Goal: Information Seeking & Learning: Learn about a topic

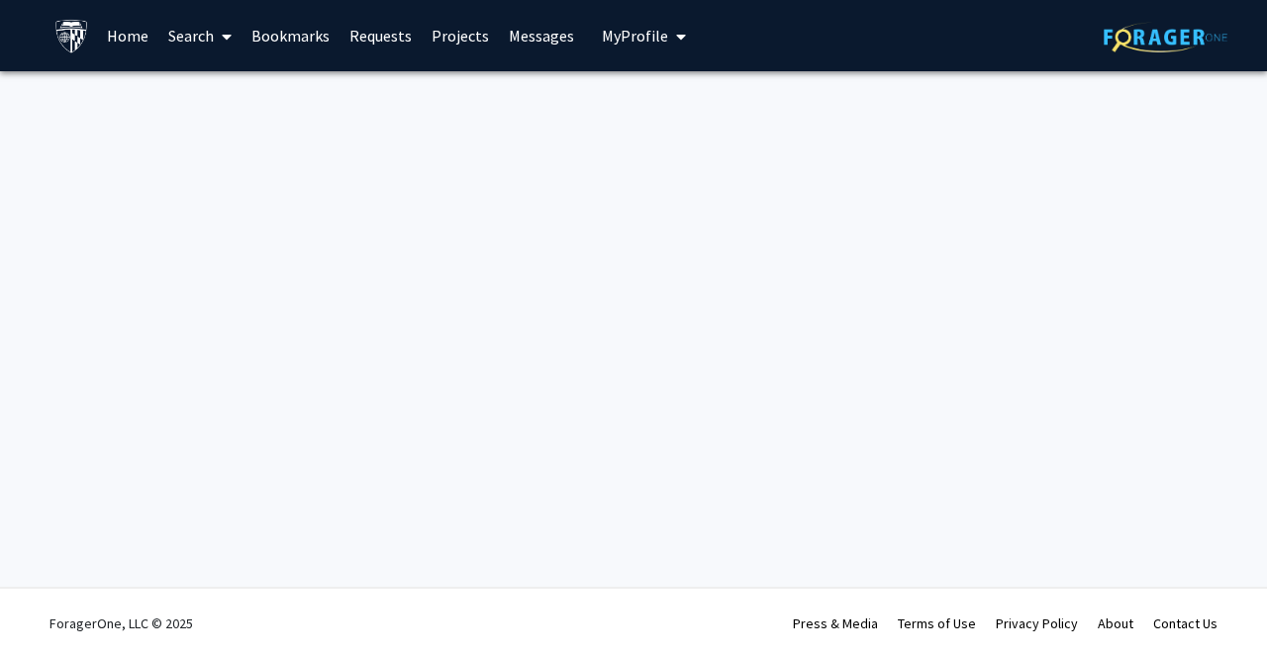
click at [228, 36] on icon at bounding box center [227, 37] width 10 height 16
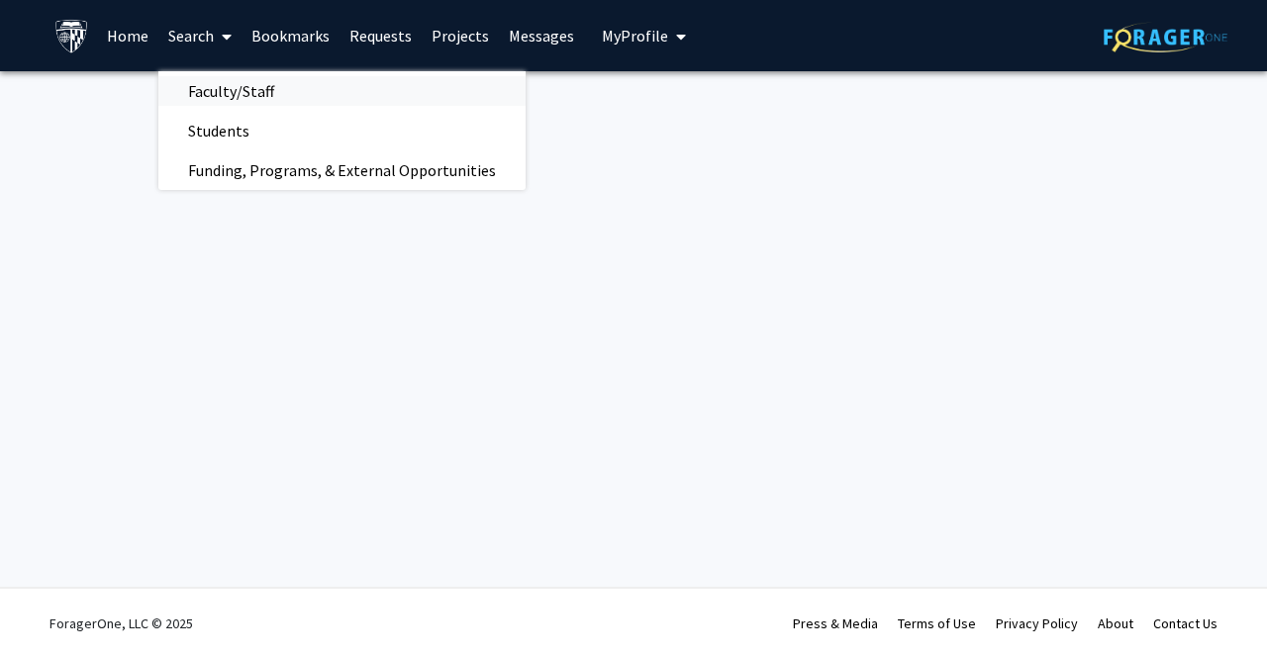
click at [240, 82] on span "Faculty/Staff" at bounding box center [230, 91] width 145 height 40
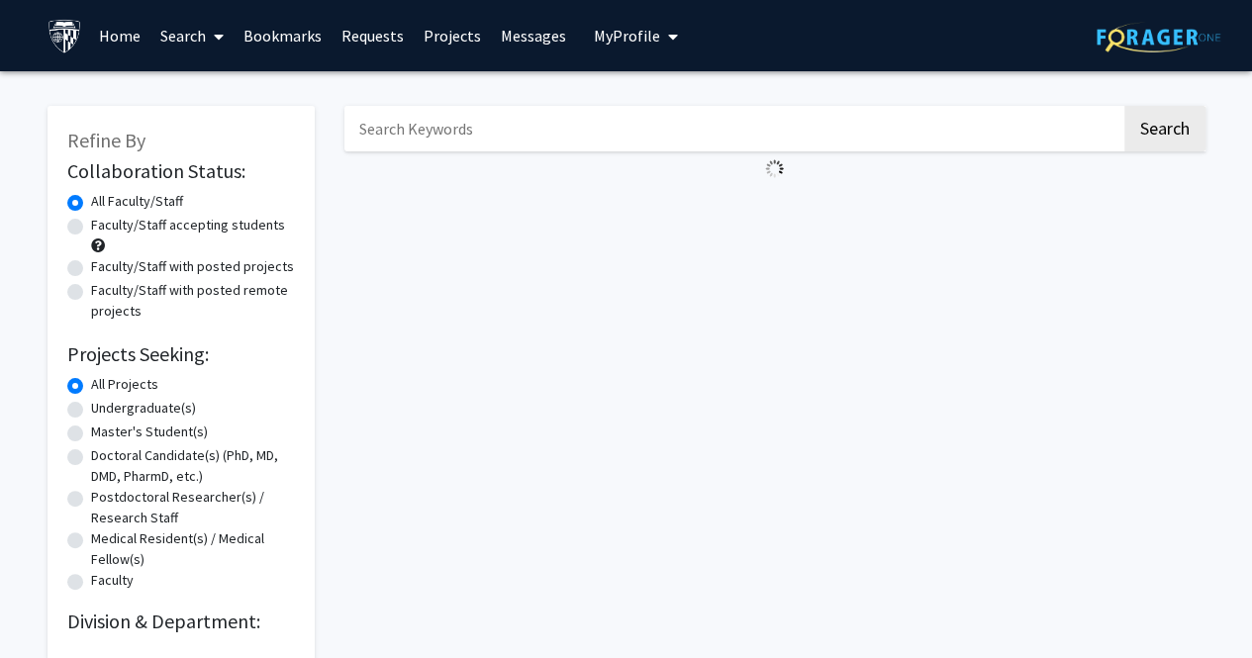
click at [114, 32] on link "Home" at bounding box center [119, 35] width 61 height 69
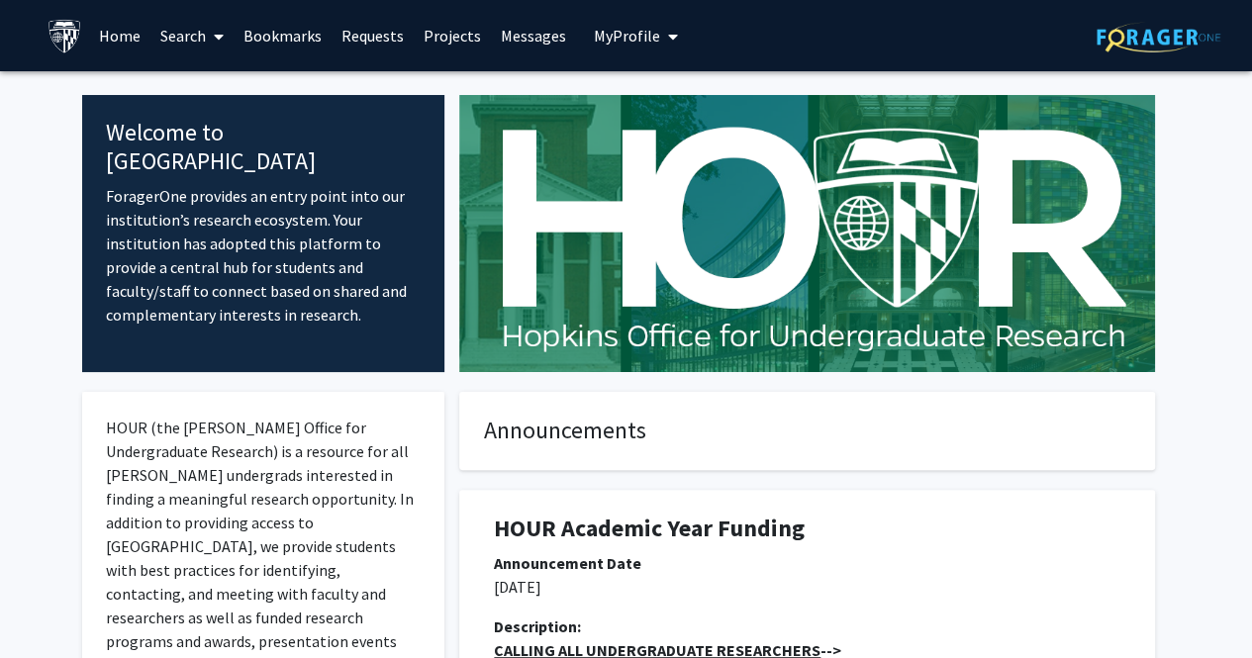
click at [186, 20] on link "Search" at bounding box center [191, 35] width 83 height 69
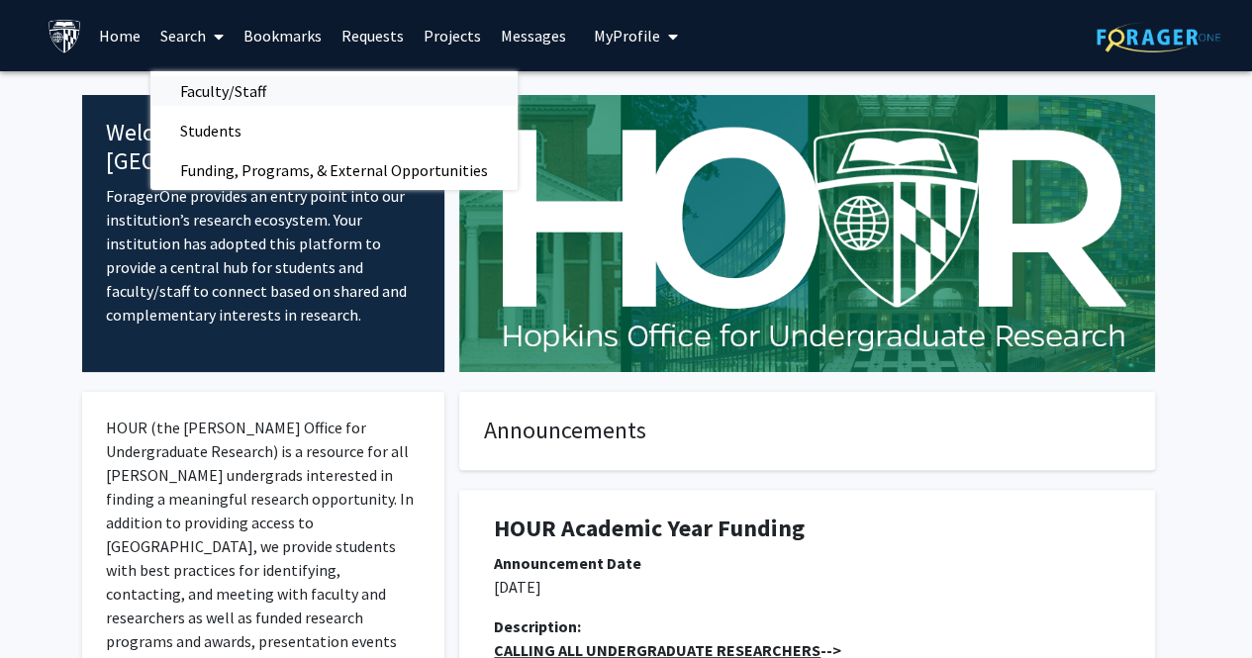
click at [261, 85] on span "Faculty/Staff" at bounding box center [222, 91] width 145 height 40
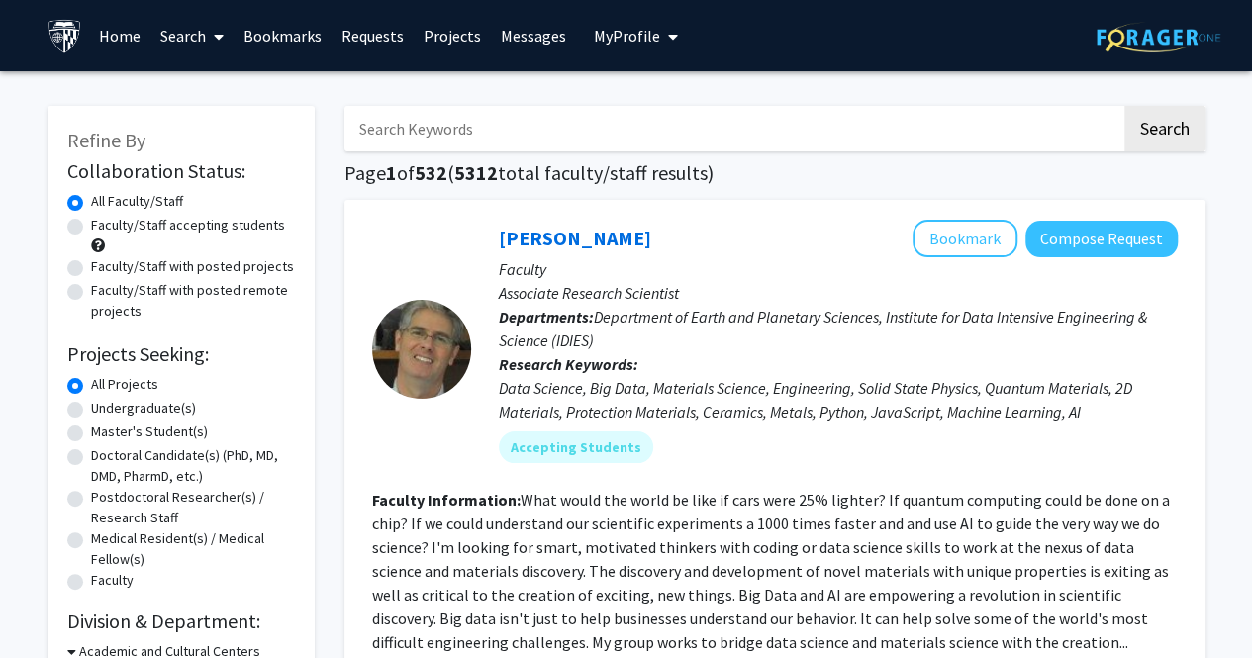
click at [91, 265] on label "Faculty/Staff with posted projects" at bounding box center [192, 266] width 203 height 21
click at [91, 265] on input "Faculty/Staff with posted projects" at bounding box center [97, 262] width 13 height 13
radio input "true"
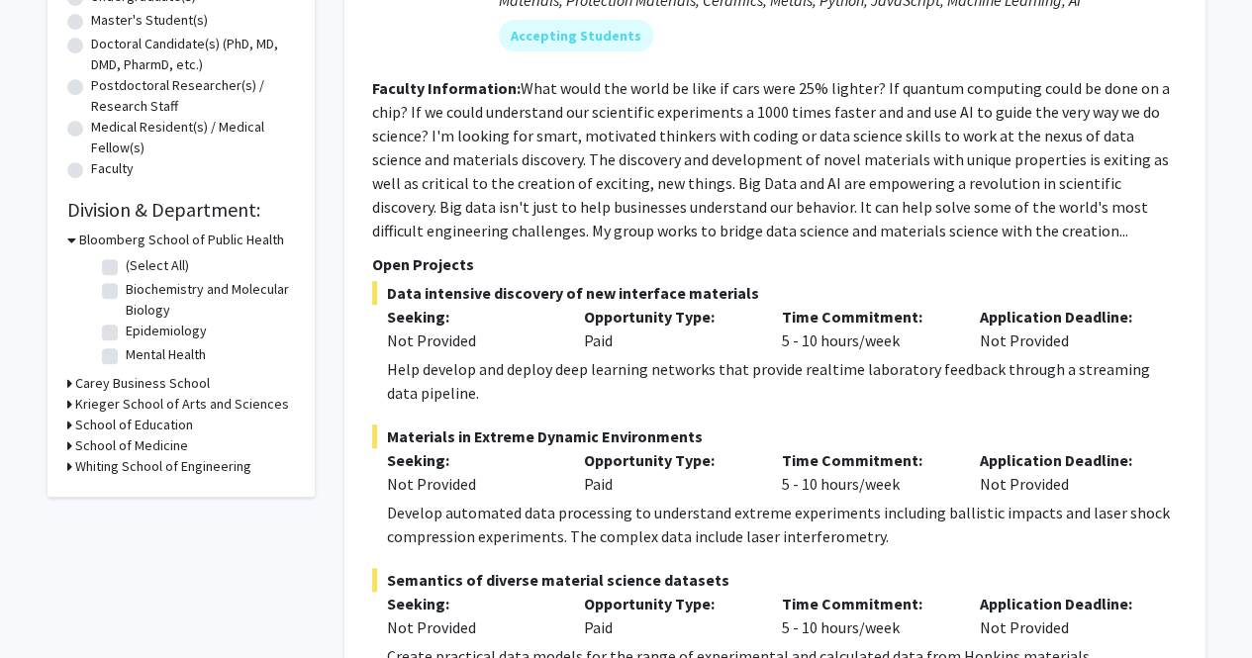
scroll to position [414, 0]
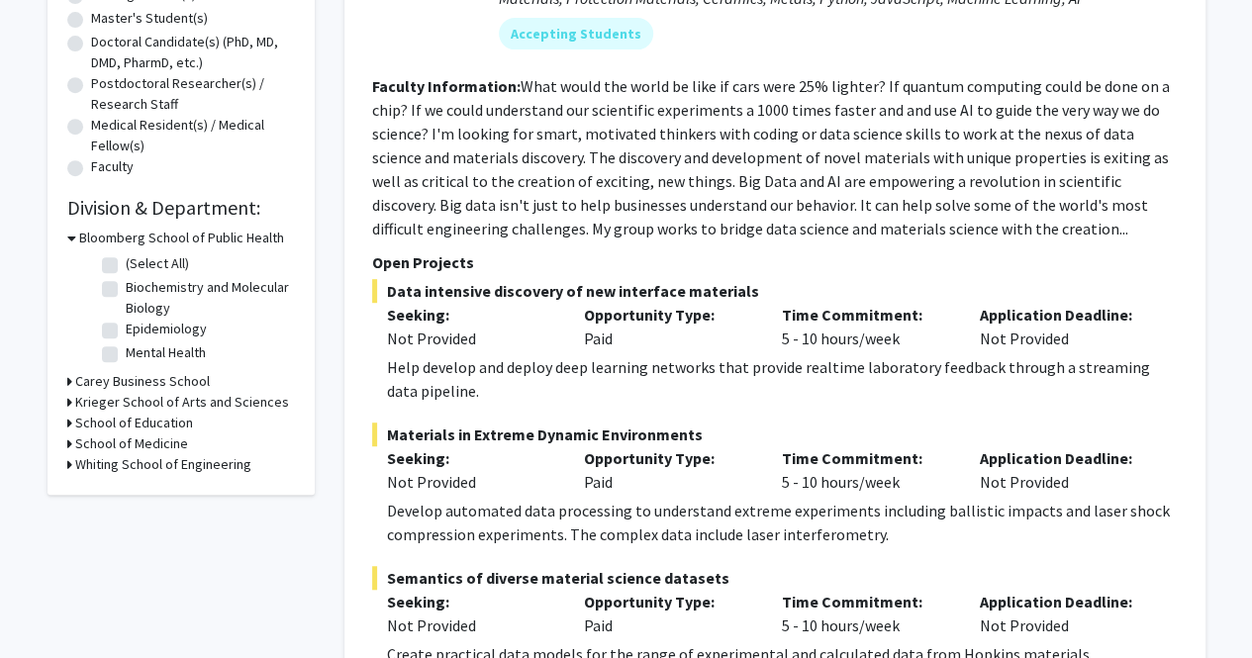
click at [126, 292] on label "Biochemistry and Molecular Biology" at bounding box center [208, 298] width 164 height 42
click at [126, 290] on input "Biochemistry and Molecular Biology" at bounding box center [132, 283] width 13 height 13
checkbox input "true"
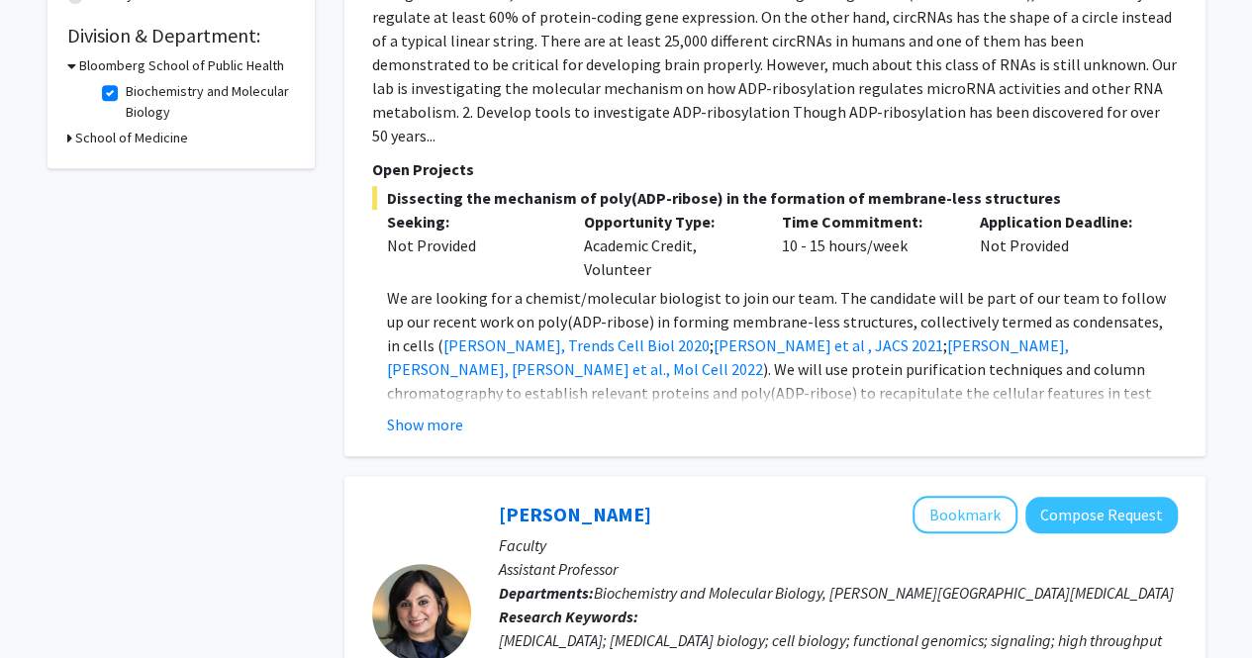
scroll to position [594, 0]
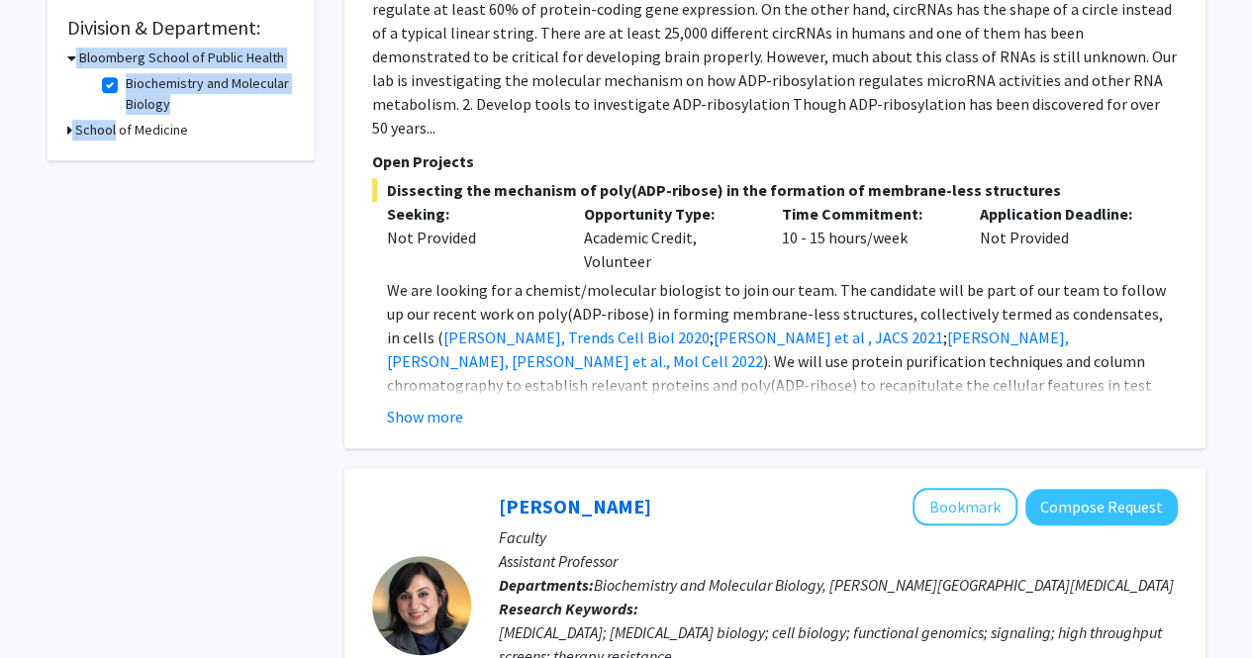
drag, startPoint x: 107, startPoint y: 366, endPoint x: 71, endPoint y: 59, distance: 308.8
click at [71, 59] on div "Refine By Collaboration Status: Collaboration Status All Faculty/Staff Collabor…" at bounding box center [181, 418] width 297 height 1853
click at [71, 59] on icon at bounding box center [71, 57] width 9 height 21
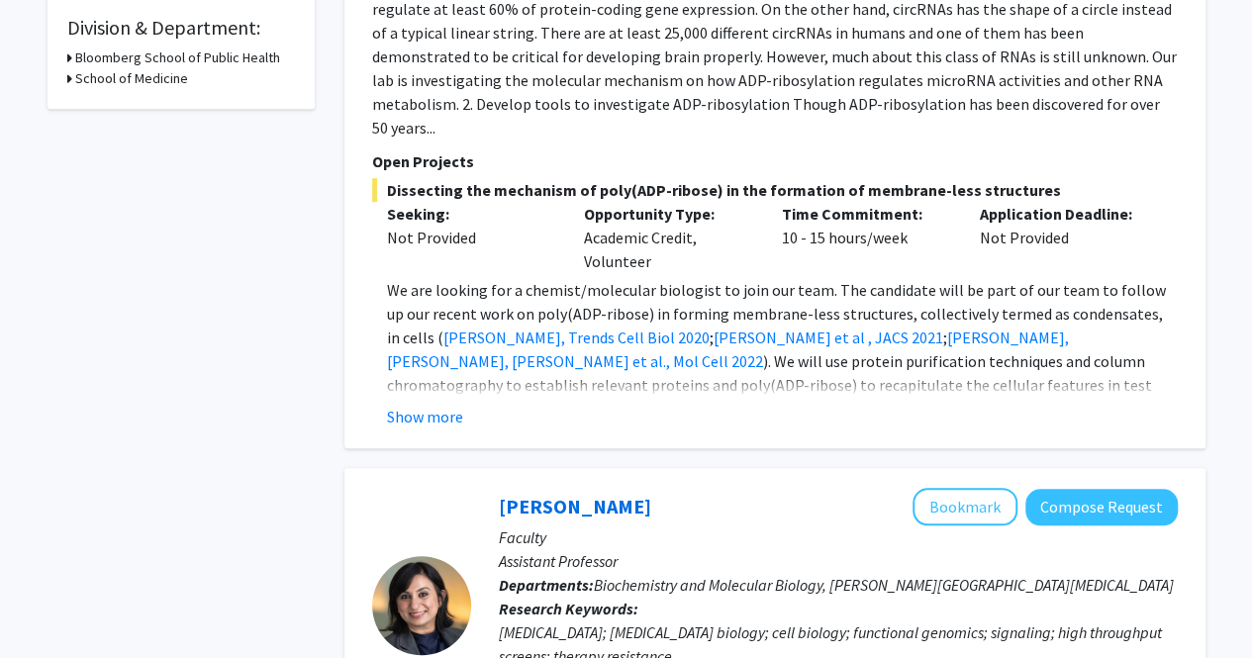
click at [71, 59] on div "Bloomberg School of Public Health" at bounding box center [181, 57] width 228 height 21
click at [73, 56] on div "Bloomberg School of Public Health" at bounding box center [181, 57] width 228 height 21
click at [69, 55] on icon at bounding box center [69, 57] width 5 height 21
click at [126, 84] on label "Biochemistry and Molecular Biology" at bounding box center [208, 94] width 164 height 42
click at [126, 84] on input "Biochemistry and Molecular Biology" at bounding box center [132, 79] width 13 height 13
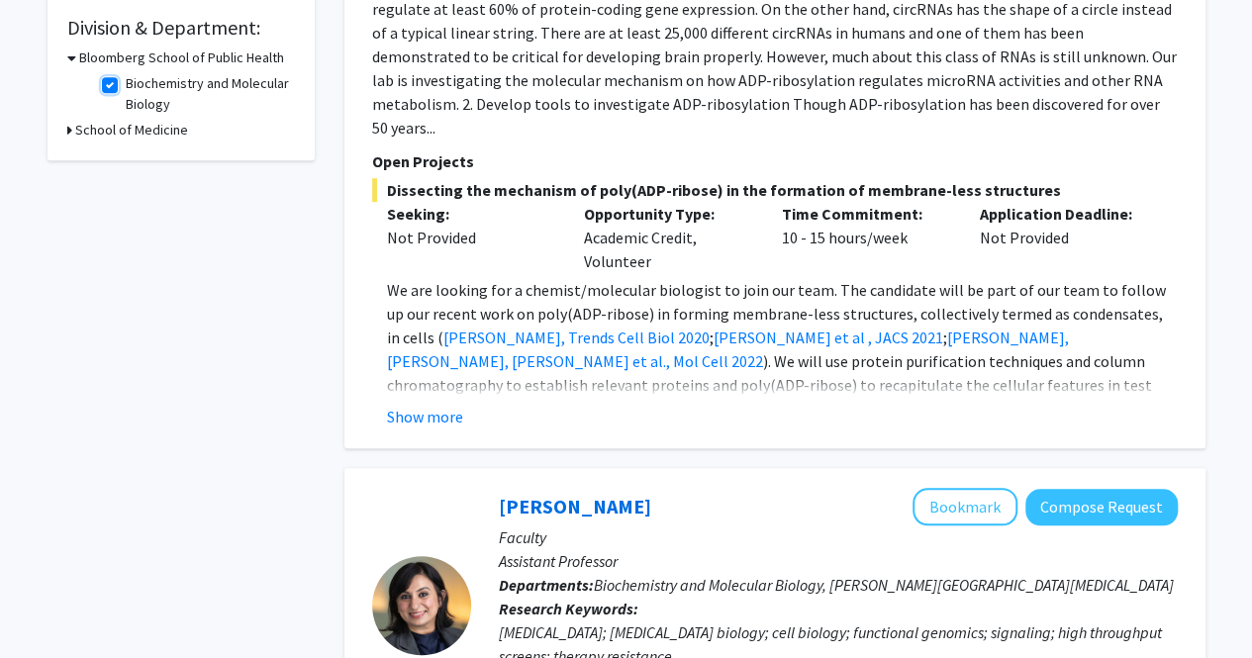
checkbox input "false"
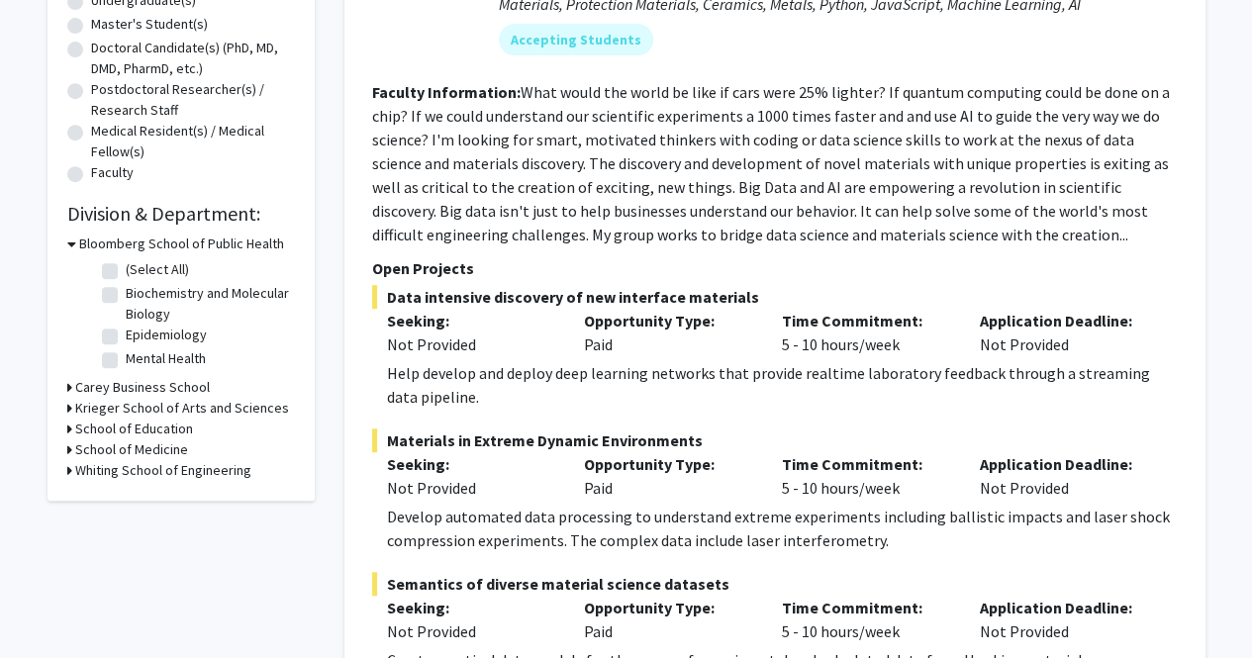
scroll to position [396, 0]
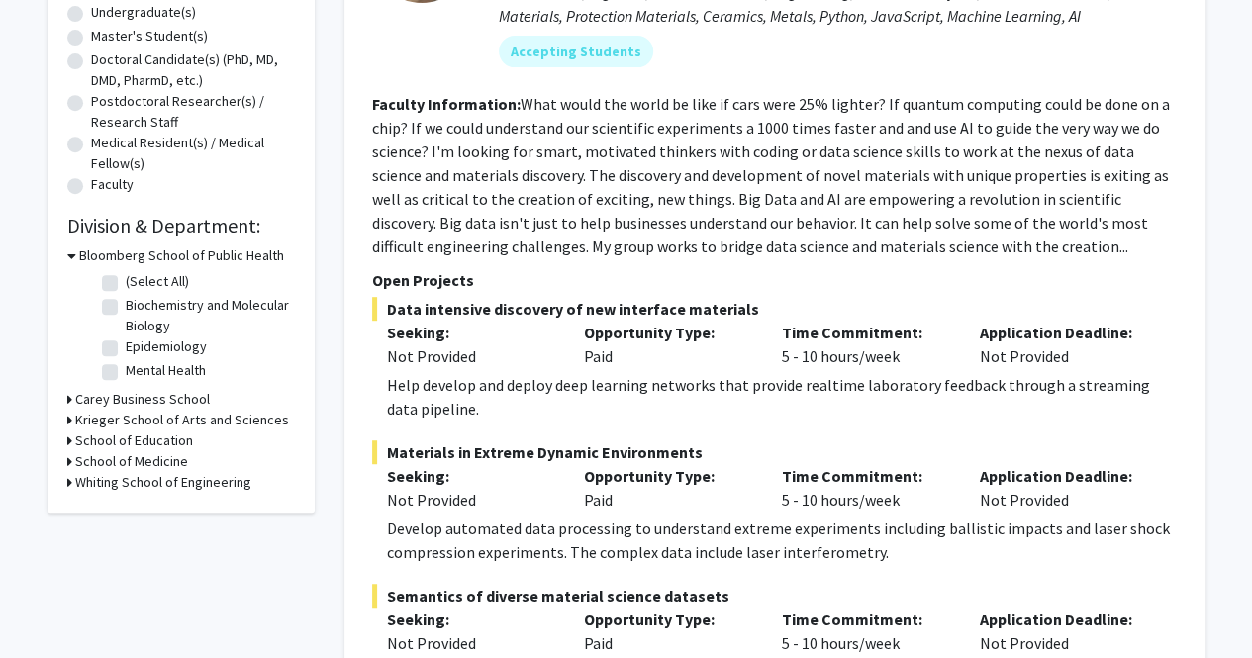
click at [126, 277] on label "(Select All)" at bounding box center [157, 281] width 63 height 21
click at [126, 277] on input "(Select All)" at bounding box center [132, 277] width 13 height 13
checkbox input "true"
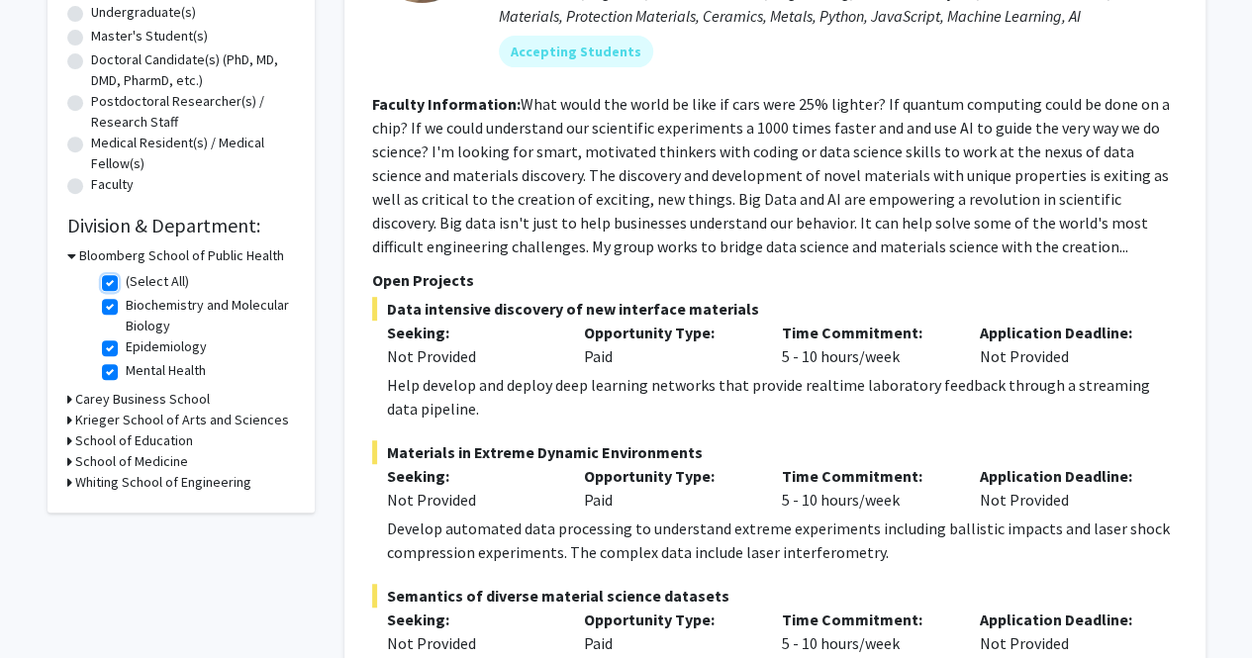
checkbox input "true"
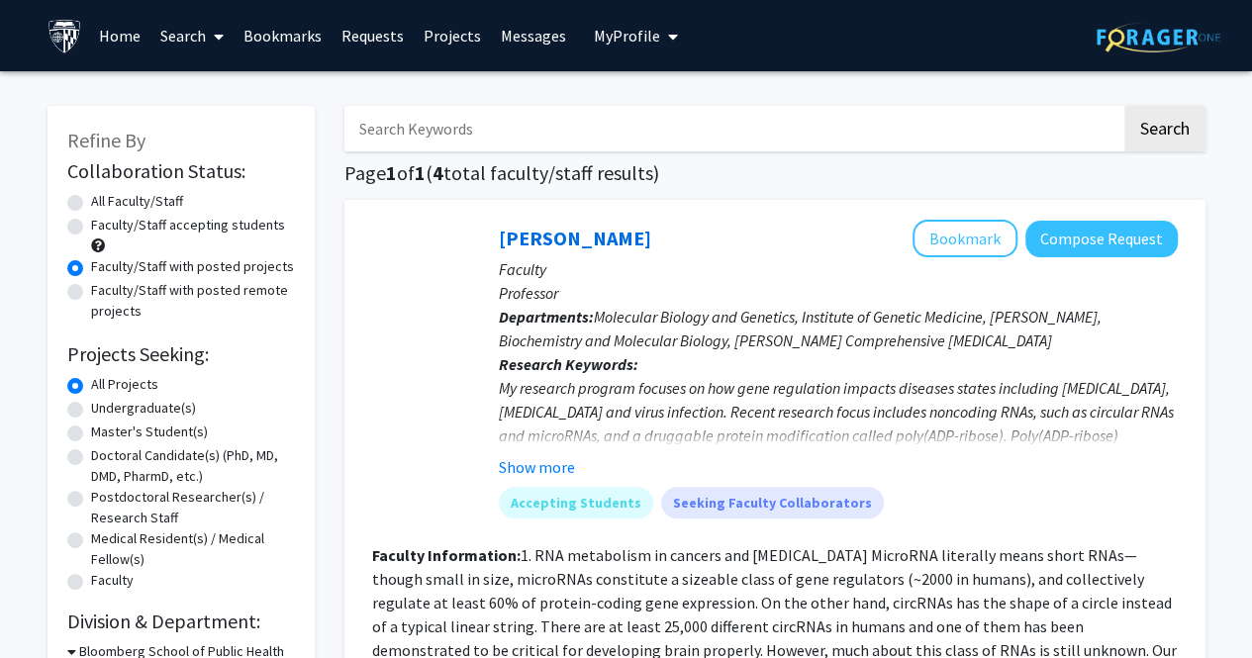
click at [91, 405] on label "Undergraduate(s)" at bounding box center [143, 408] width 105 height 21
click at [91, 405] on input "Undergraduate(s)" at bounding box center [97, 404] width 13 height 13
radio input "true"
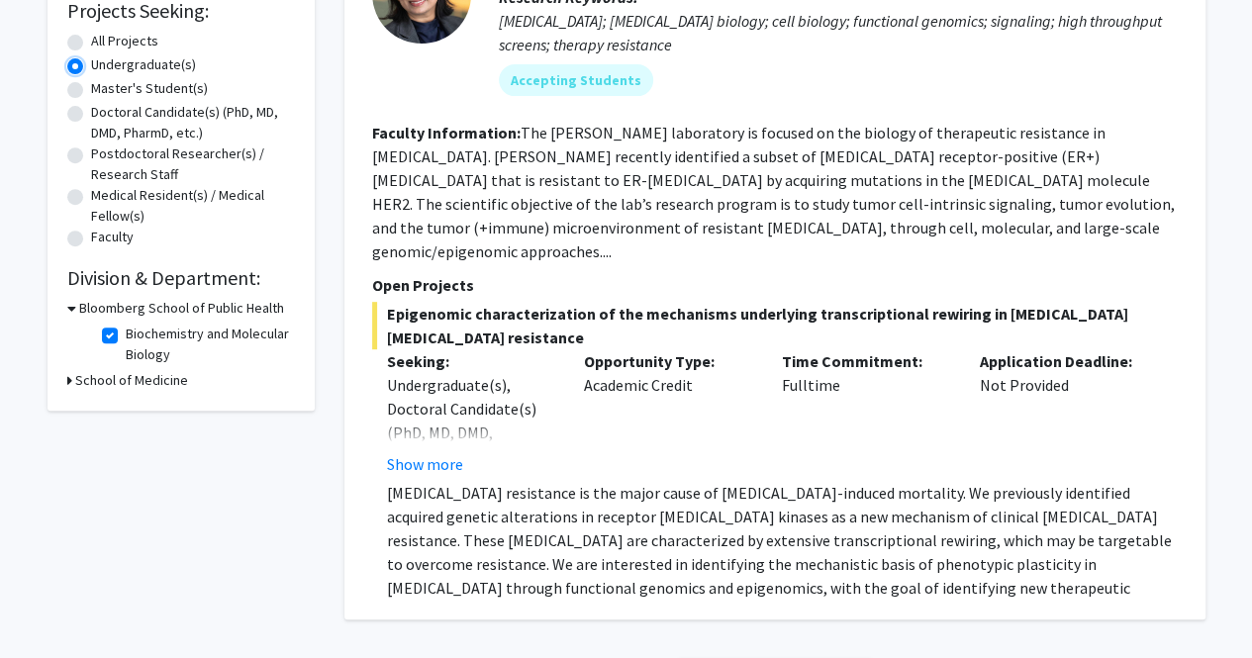
scroll to position [500, 0]
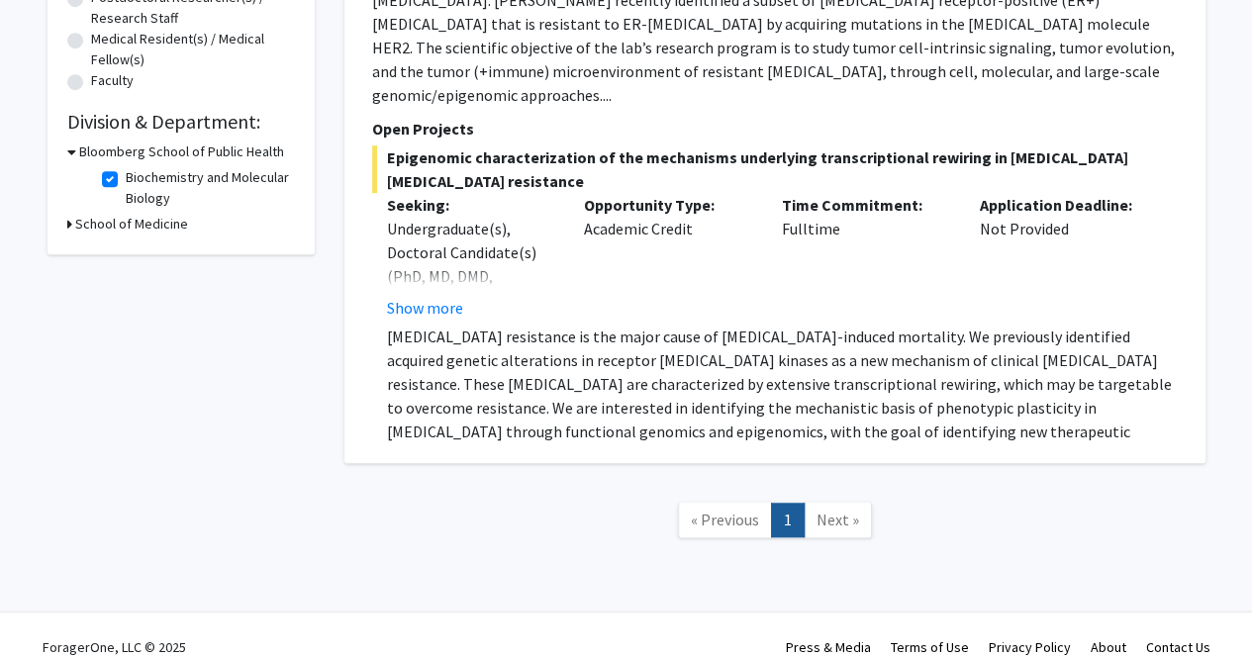
click at [834, 510] on span "Next »" at bounding box center [837, 520] width 43 height 20
click at [433, 296] on button "Show more" at bounding box center [425, 308] width 76 height 24
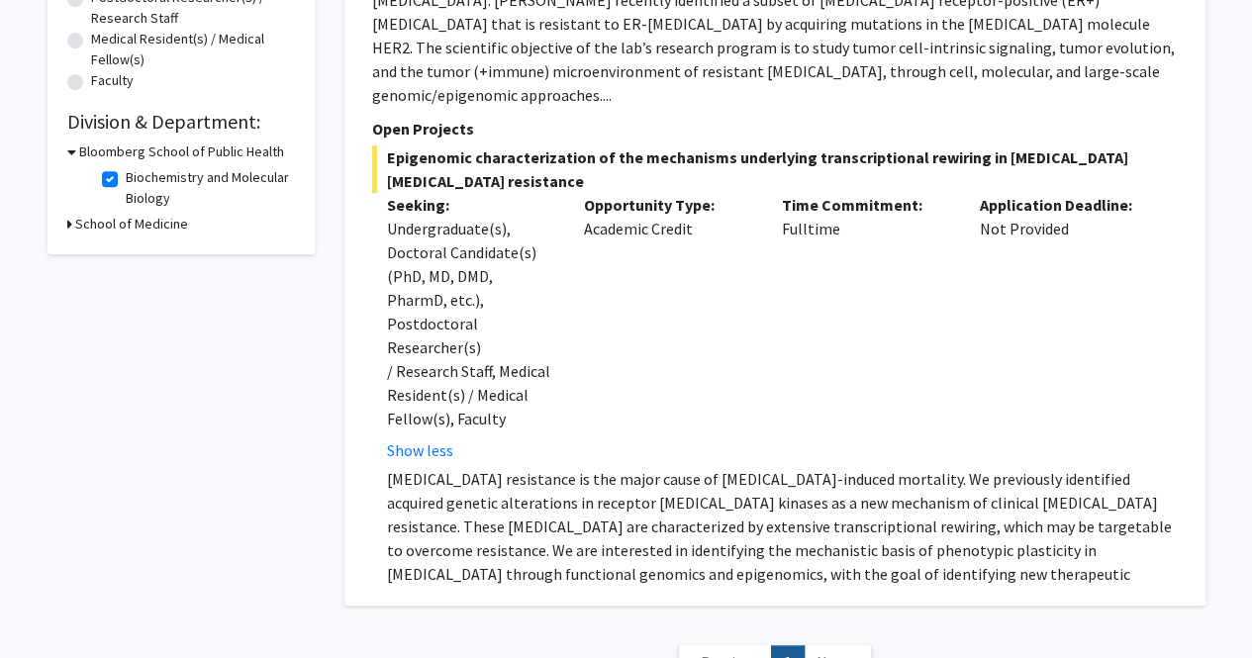
click at [73, 227] on div "School of Medicine" at bounding box center [181, 224] width 228 height 21
click at [70, 223] on icon at bounding box center [69, 224] width 5 height 21
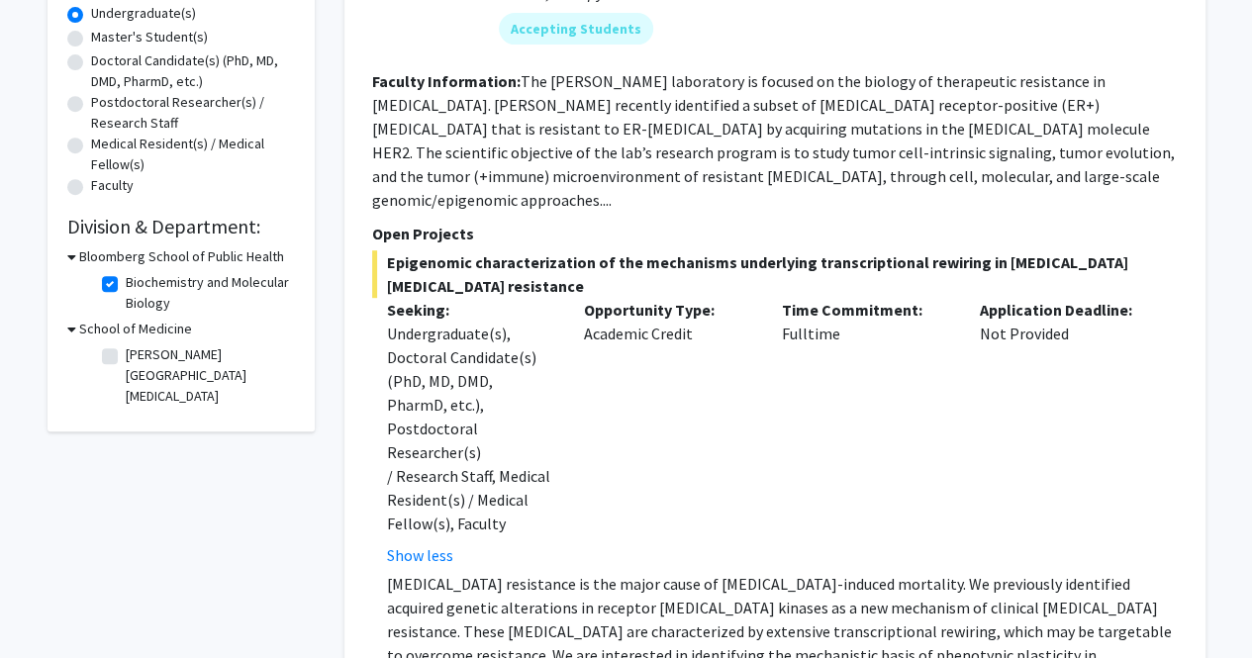
scroll to position [383, 0]
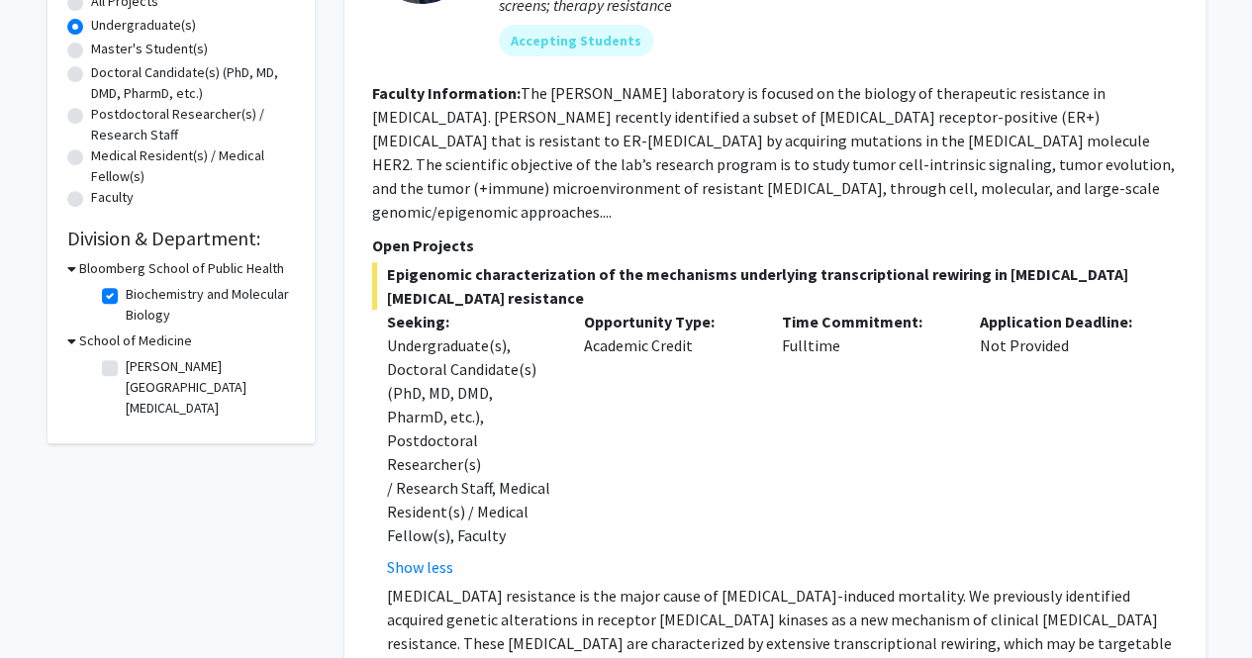
click at [126, 292] on label "Biochemistry and Molecular Biology" at bounding box center [208, 305] width 164 height 42
click at [126, 292] on input "Biochemistry and Molecular Biology" at bounding box center [132, 290] width 13 height 13
checkbox input "false"
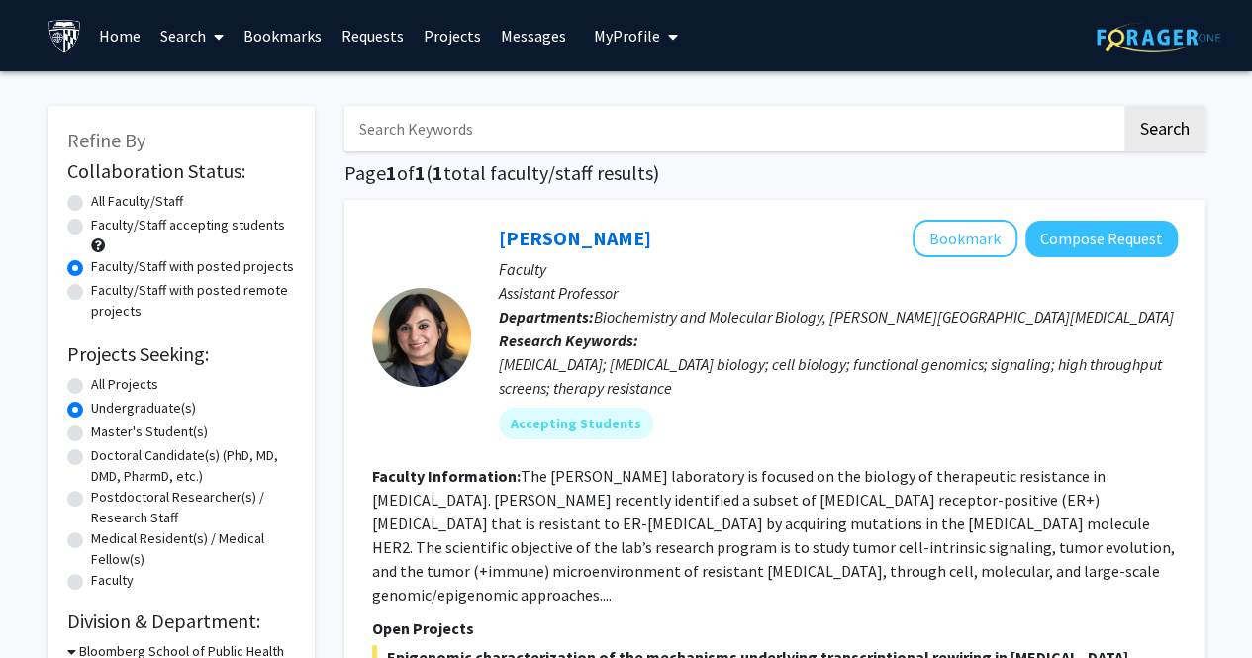
radio input "true"
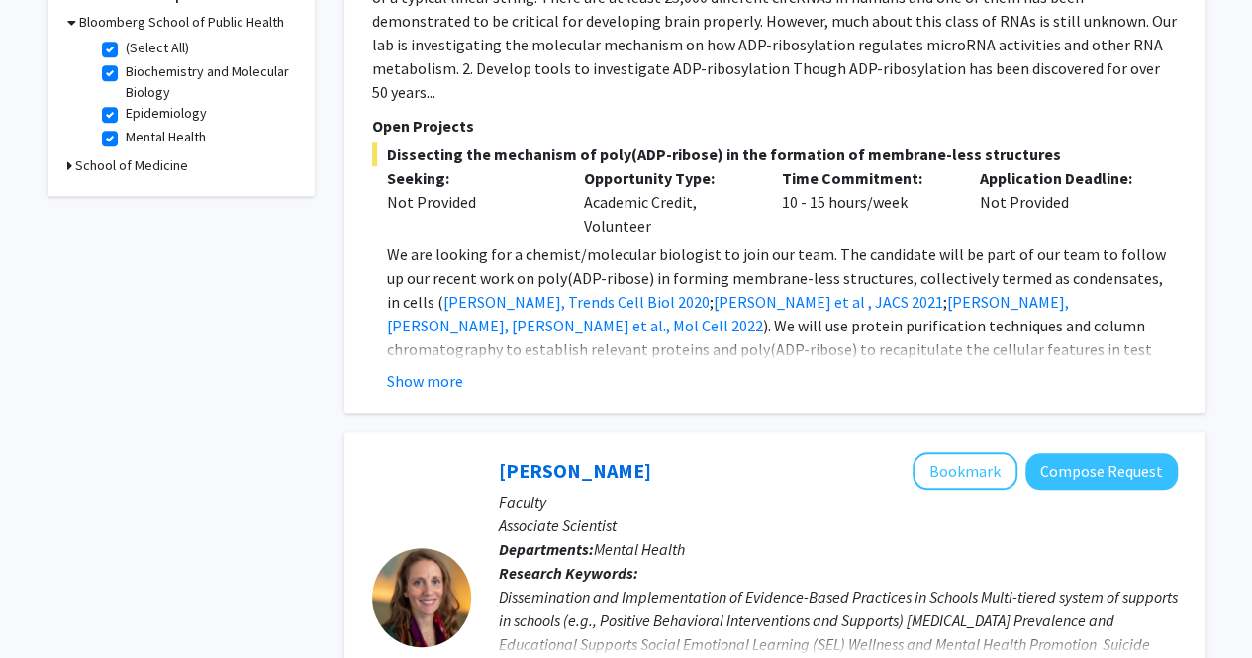
scroll to position [696, 0]
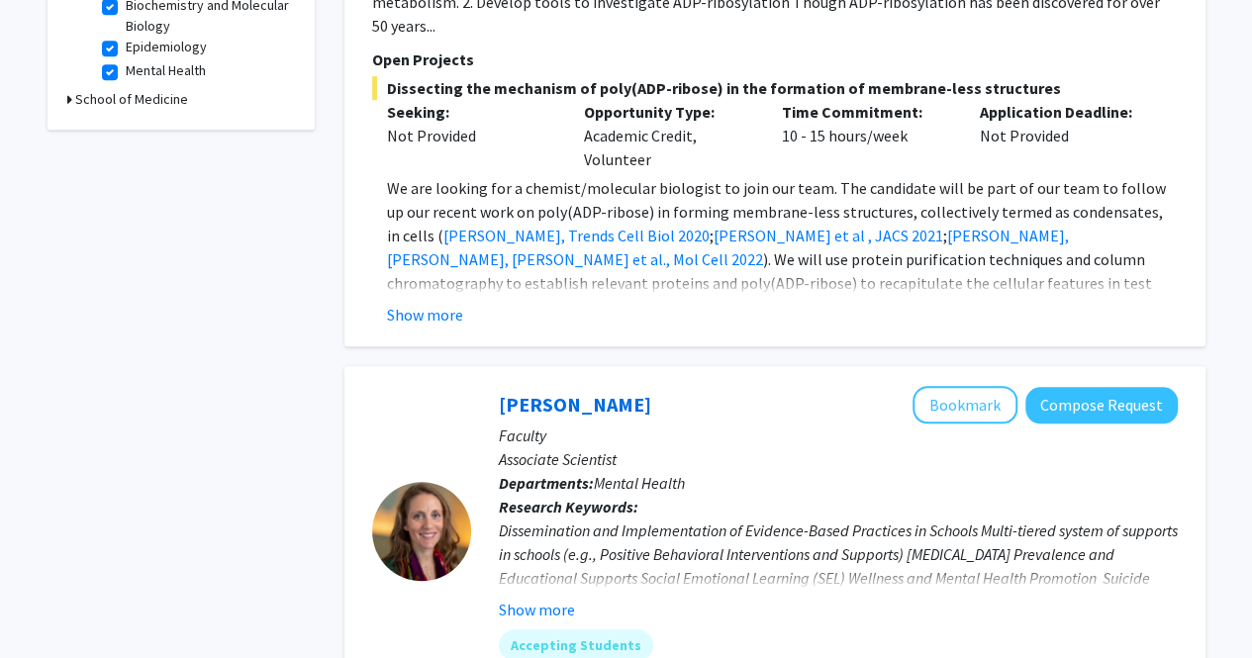
click at [71, 101] on div "School of Medicine" at bounding box center [181, 99] width 228 height 21
click at [68, 96] on icon at bounding box center [69, 99] width 5 height 21
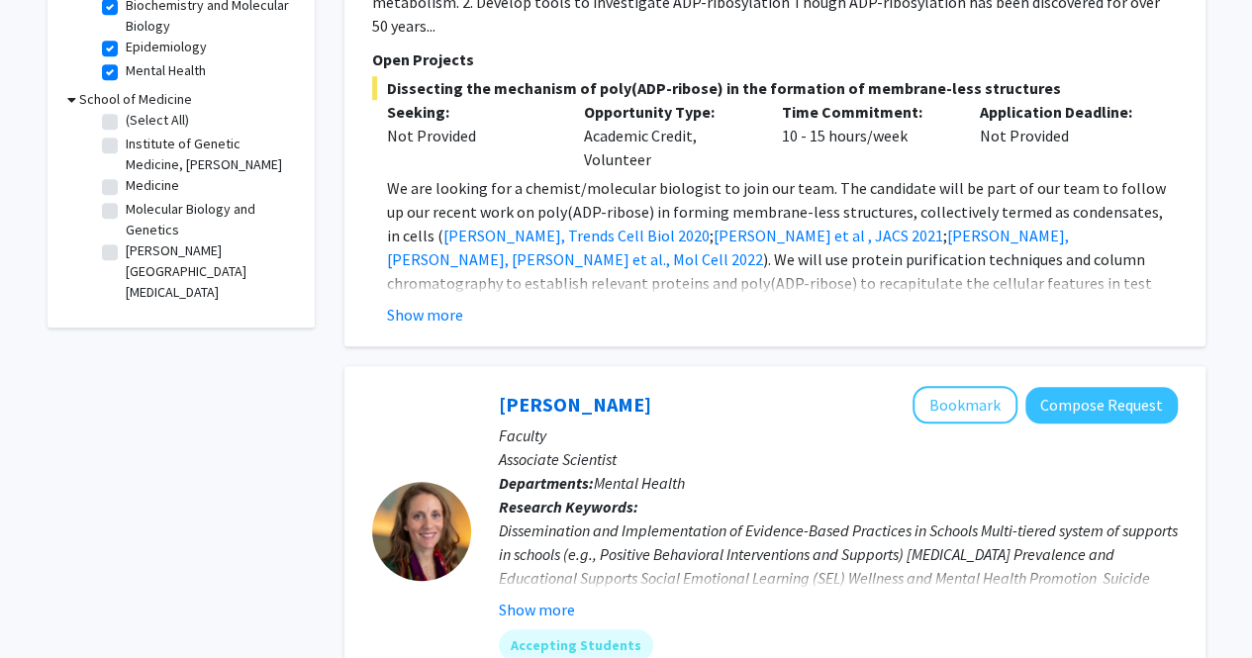
scroll to position [0, 0]
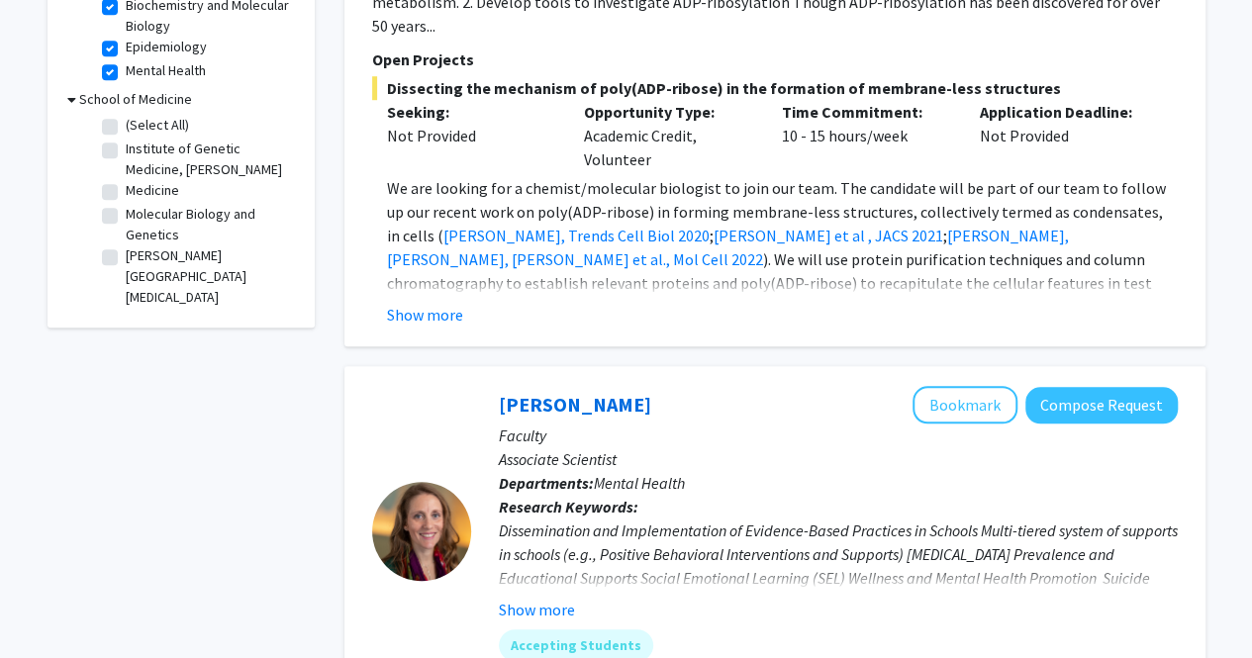
click at [126, 126] on label "(Select All)" at bounding box center [157, 125] width 63 height 21
click at [126, 126] on input "(Select All)" at bounding box center [132, 121] width 13 height 13
checkbox input "true"
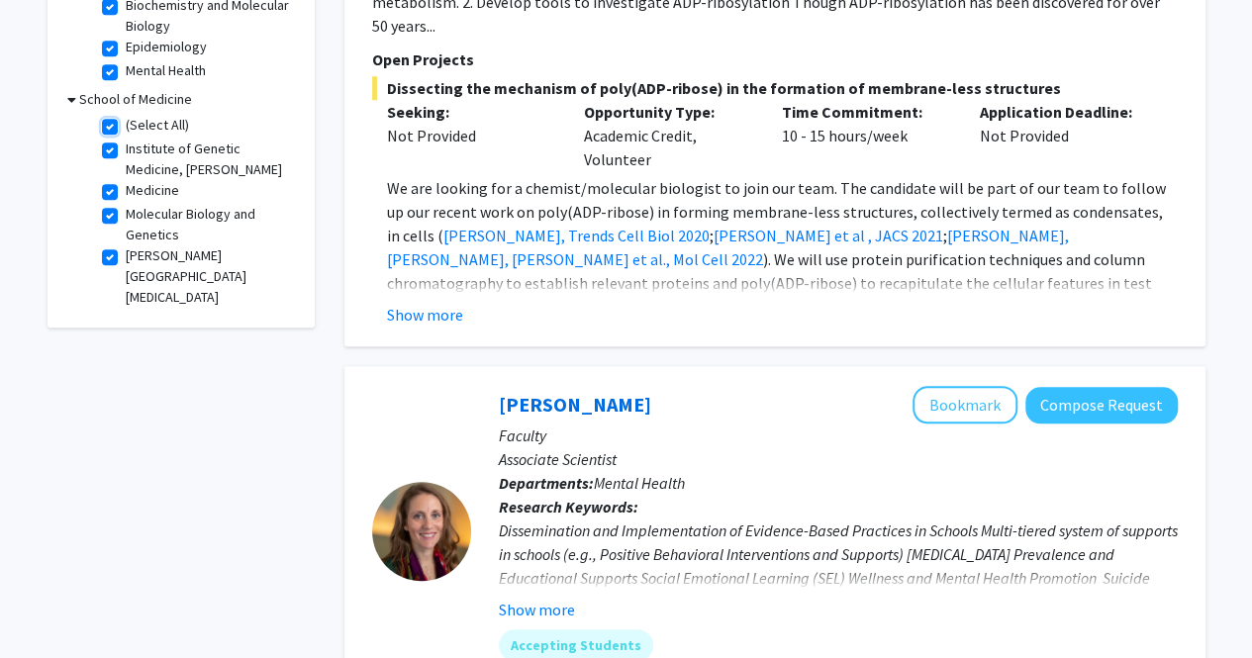
checkbox input "true"
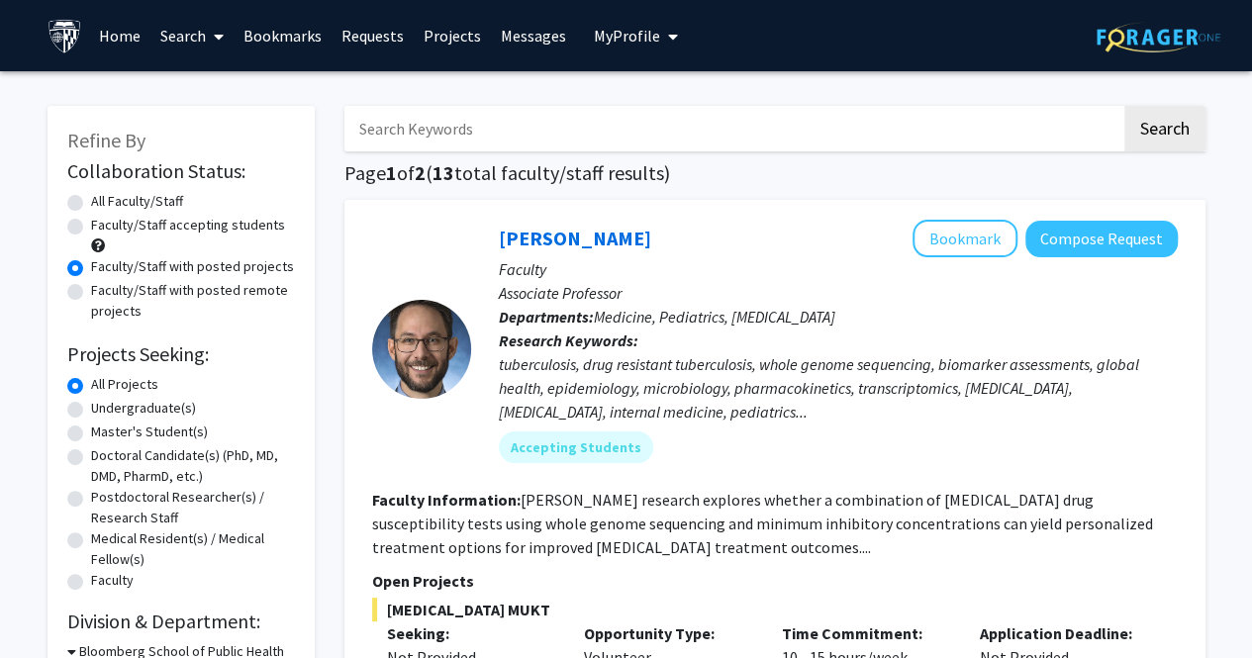
click at [91, 415] on label "Undergraduate(s)" at bounding box center [143, 408] width 105 height 21
click at [91, 411] on input "Undergraduate(s)" at bounding box center [97, 404] width 13 height 13
radio input "true"
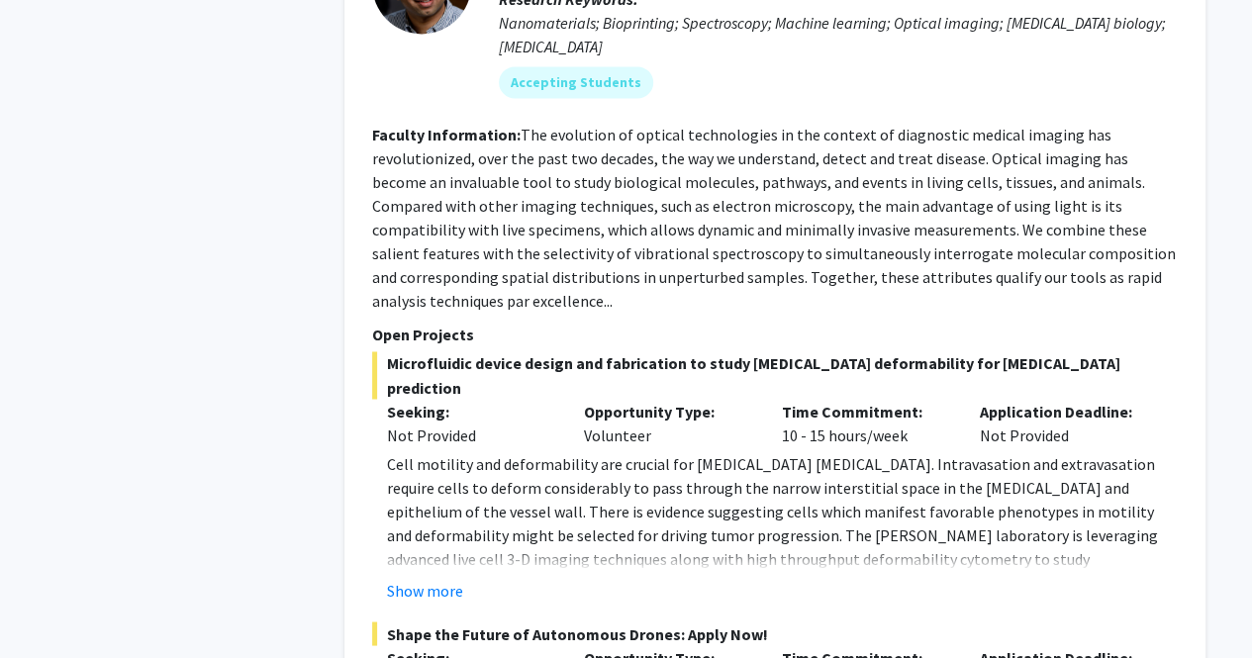
scroll to position [1508, 0]
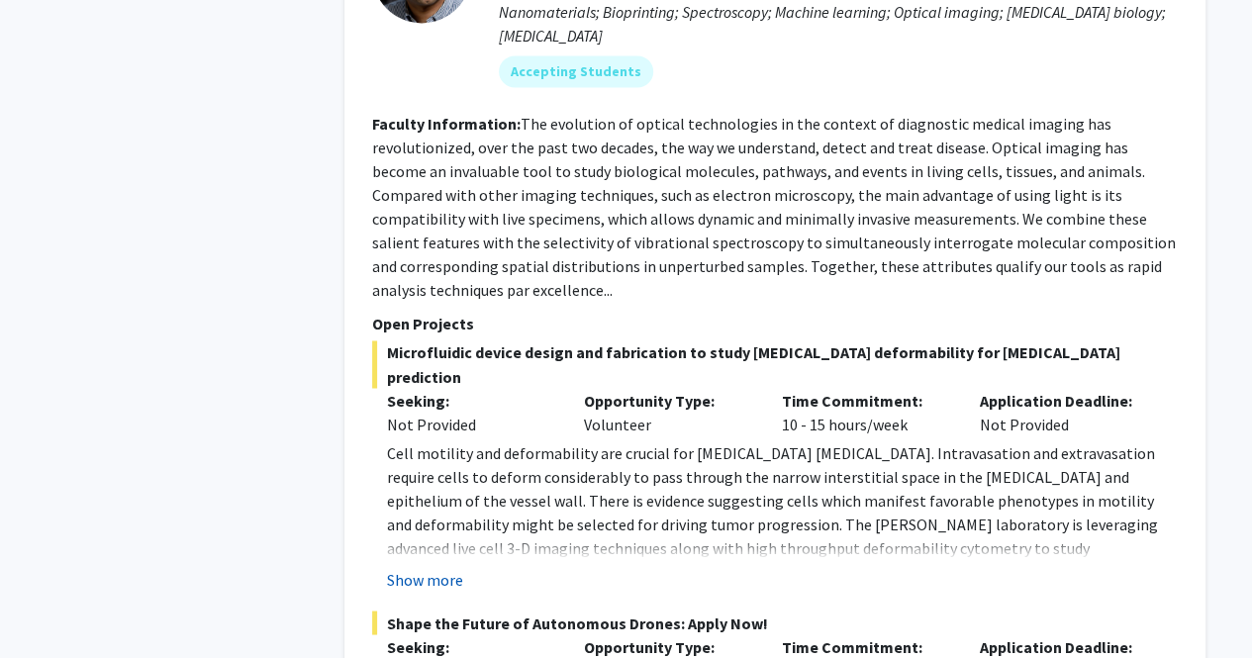
click at [423, 567] on button "Show more" at bounding box center [425, 579] width 76 height 24
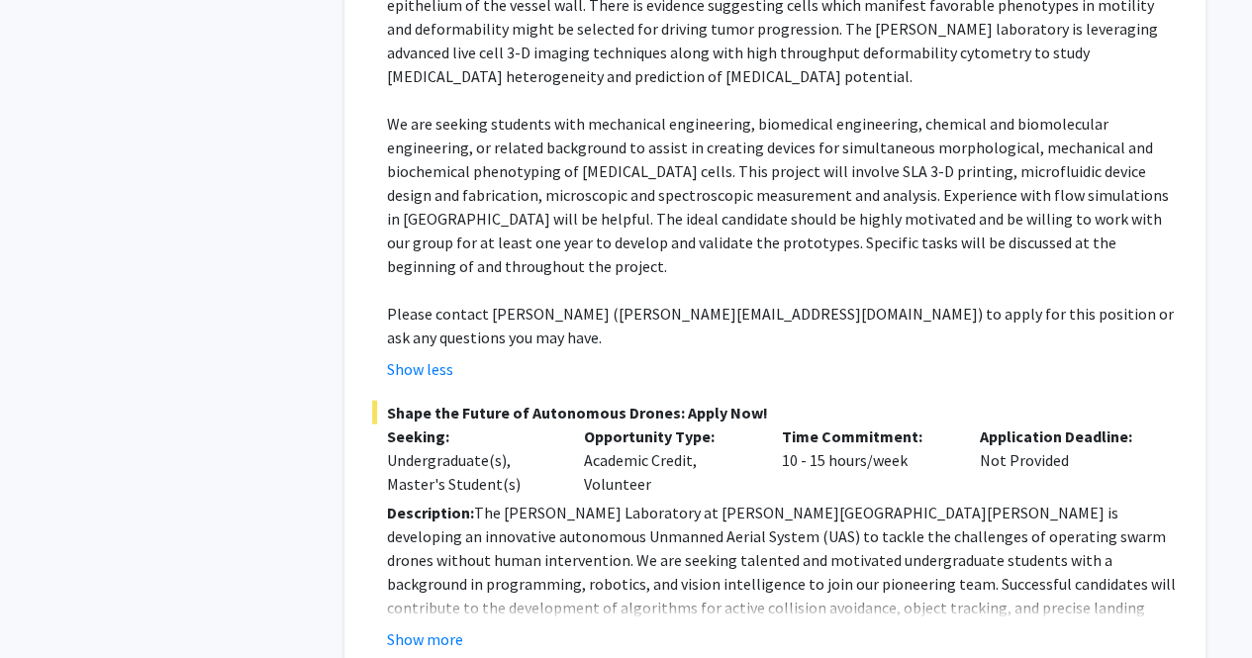
scroll to position [2007, 0]
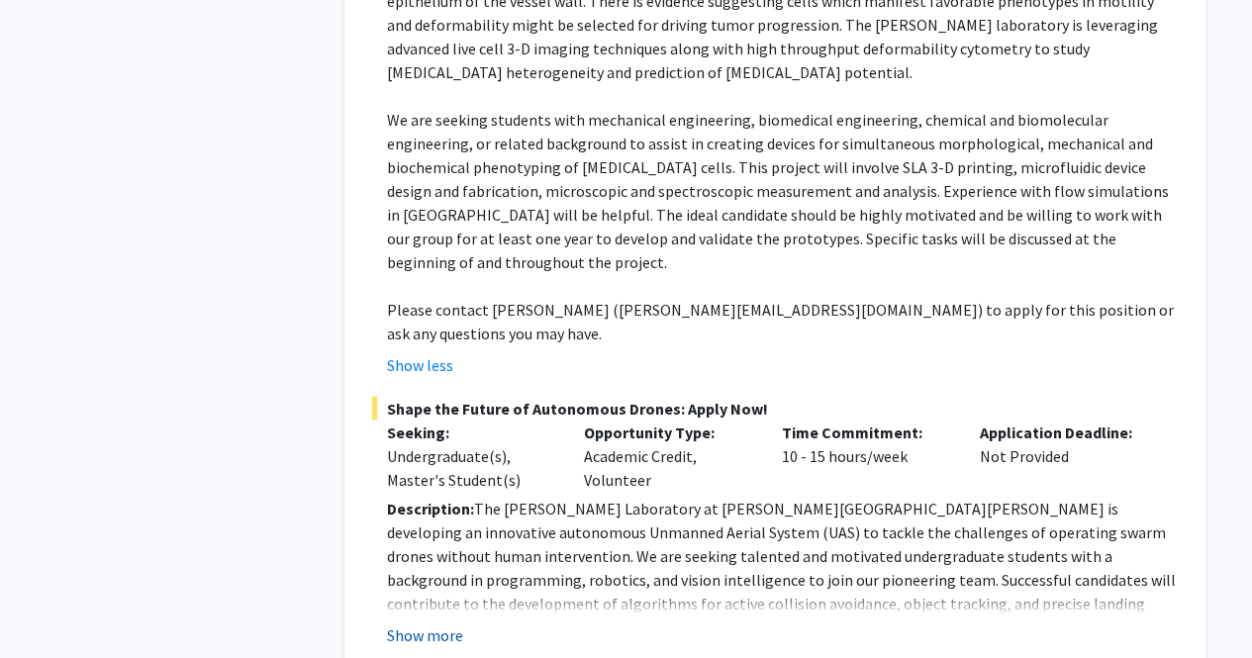
click at [435, 623] on button "Show more" at bounding box center [425, 635] width 76 height 24
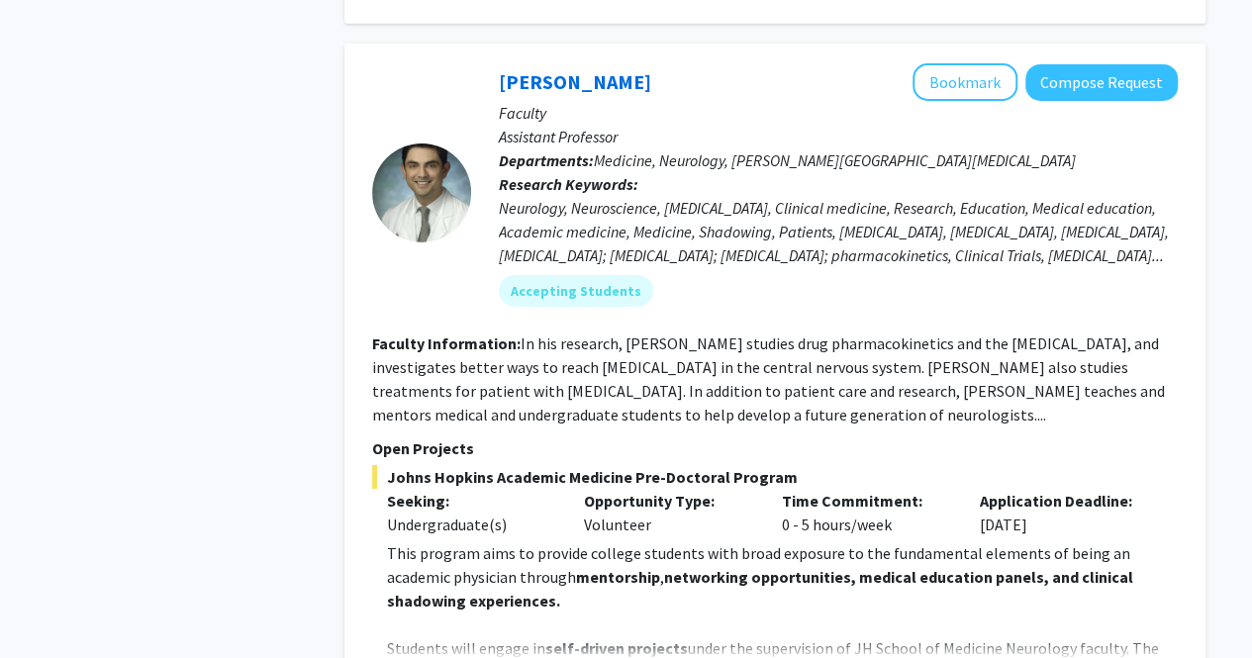
scroll to position [3245, 0]
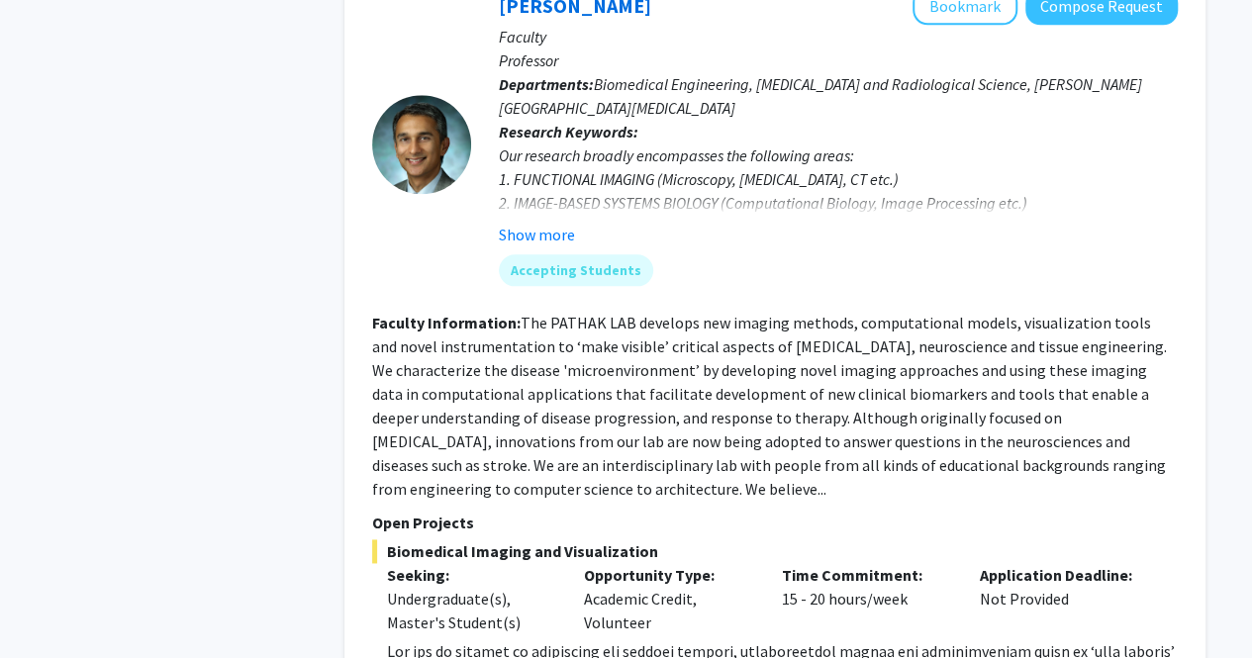
scroll to position [4852, 0]
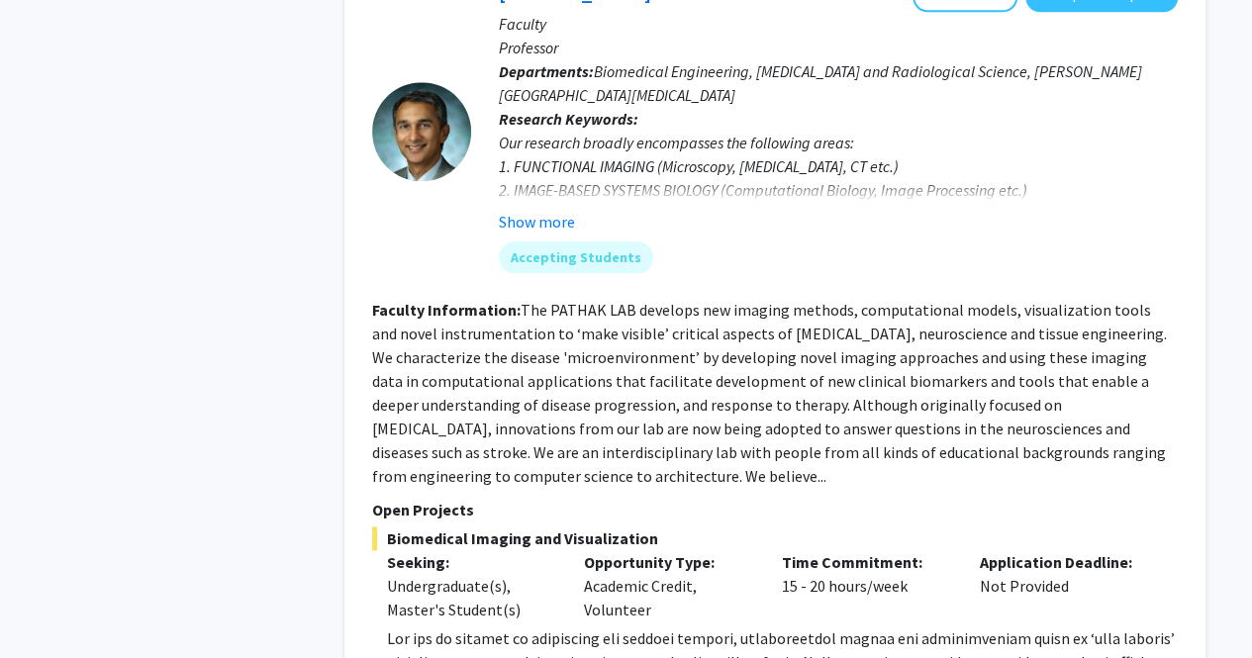
drag, startPoint x: 435, startPoint y: 587, endPoint x: 452, endPoint y: 399, distance: 188.8
click at [452, 526] on div "Biomedical Imaging and Visualization Seeking: Undergraduate(s), Master's Studen…" at bounding box center [775, 651] width 806 height 250
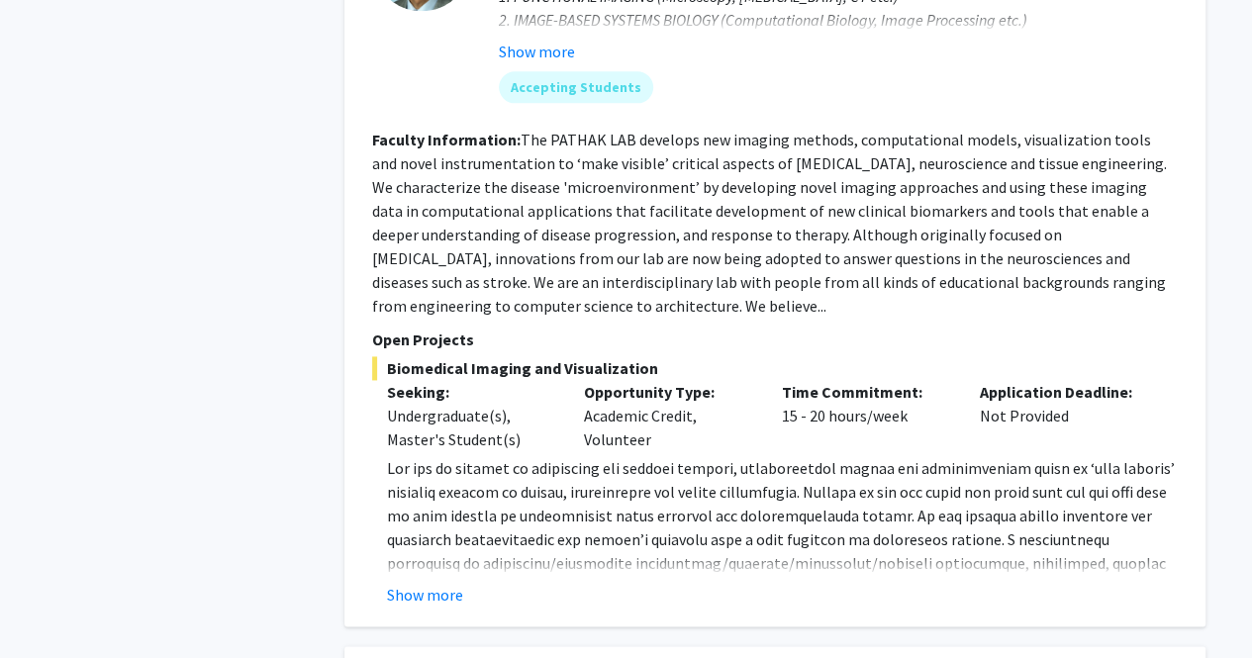
scroll to position [5024, 0]
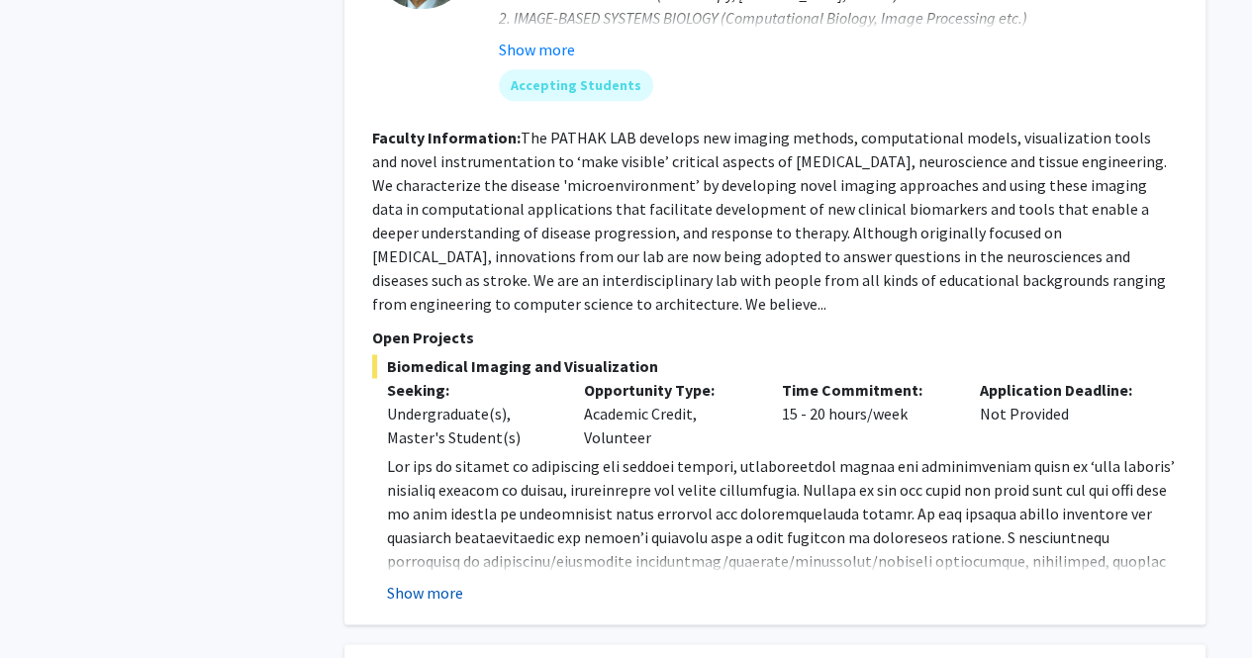
click at [432, 581] on button "Show more" at bounding box center [425, 593] width 76 height 24
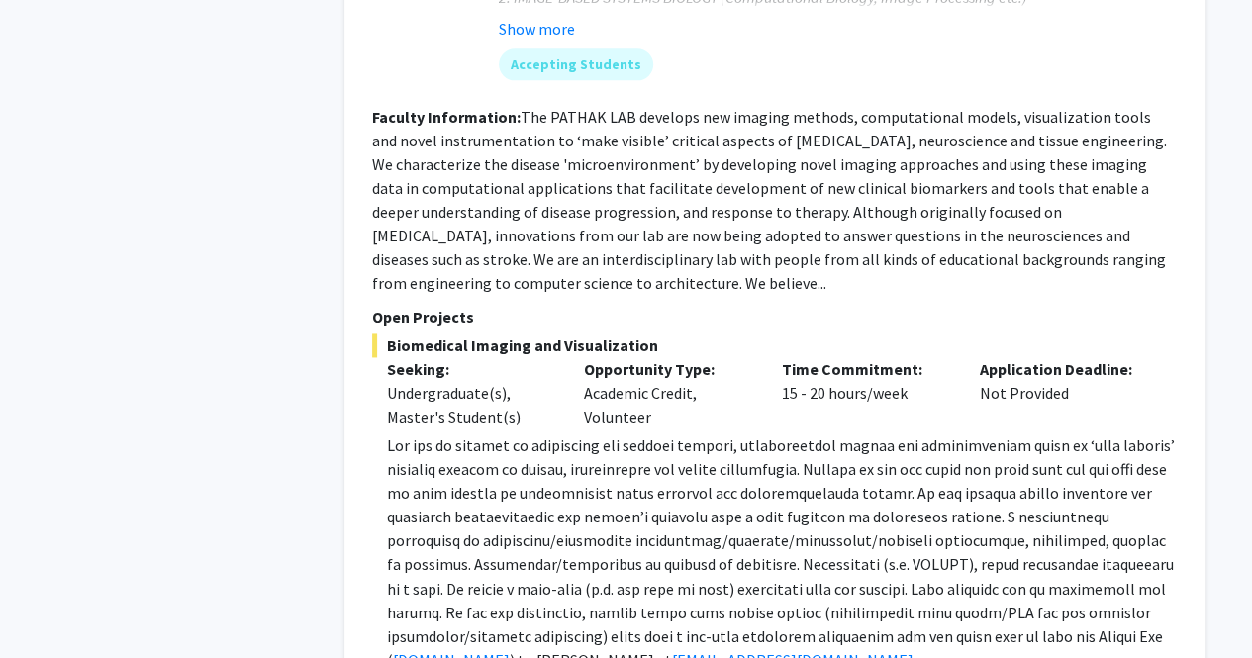
scroll to position [5046, 0]
click at [366, 385] on div "[PERSON_NAME] Bookmark Compose Request Faculty Professor Departments: Biomedica…" at bounding box center [774, 241] width 861 height 961
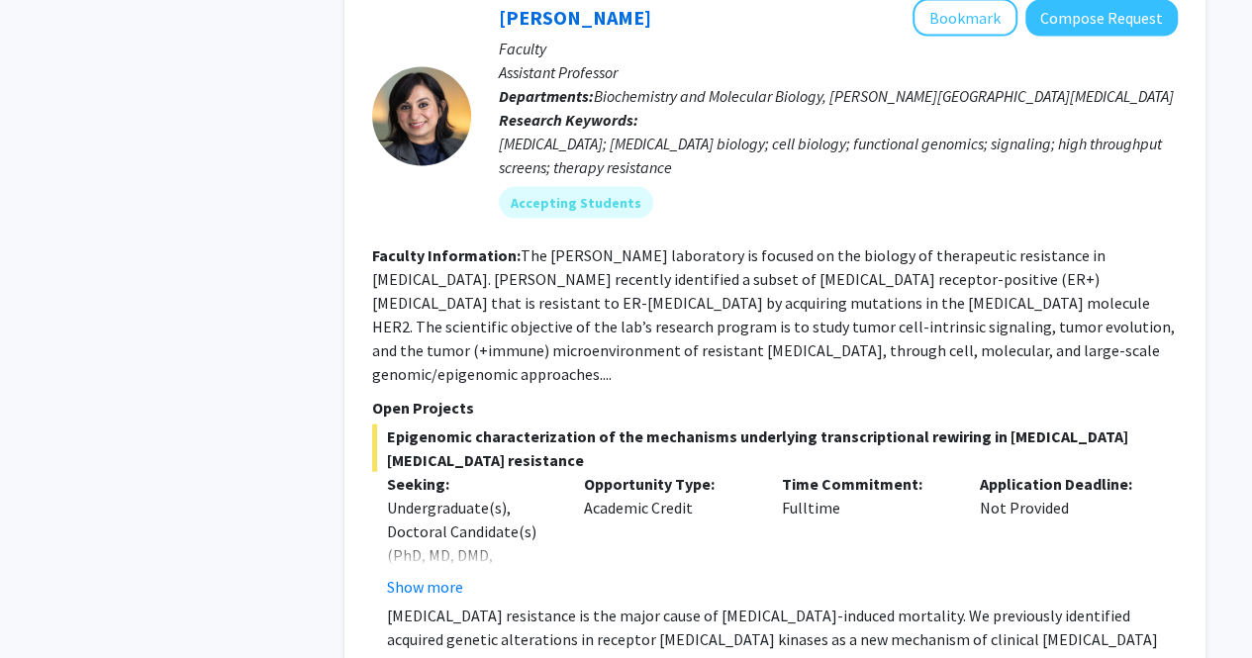
scroll to position [5814, 0]
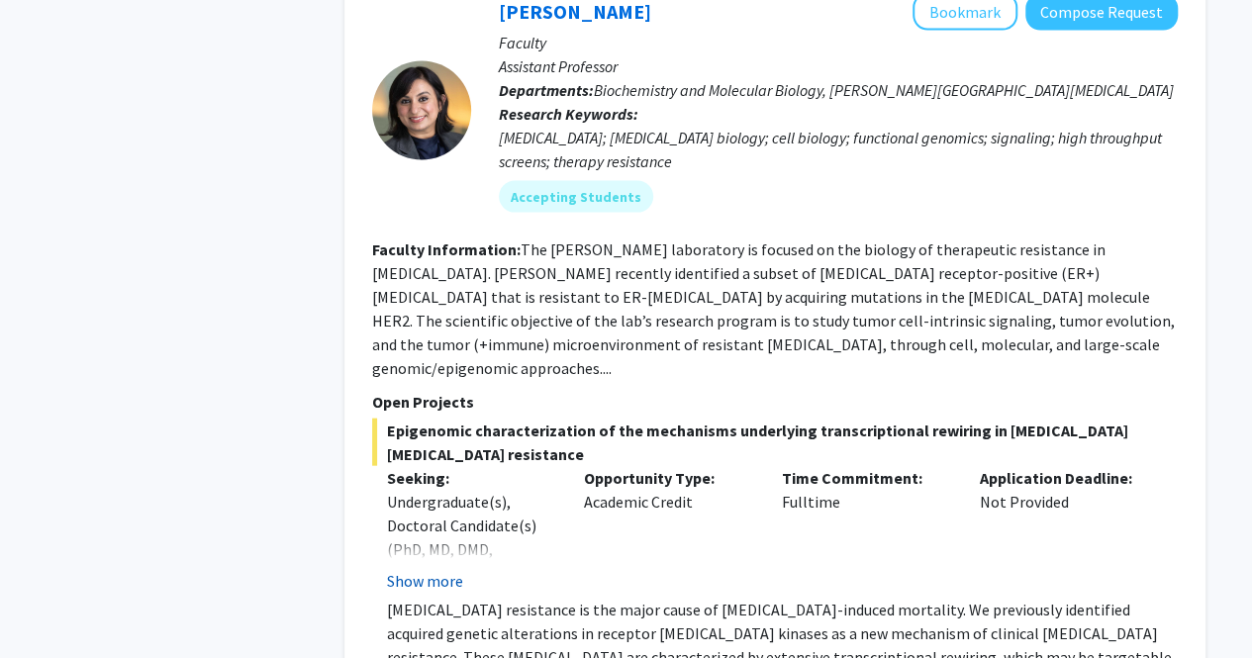
click at [423, 569] on button "Show more" at bounding box center [425, 581] width 76 height 24
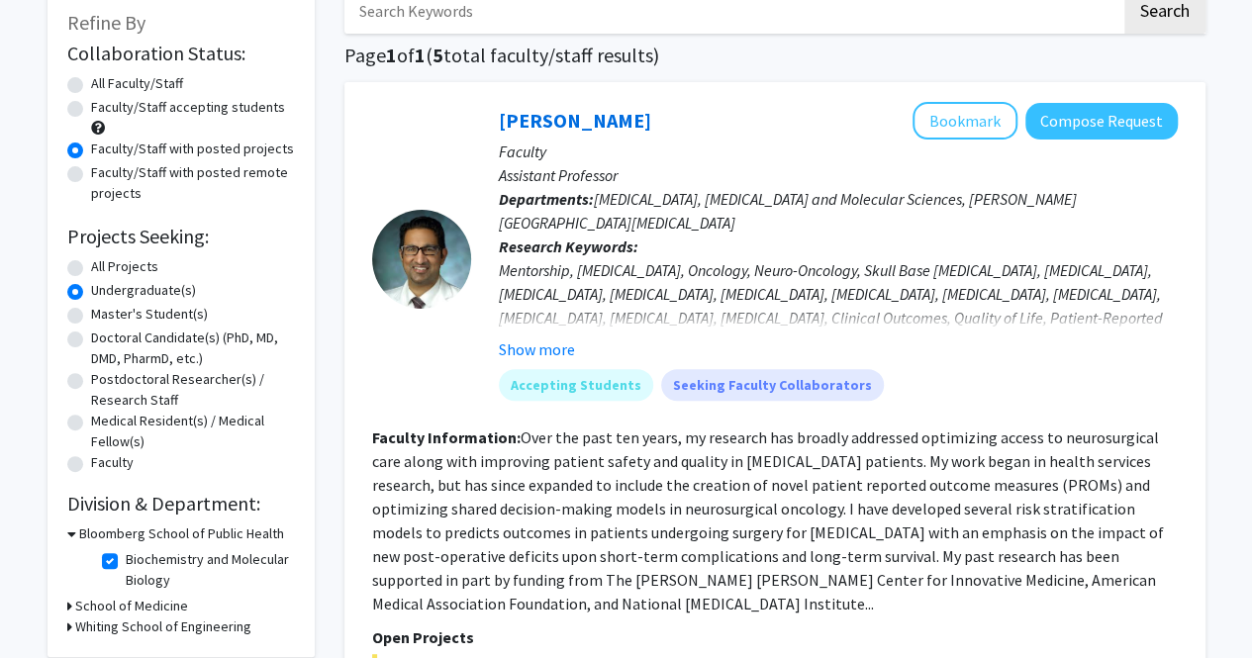
scroll to position [123, 0]
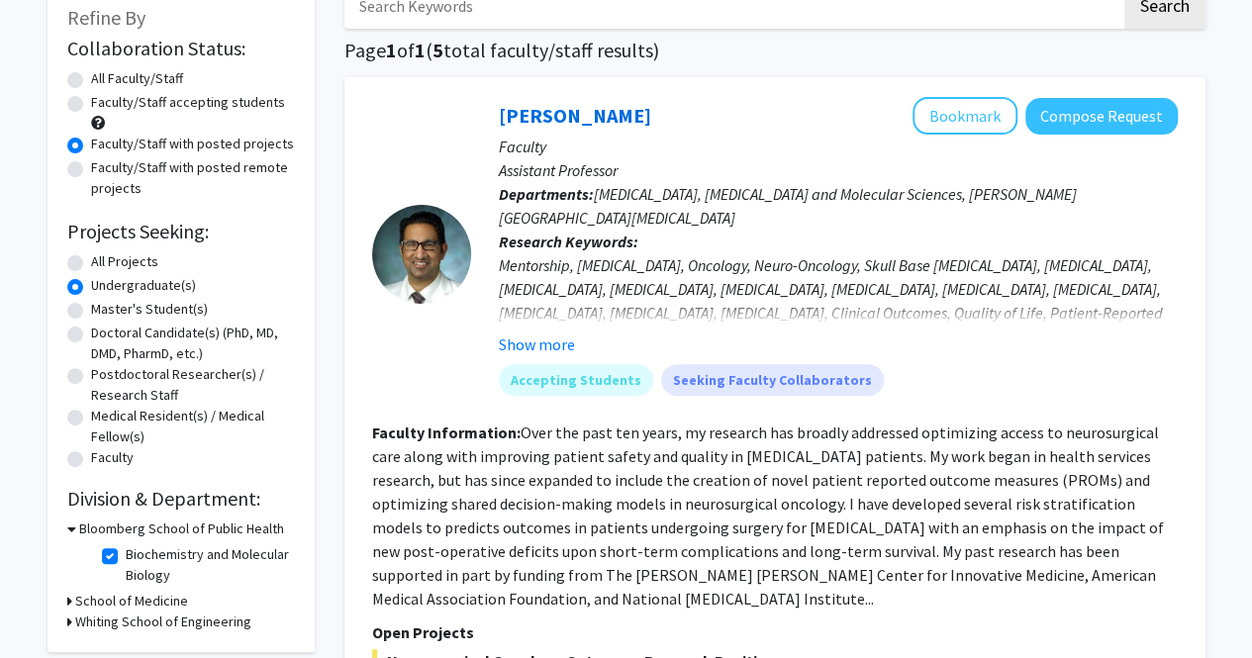
click at [91, 260] on label "All Projects" at bounding box center [124, 261] width 67 height 21
click at [91, 260] on input "All Projects" at bounding box center [97, 257] width 13 height 13
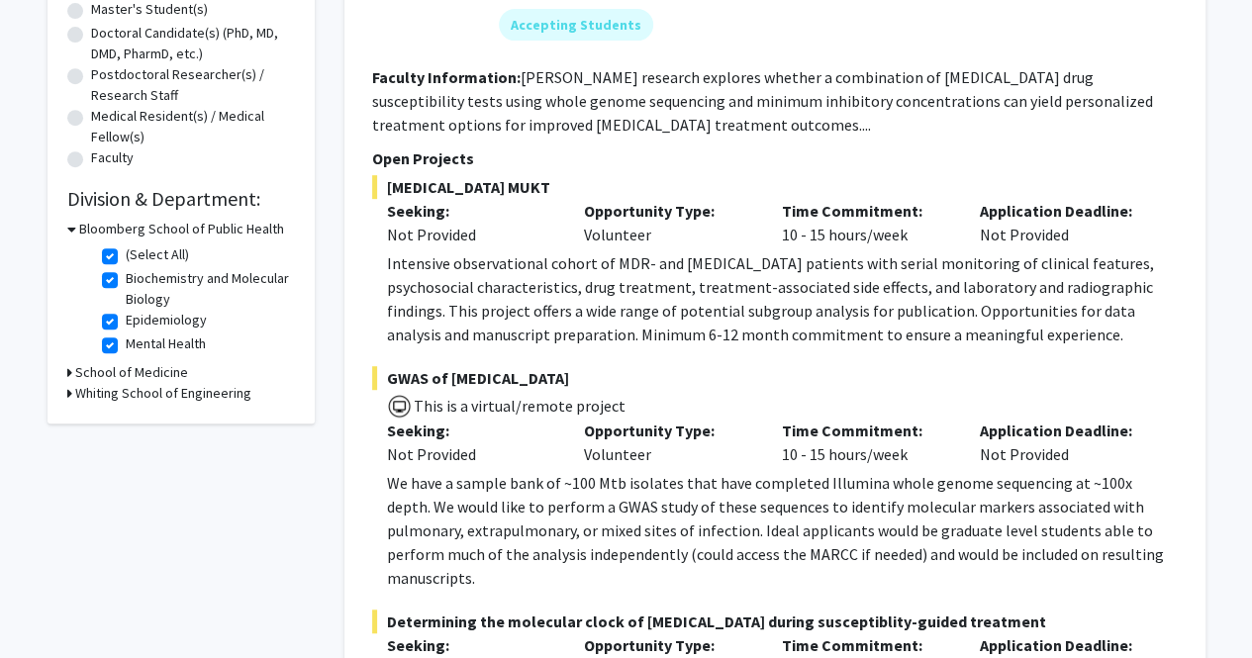
scroll to position [429, 0]
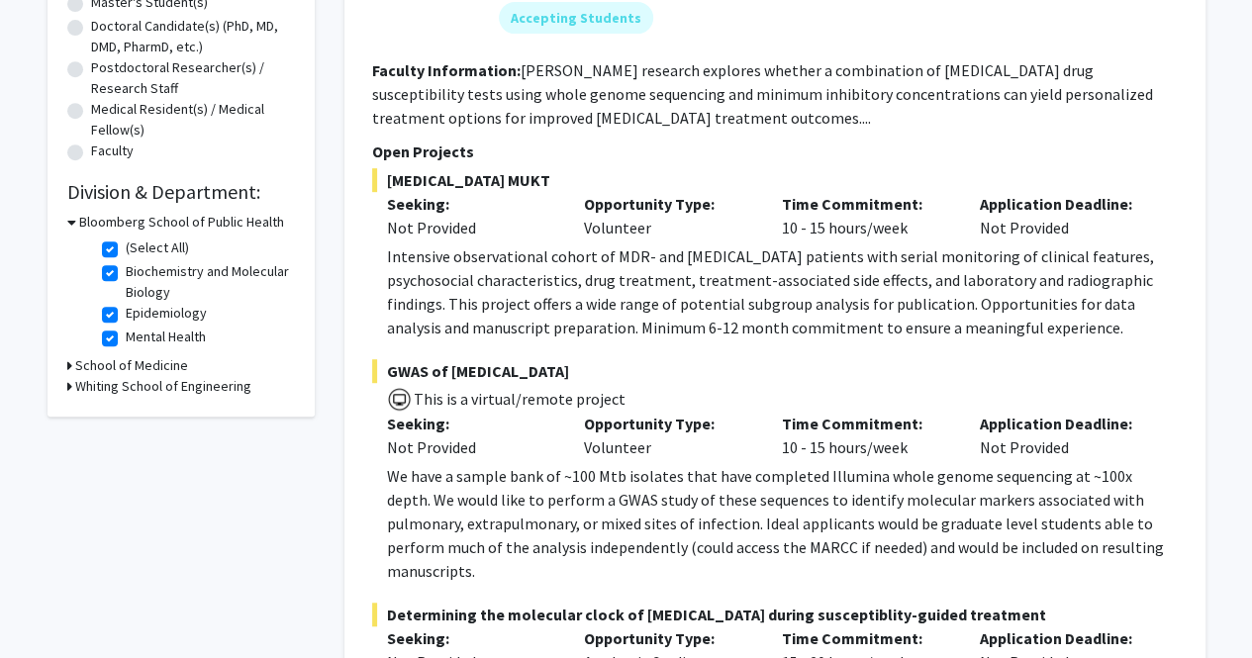
radio input "false"
radio input "true"
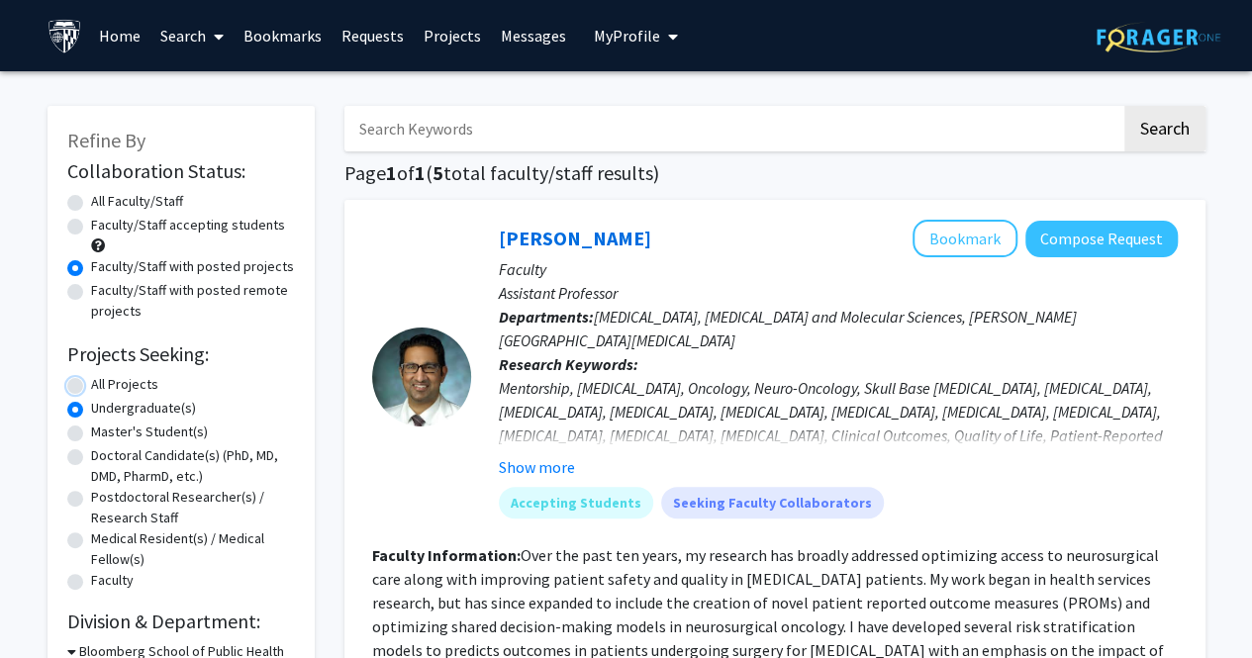
radio input "true"
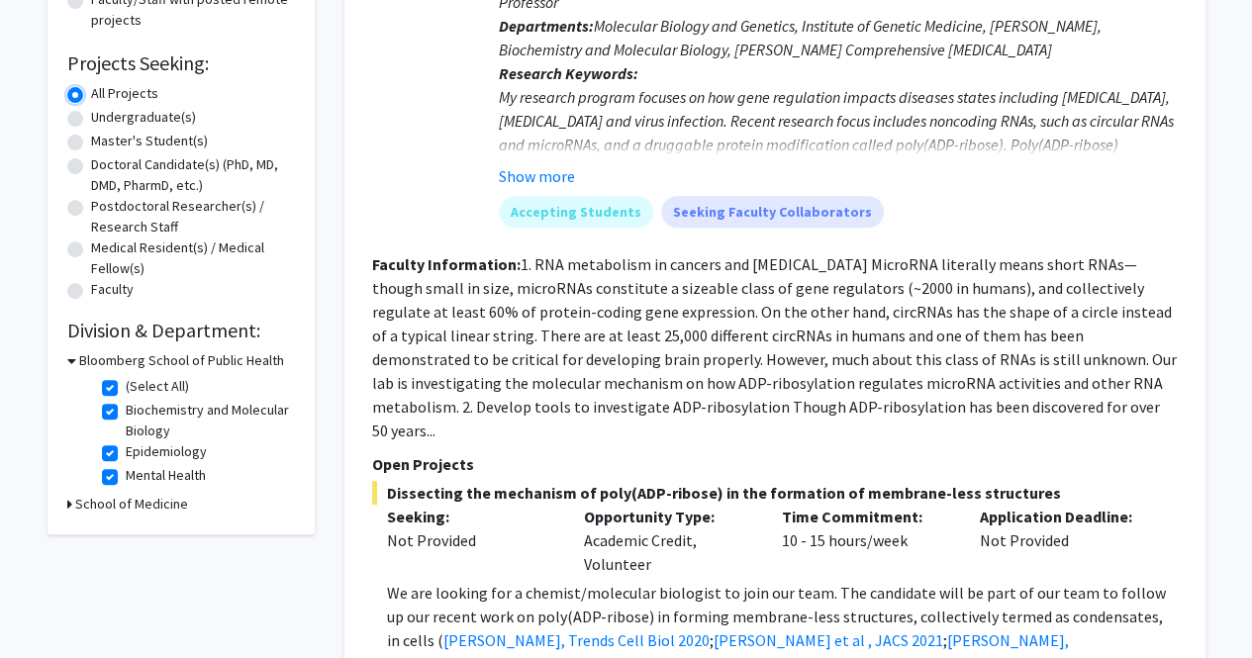
checkbox input "false"
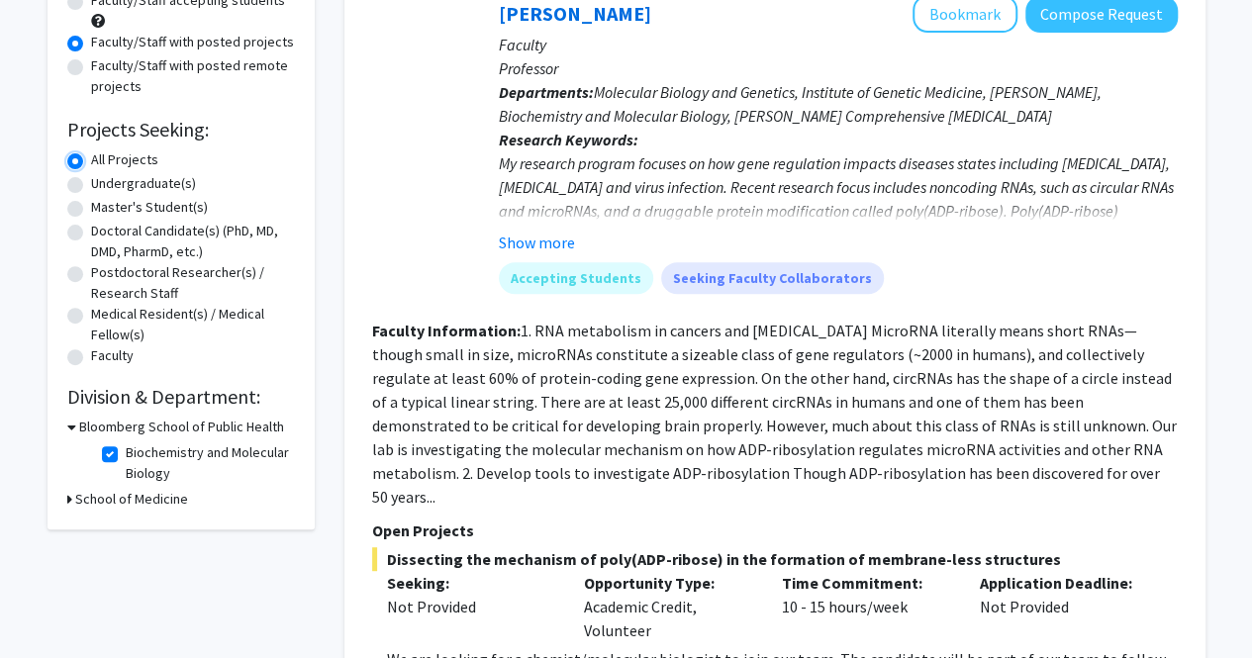
scroll to position [224, 0]
checkbox input "false"
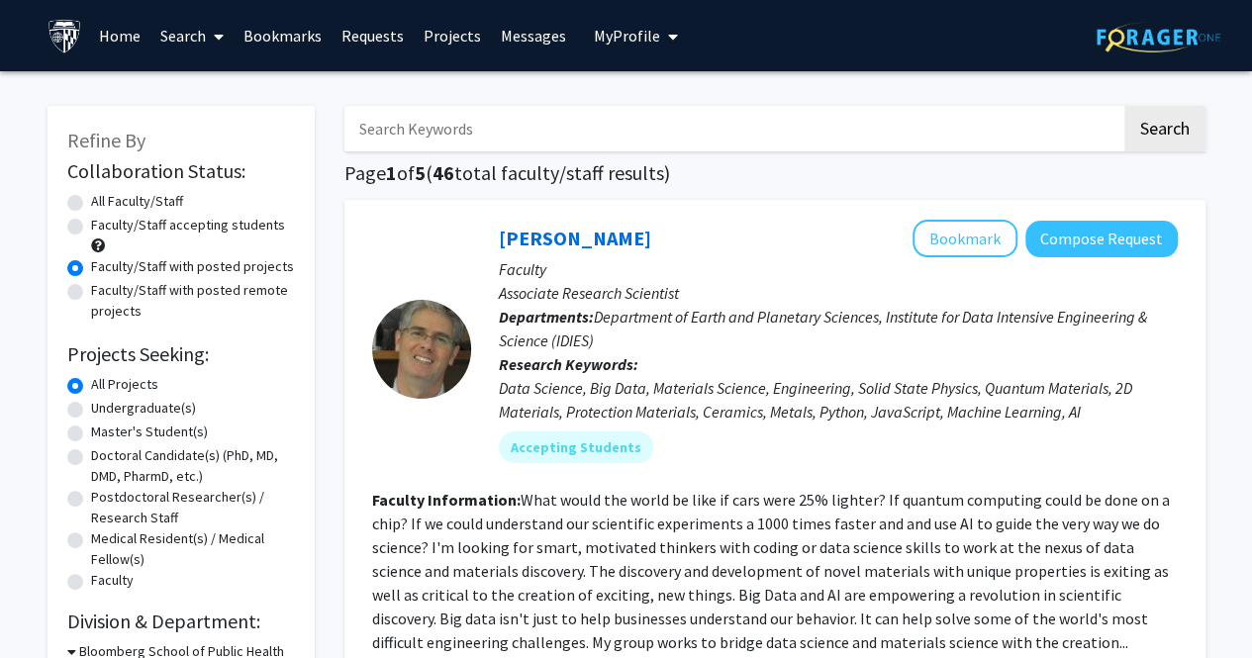
click at [91, 413] on label "Undergraduate(s)" at bounding box center [143, 408] width 105 height 21
click at [91, 411] on input "Undergraduate(s)" at bounding box center [97, 404] width 13 height 13
radio input "true"
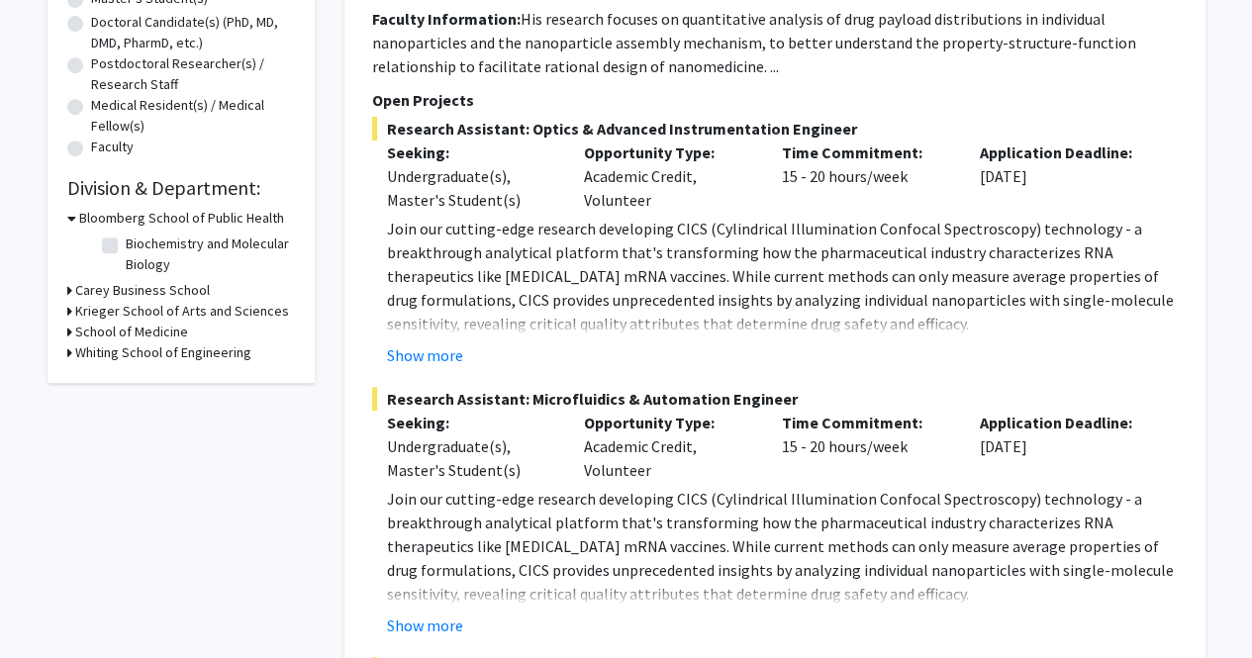
scroll to position [438, 0]
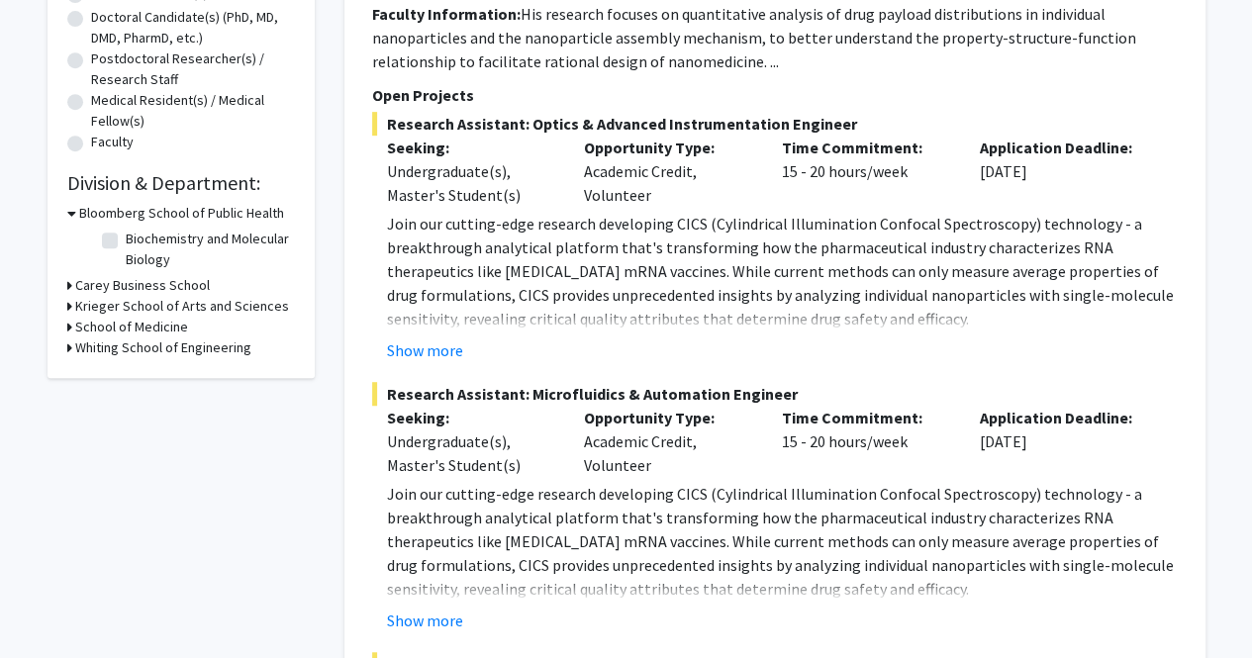
click at [418, 338] on button "Show more" at bounding box center [425, 350] width 76 height 24
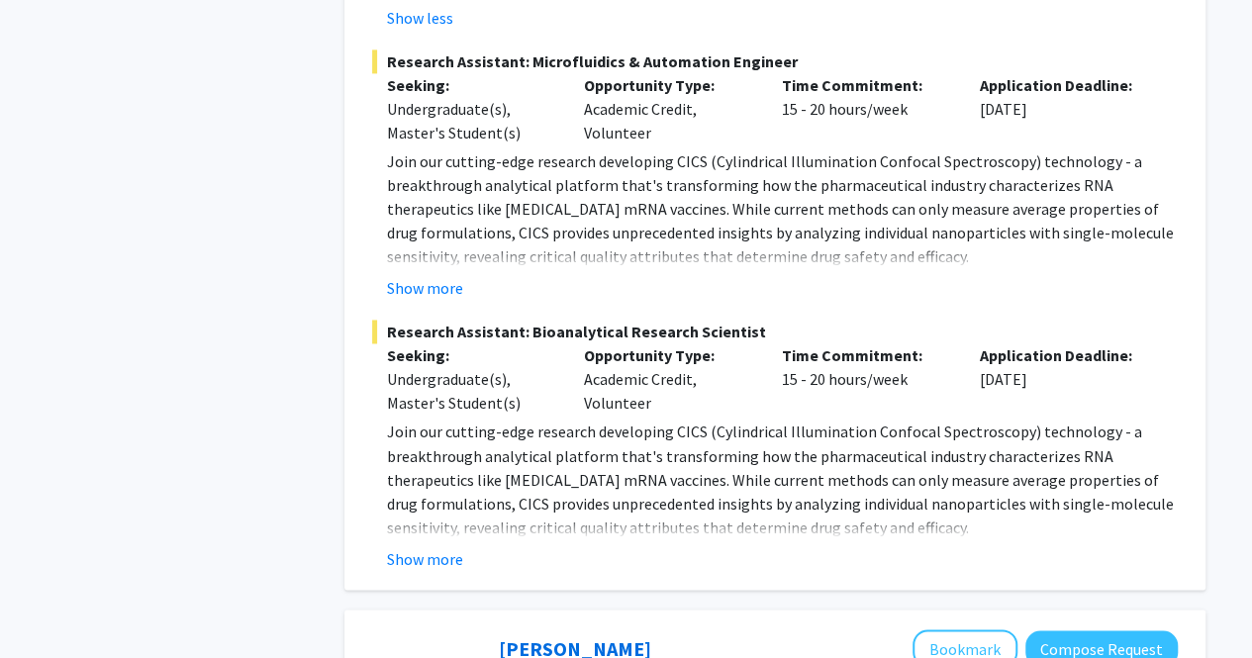
scroll to position [1440, 0]
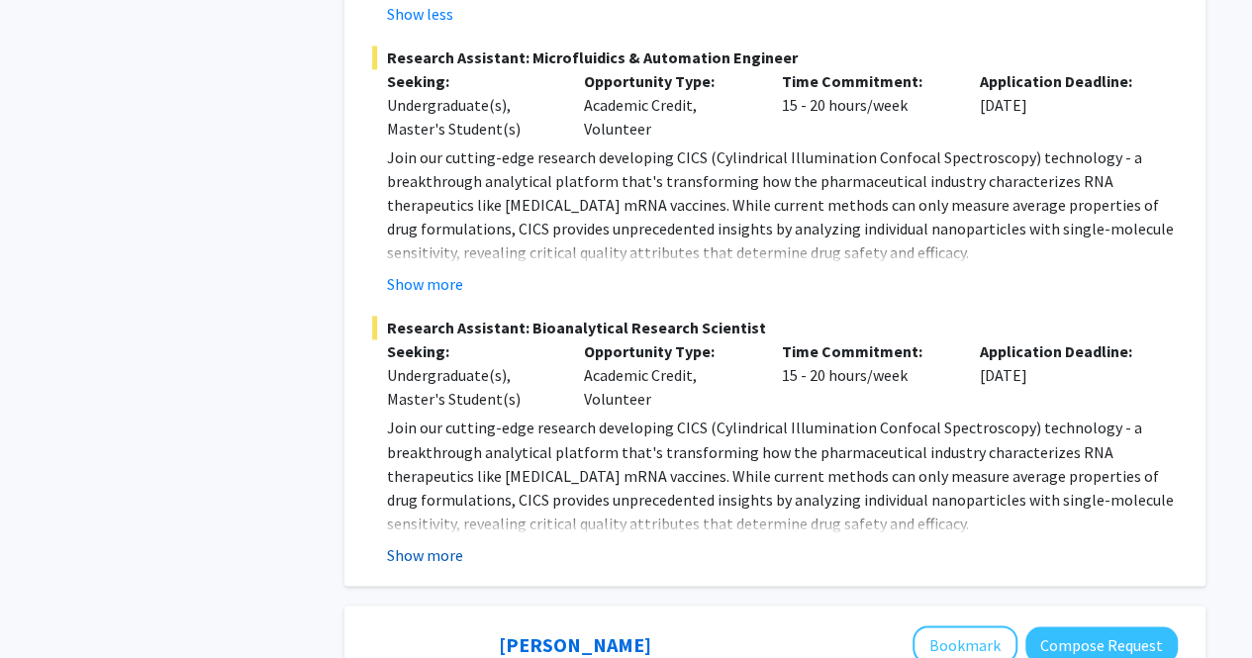
click at [425, 542] on button "Show more" at bounding box center [425, 554] width 76 height 24
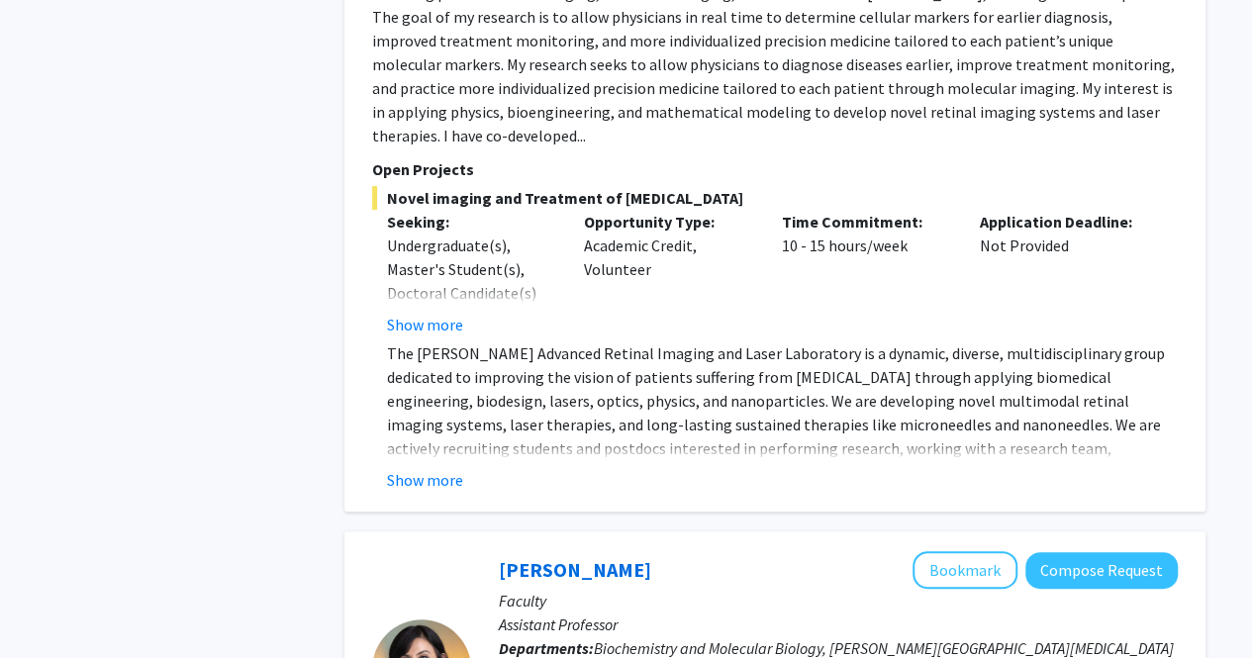
scroll to position [3999, 0]
click at [429, 467] on button "Show more" at bounding box center [425, 479] width 76 height 24
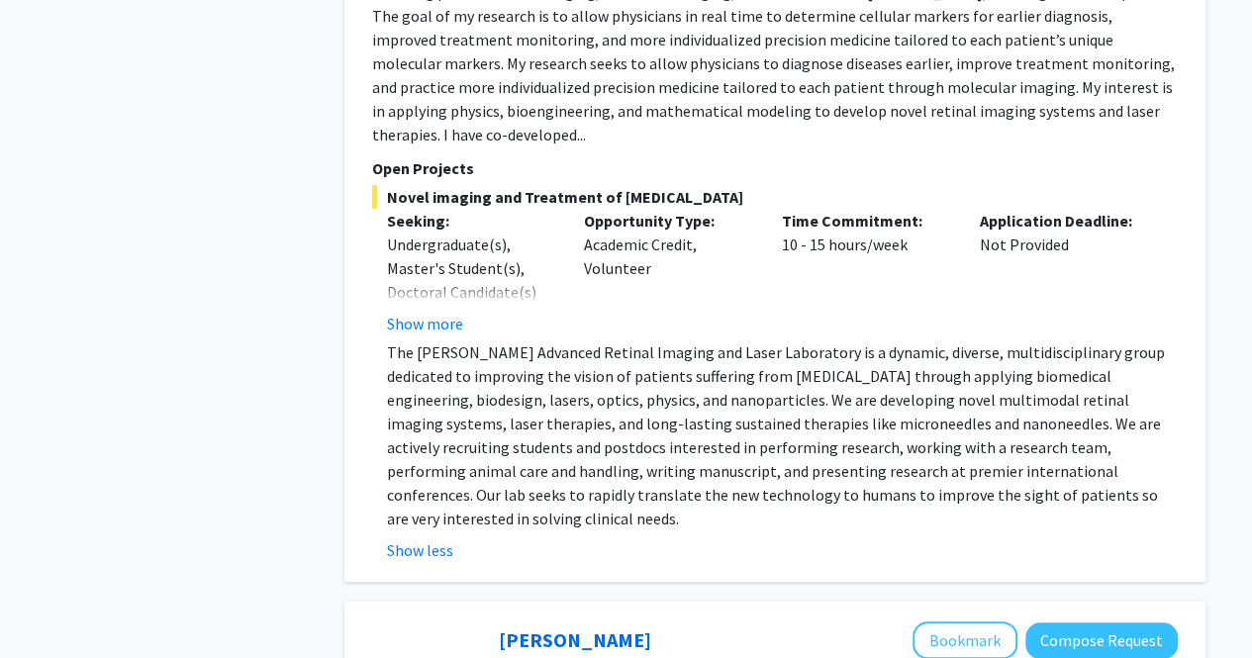
click at [511, 375] on p "The [PERSON_NAME] Advanced Retinal Imaging and Laser Laboratory is a dynamic, d…" at bounding box center [782, 435] width 791 height 190
drag, startPoint x: 511, startPoint y: 375, endPoint x: 600, endPoint y: 369, distance: 89.3
click at [600, 369] on p "The [PERSON_NAME] Advanced Retinal Imaging and Laser Laboratory is a dynamic, d…" at bounding box center [782, 435] width 791 height 190
click at [651, 367] on p "The [PERSON_NAME] Advanced Retinal Imaging and Laser Laboratory is a dynamic, d…" at bounding box center [782, 435] width 791 height 190
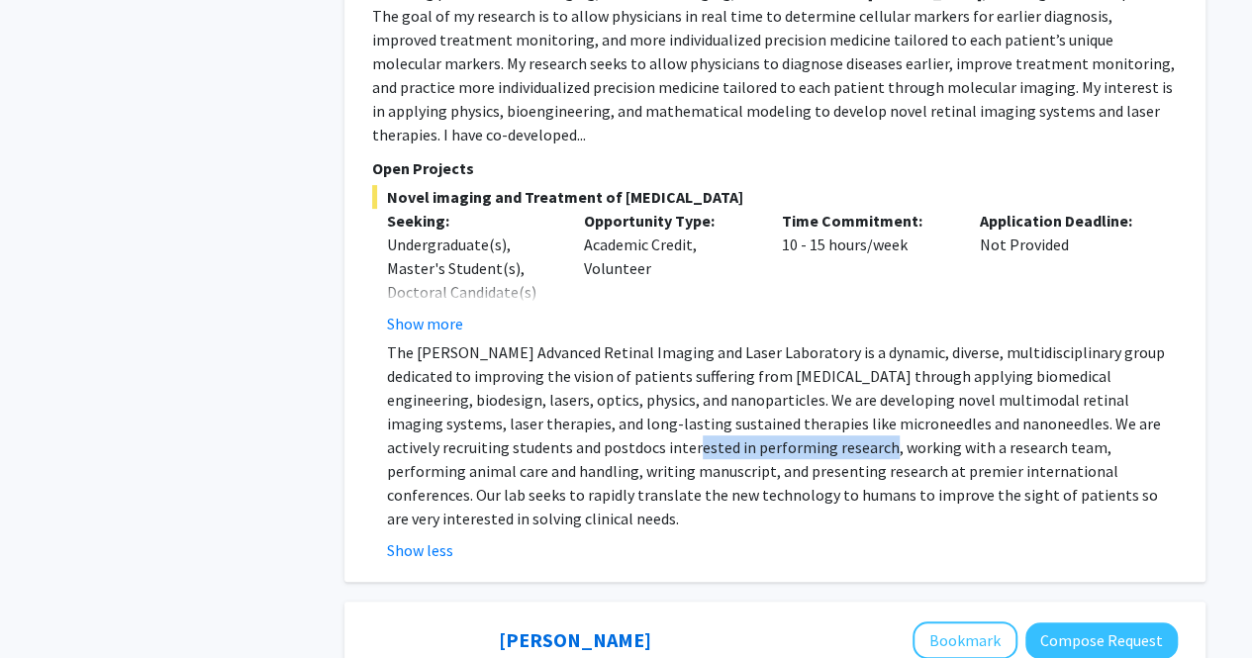
drag, startPoint x: 651, startPoint y: 367, endPoint x: 529, endPoint y: 387, distance: 123.3
click at [529, 387] on p "The [PERSON_NAME] Advanced Retinal Imaging and Laser Laboratory is a dynamic, d…" at bounding box center [782, 435] width 791 height 190
click at [467, 391] on p "The [PERSON_NAME] Advanced Retinal Imaging and Laser Laboratory is a dynamic, d…" at bounding box center [782, 435] width 791 height 190
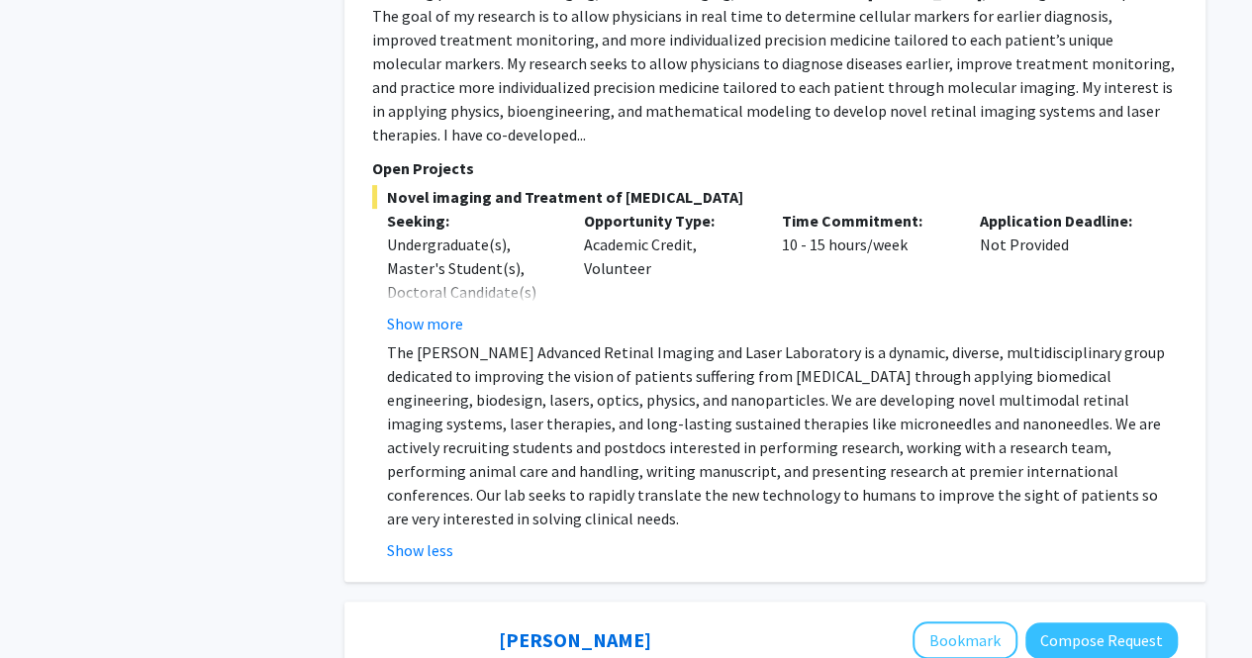
click at [615, 392] on p "The [PERSON_NAME] Advanced Retinal Imaging and Laser Laboratory is a dynamic, d…" at bounding box center [782, 435] width 791 height 190
click at [752, 391] on p "The [PERSON_NAME] Advanced Retinal Imaging and Laser Laboratory is a dynamic, d…" at bounding box center [782, 435] width 791 height 190
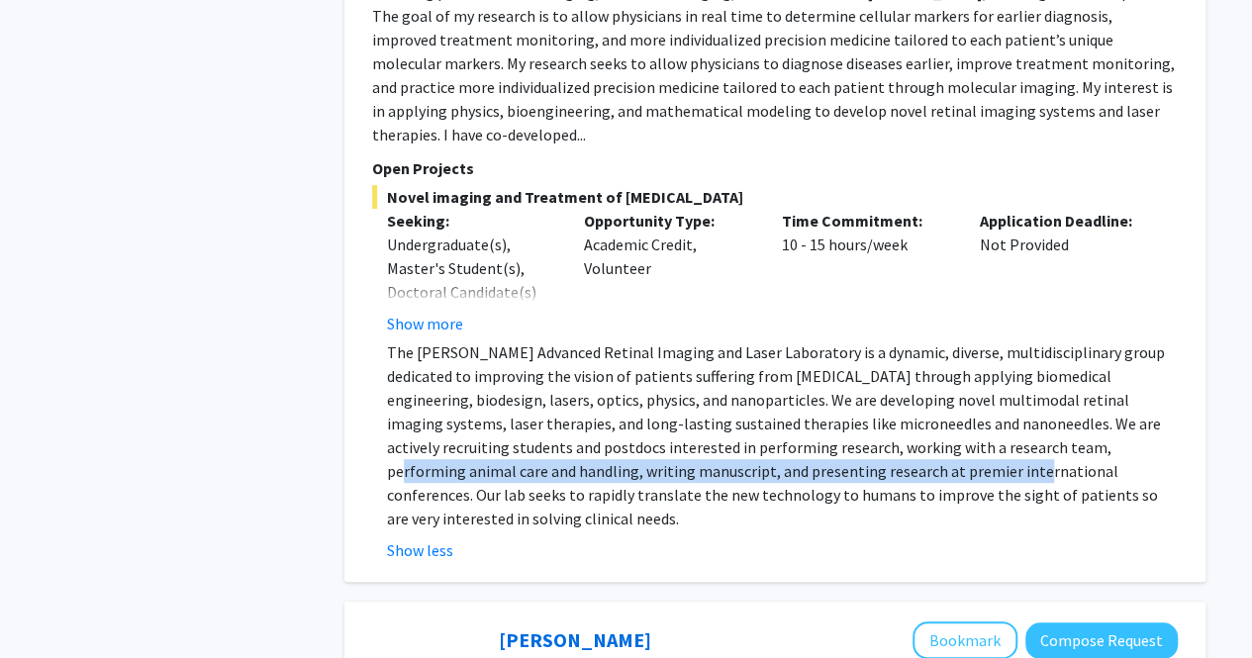
drag, startPoint x: 752, startPoint y: 391, endPoint x: 914, endPoint y: 372, distance: 163.4
click at [914, 372] on p "The [PERSON_NAME] Advanced Retinal Imaging and Laser Laboratory is a dynamic, d…" at bounding box center [782, 435] width 791 height 190
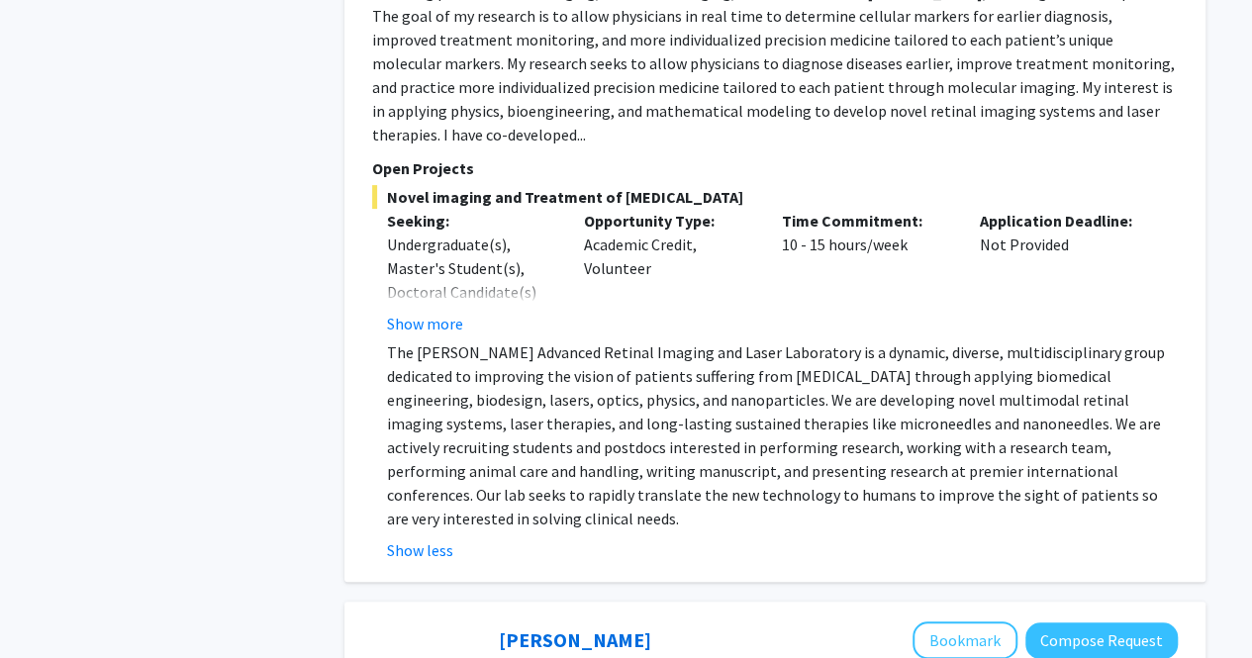
click at [884, 399] on p "The [PERSON_NAME] Advanced Retinal Imaging and Laser Laboratory is a dynamic, d…" at bounding box center [782, 435] width 791 height 190
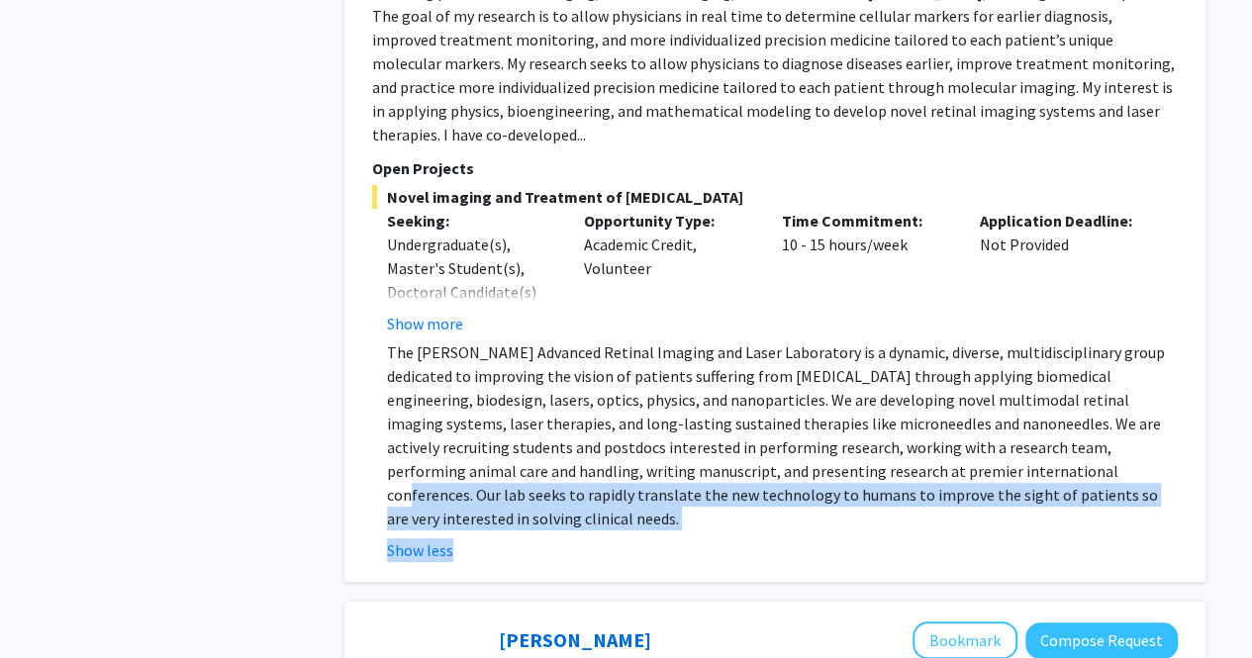
drag, startPoint x: 874, startPoint y: 401, endPoint x: 1128, endPoint y: 451, distance: 259.3
click at [1128, 451] on fg-read-more "The [PERSON_NAME] Advanced Retinal Imaging and Laser Laboratory is a dynamic, d…" at bounding box center [775, 451] width 806 height 222
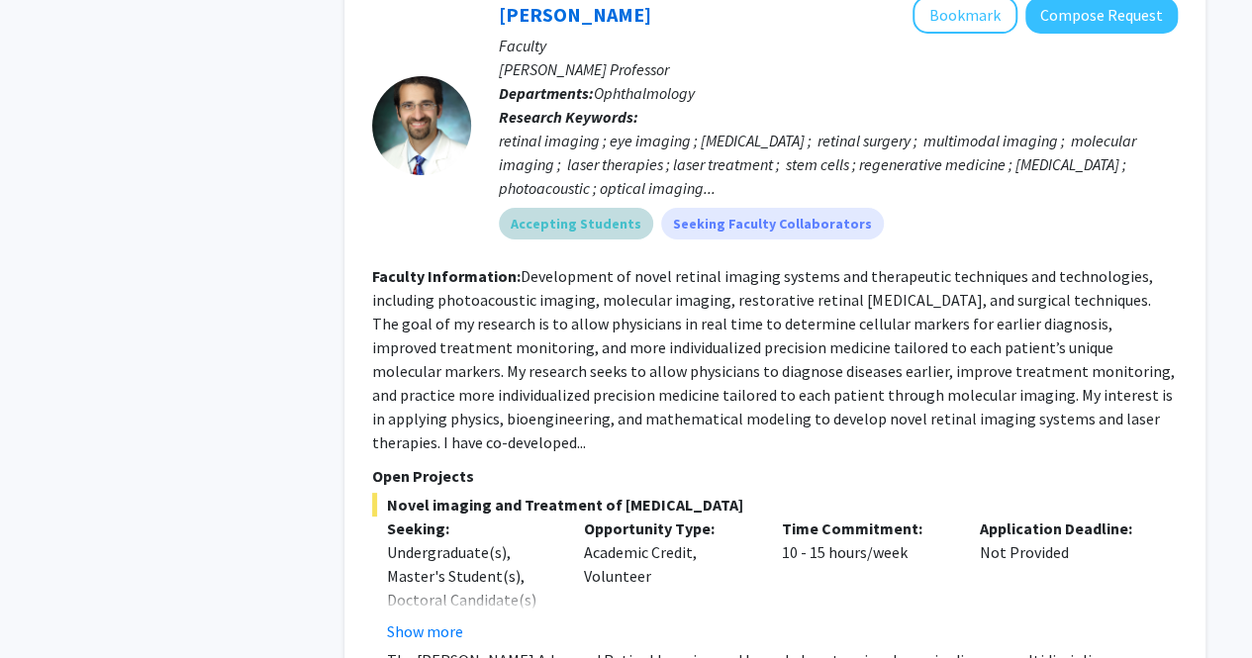
scroll to position [3538, 0]
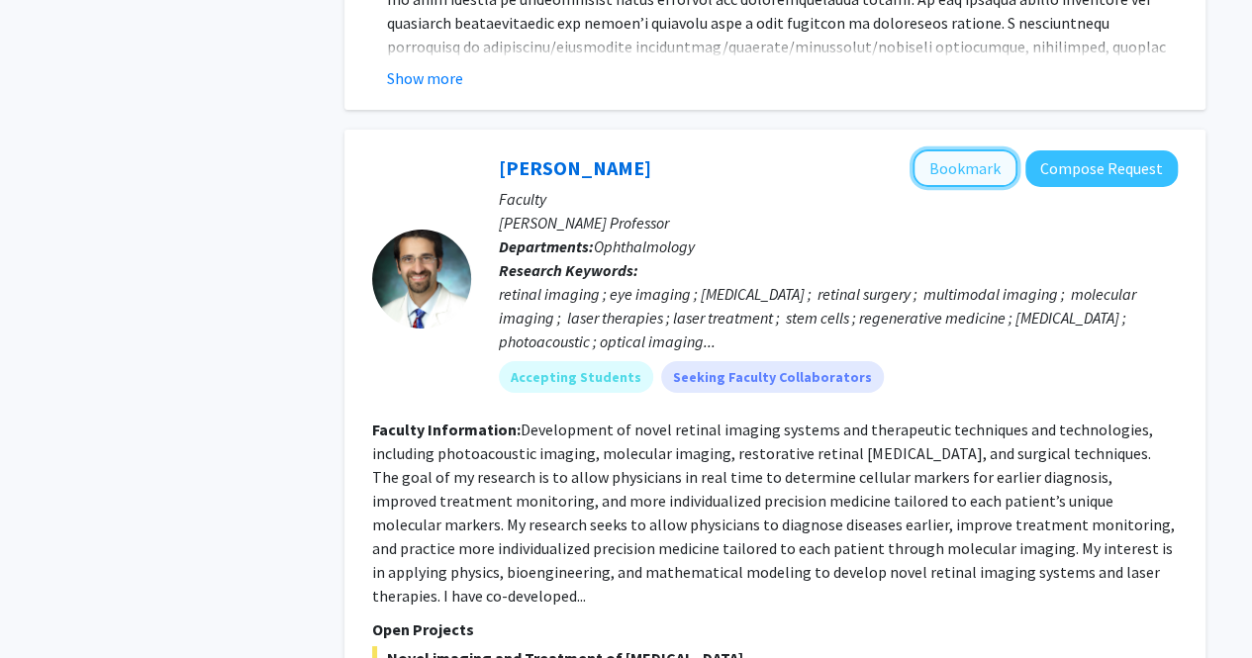
click at [988, 149] on button "Bookmark" at bounding box center [964, 168] width 105 height 38
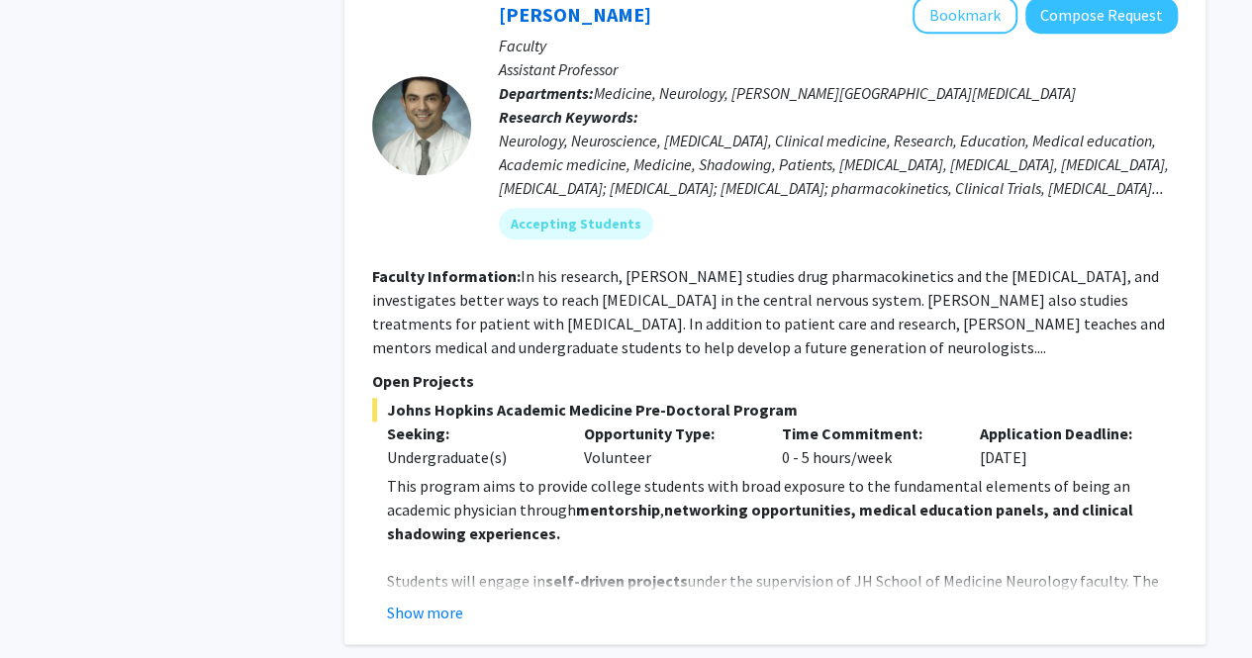
scroll to position [8308, 0]
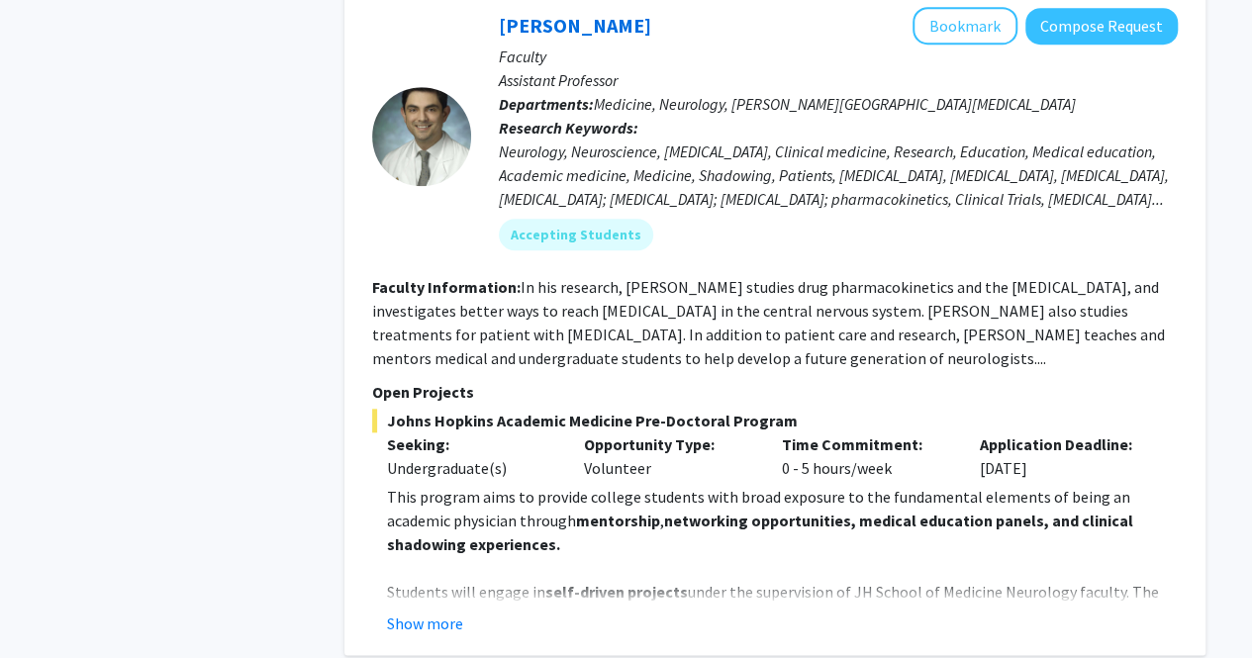
click at [478, 485] on p "This program aims to provide college students with broad exposure to the fundam…" at bounding box center [782, 520] width 791 height 71
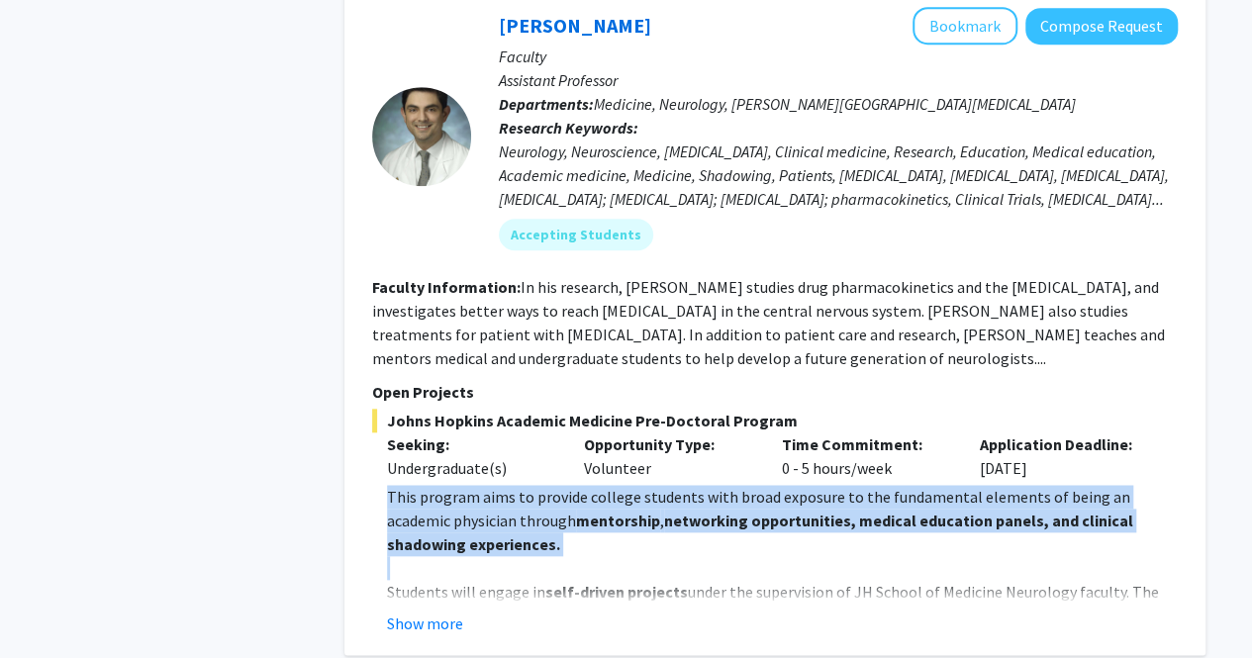
click at [478, 485] on p "This program aims to provide college students with broad exposure to the fundam…" at bounding box center [782, 520] width 791 height 71
click at [404, 485] on p "This program aims to provide college students with broad exposure to the fundam…" at bounding box center [782, 520] width 791 height 71
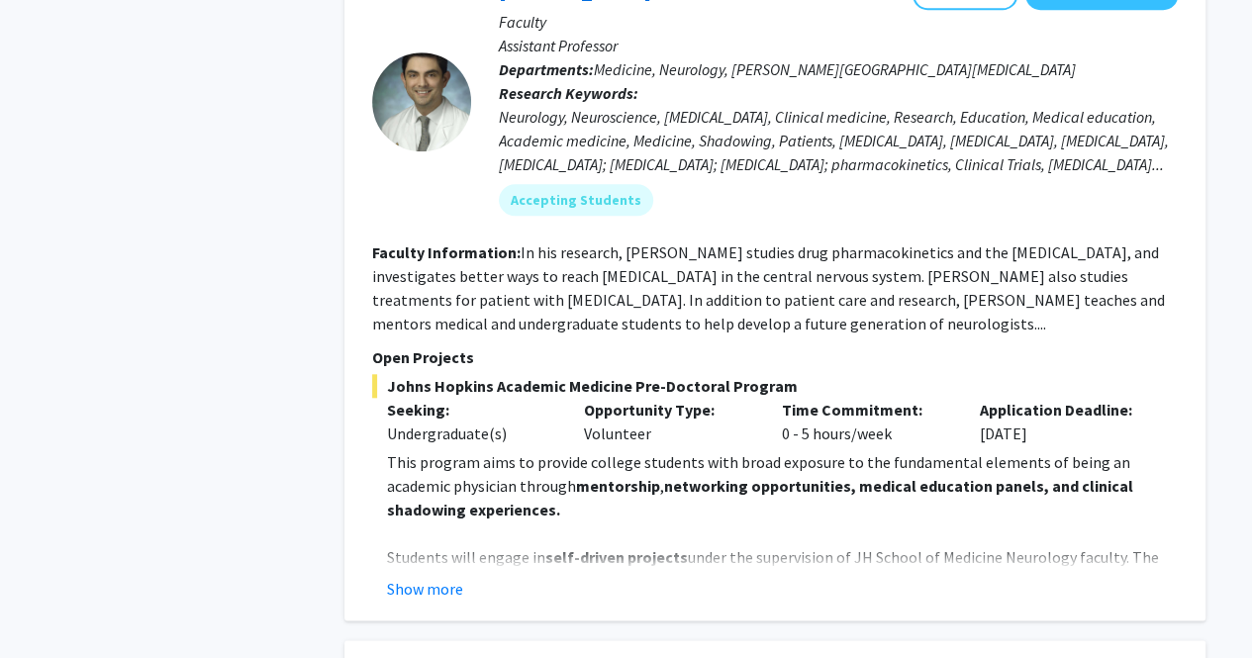
scroll to position [8344, 0]
click at [442, 576] on button "Show more" at bounding box center [425, 588] width 76 height 24
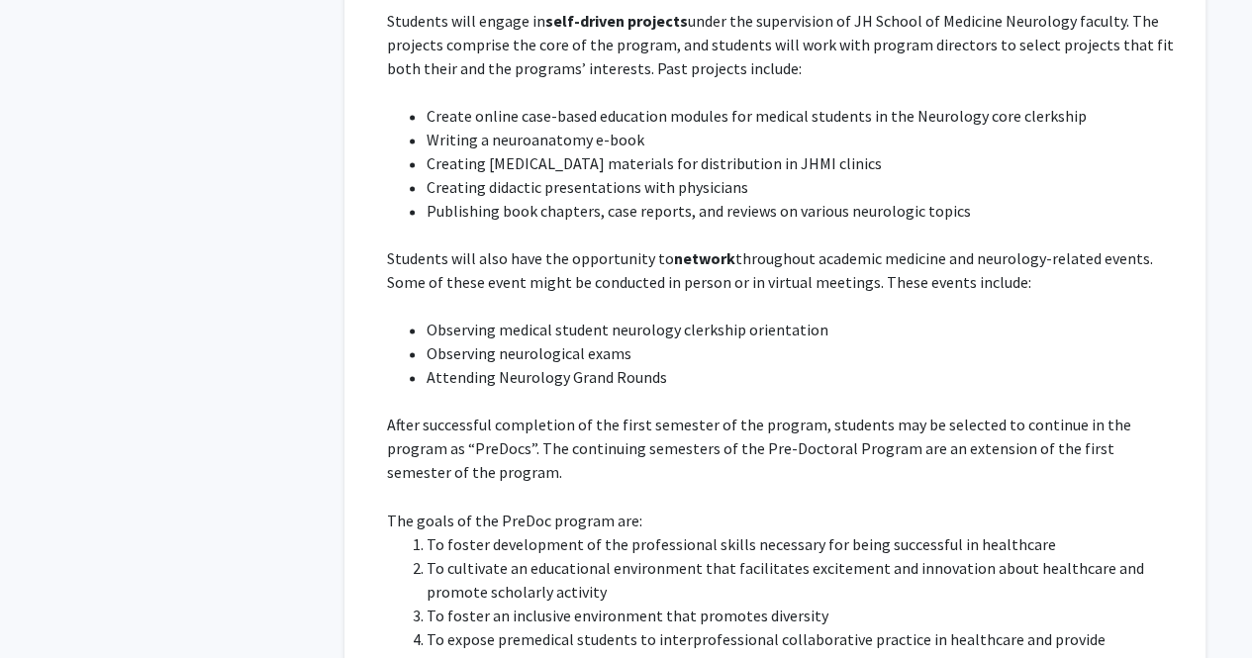
scroll to position [8884, 0]
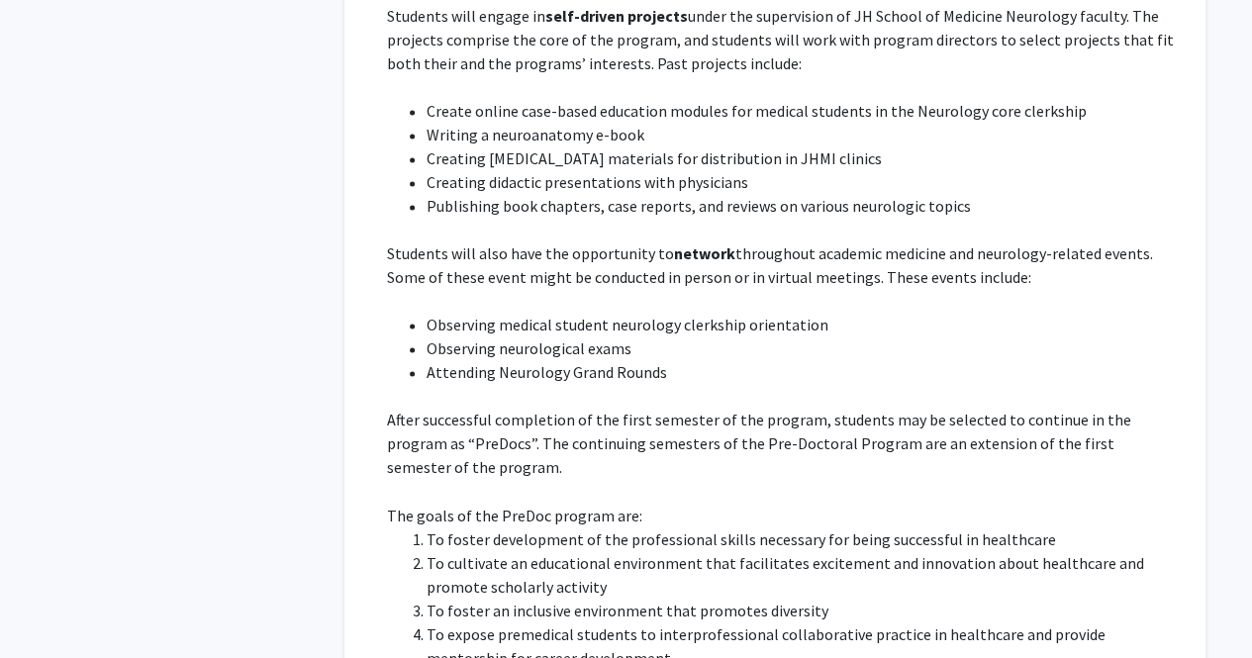
click at [523, 408] on p "After successful completion of the first semester of the program, students may …" at bounding box center [782, 443] width 791 height 71
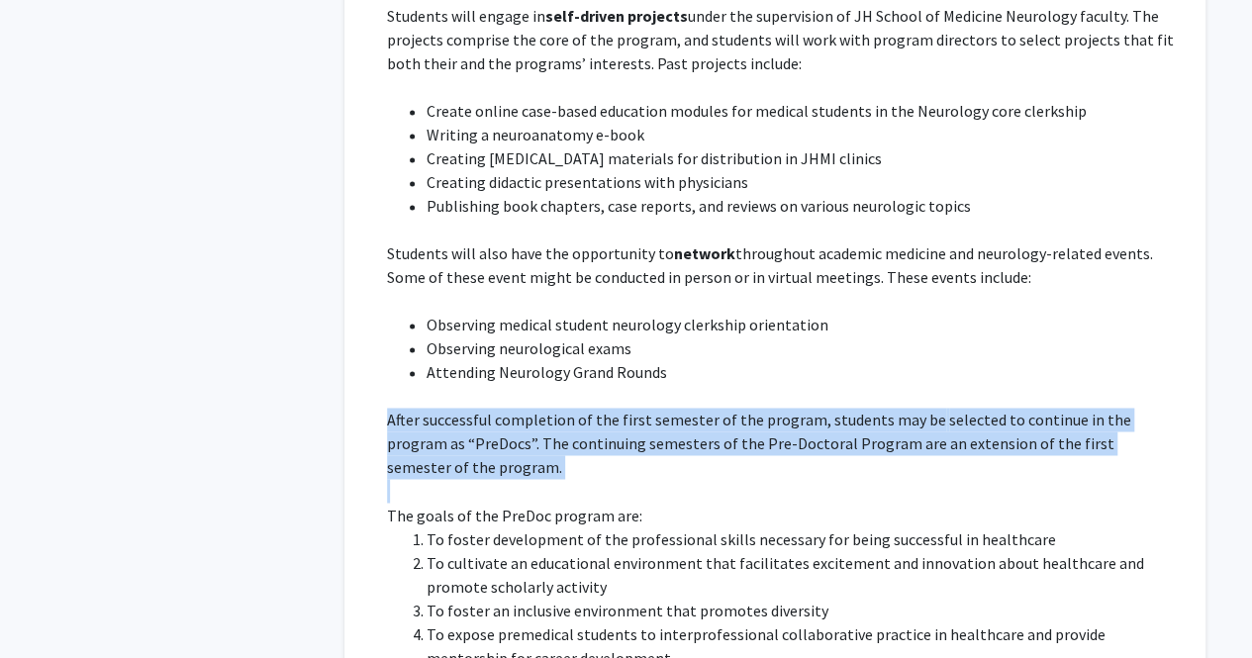
click at [523, 408] on p "After successful completion of the first semester of the program, students may …" at bounding box center [782, 443] width 791 height 71
click at [568, 408] on p "After successful completion of the first semester of the program, students may …" at bounding box center [782, 443] width 791 height 71
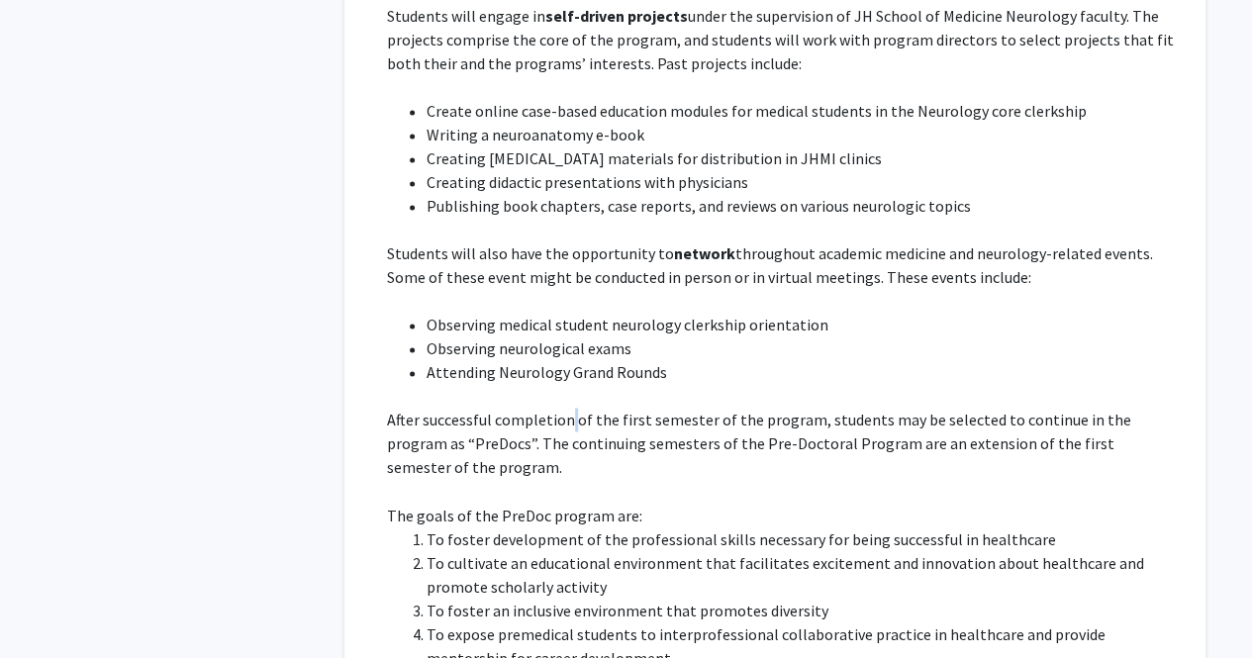
click at [568, 408] on p "After successful completion of the first semester of the program, students may …" at bounding box center [782, 443] width 791 height 71
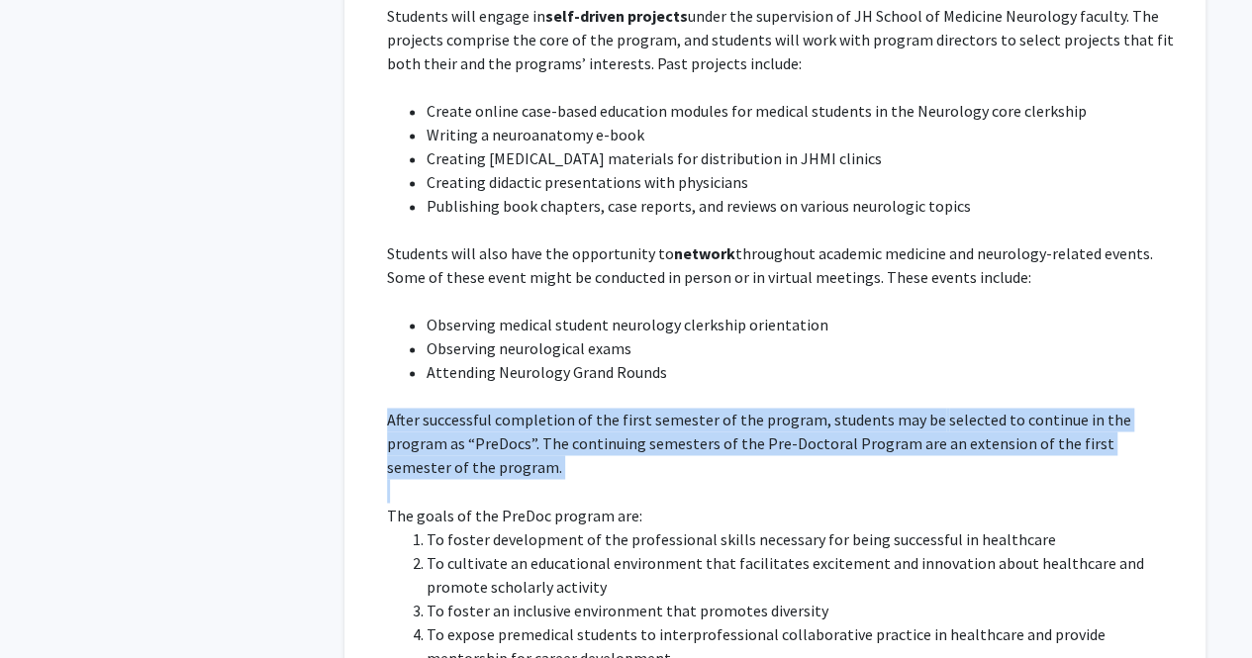
click at [568, 408] on p "After successful completion of the first semester of the program, students may …" at bounding box center [782, 443] width 791 height 71
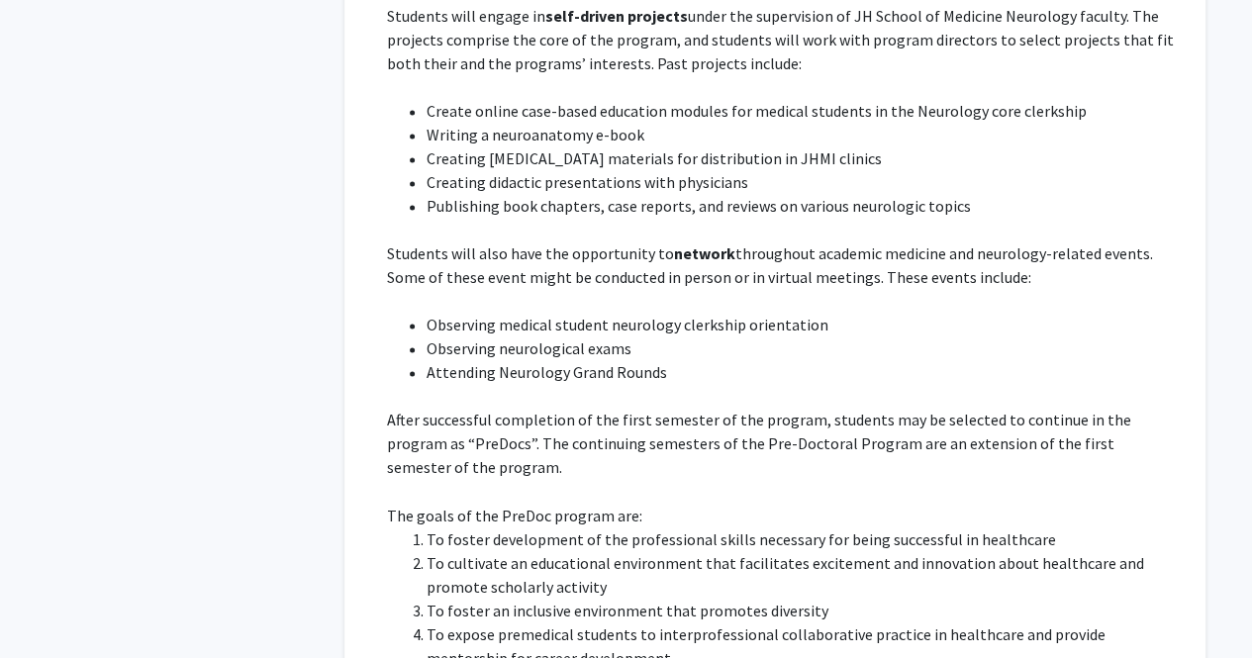
click at [509, 503] on p "The goals of the PreDoc program are:" at bounding box center [782, 515] width 791 height 24
drag, startPoint x: 509, startPoint y: 304, endPoint x: 566, endPoint y: 307, distance: 57.5
click at [566, 503] on p "The goals of the PreDoc program are:" at bounding box center [782, 515] width 791 height 24
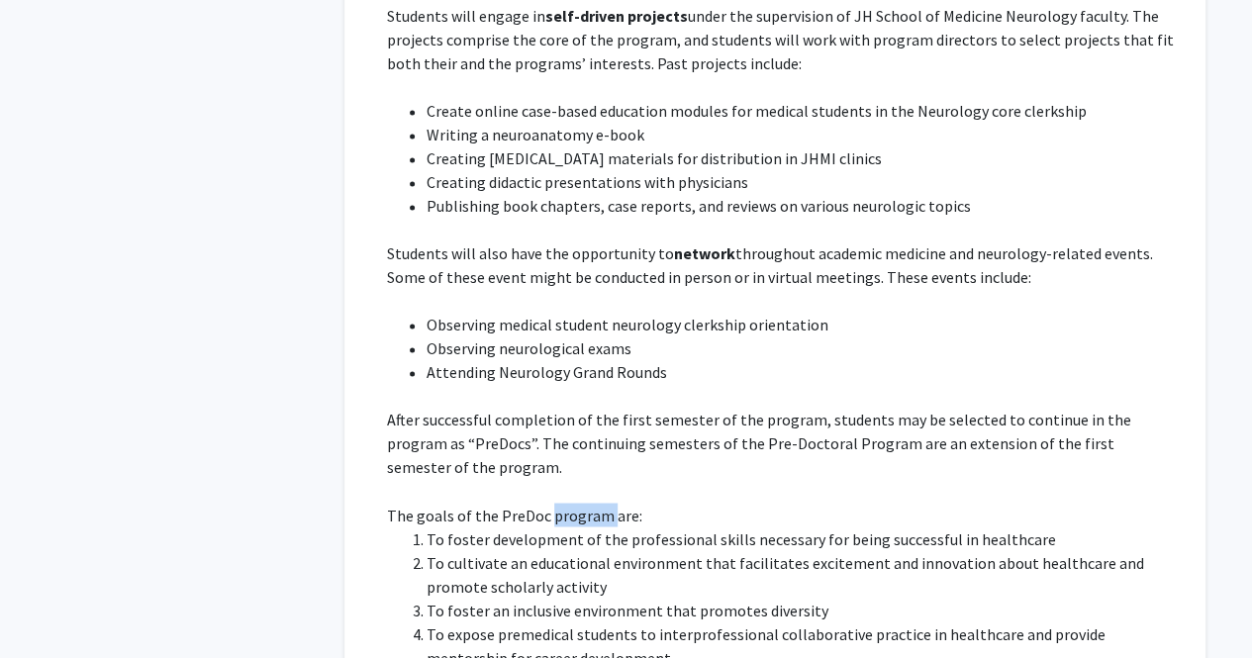
click at [566, 503] on p "The goals of the PreDoc program are:" at bounding box center [782, 515] width 791 height 24
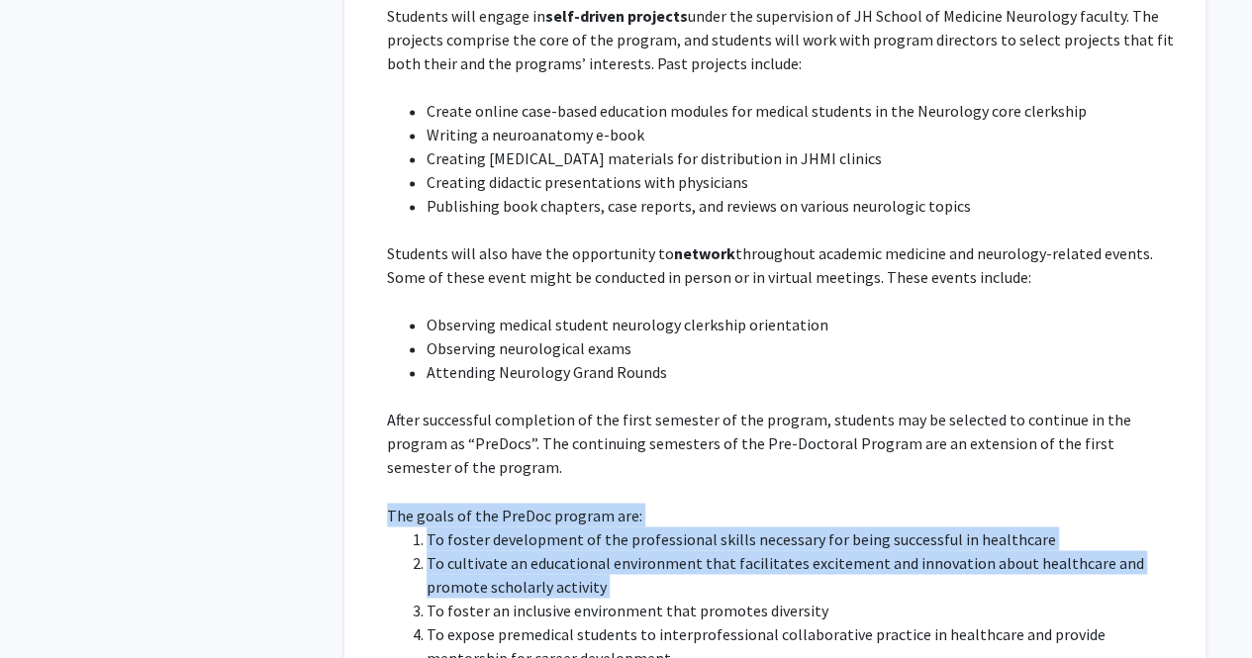
drag, startPoint x: 566, startPoint y: 307, endPoint x: 522, endPoint y: 338, distance: 53.8
click at [522, 338] on div "This program aims to provide college students with broad exposure to the fundam…" at bounding box center [782, 384] width 791 height 950
click at [522, 550] on li "To cultivate an educational environment that facilitates excitement and innovat…" at bounding box center [802, 573] width 751 height 47
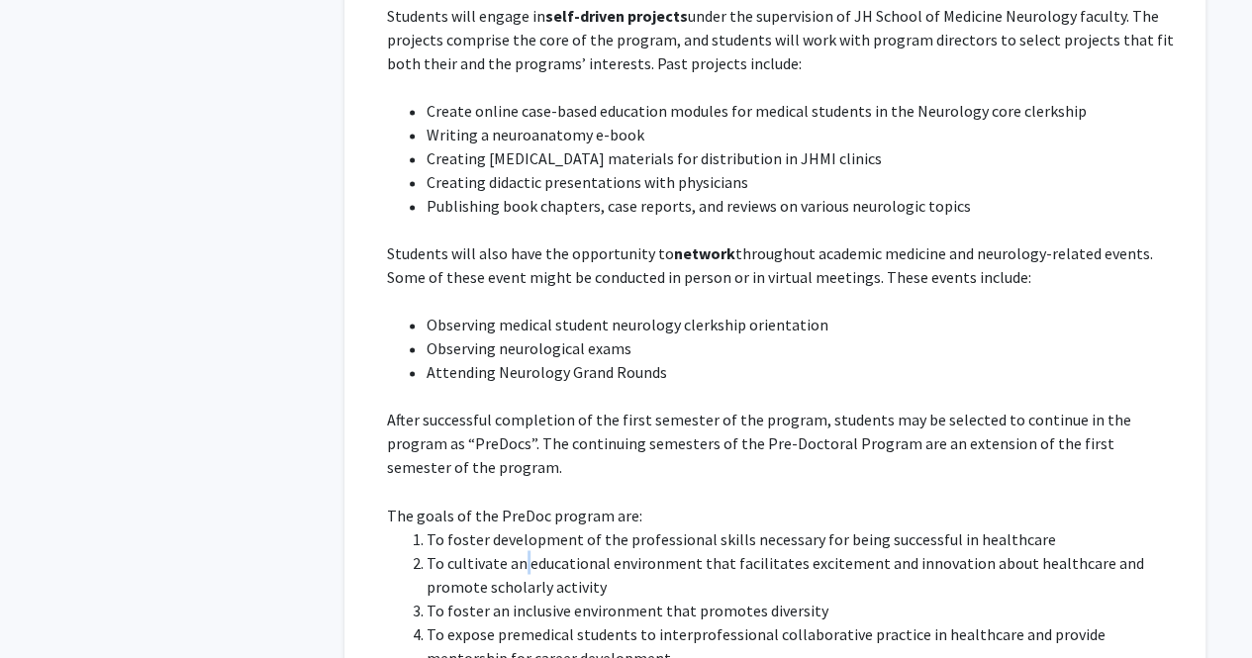
click at [522, 550] on li "To cultivate an educational environment that facilitates excitement and innovat…" at bounding box center [802, 573] width 751 height 47
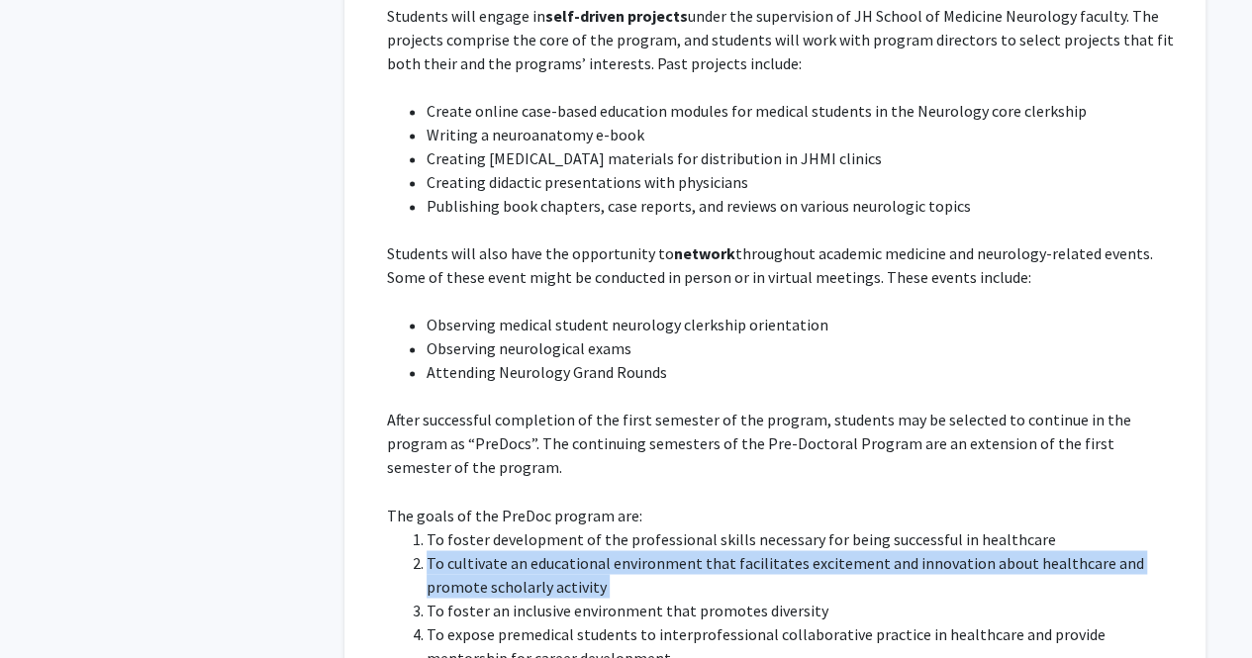
click at [522, 550] on li "To cultivate an educational environment that facilitates excitement and innovat…" at bounding box center [802, 573] width 751 height 47
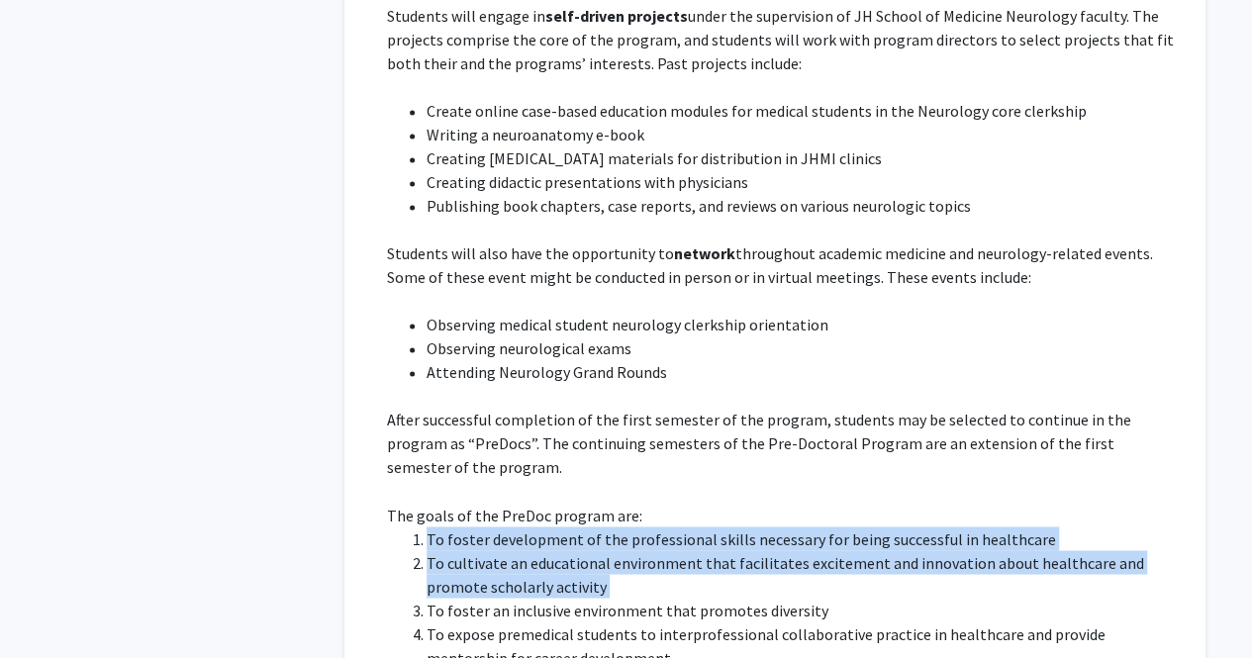
drag, startPoint x: 522, startPoint y: 338, endPoint x: 493, endPoint y: 320, distance: 35.1
click at [493, 526] on ol "To [PERSON_NAME] development of the professional skills necessary for being suc…" at bounding box center [782, 621] width 791 height 190
click at [493, 526] on li "To foster development of the professional skills necessary for being successful…" at bounding box center [802, 538] width 751 height 24
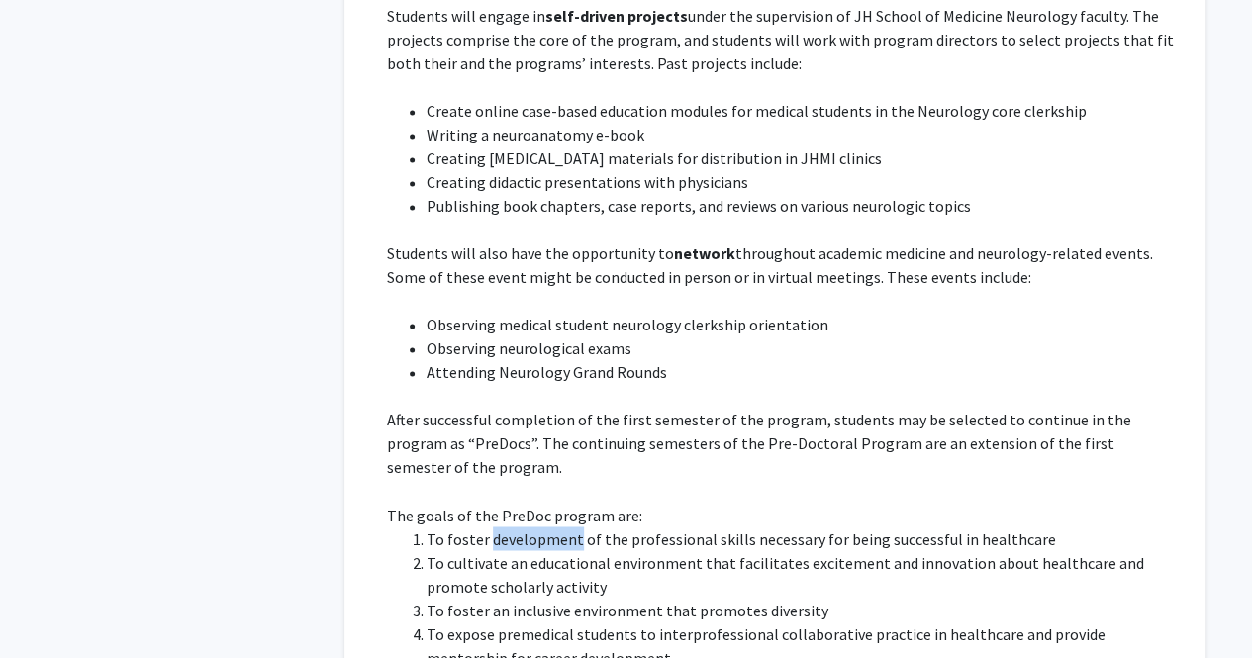
click at [493, 526] on li "To foster development of the professional skills necessary for being successful…" at bounding box center [802, 538] width 751 height 24
click at [528, 621] on li "To expose premedical students to interprofessional collaborative practice in he…" at bounding box center [802, 644] width 751 height 47
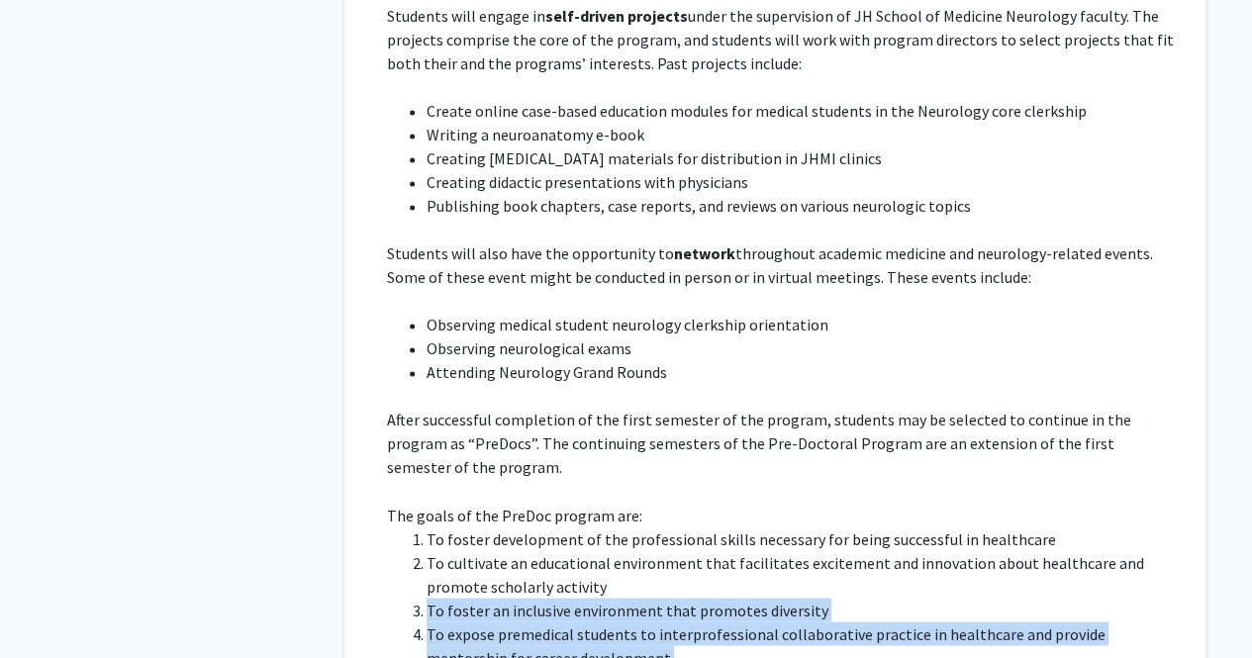
drag, startPoint x: 528, startPoint y: 409, endPoint x: 549, endPoint y: 384, distance: 32.3
click at [549, 526] on ol "To [PERSON_NAME] development of the professional skills necessary for being suc…" at bounding box center [782, 621] width 791 height 190
click at [549, 598] on li "To foster an inclusive environment that promotes diversity" at bounding box center [802, 610] width 751 height 24
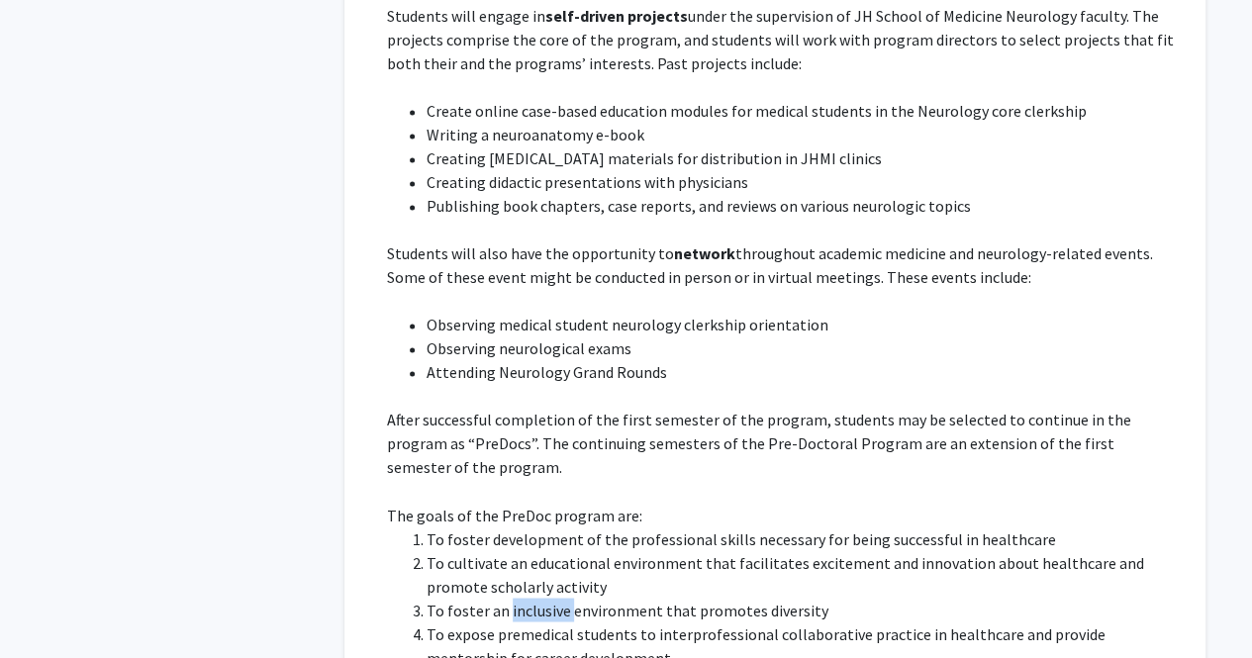
click at [549, 598] on li "To foster an inclusive environment that promotes diversity" at bounding box center [802, 610] width 751 height 24
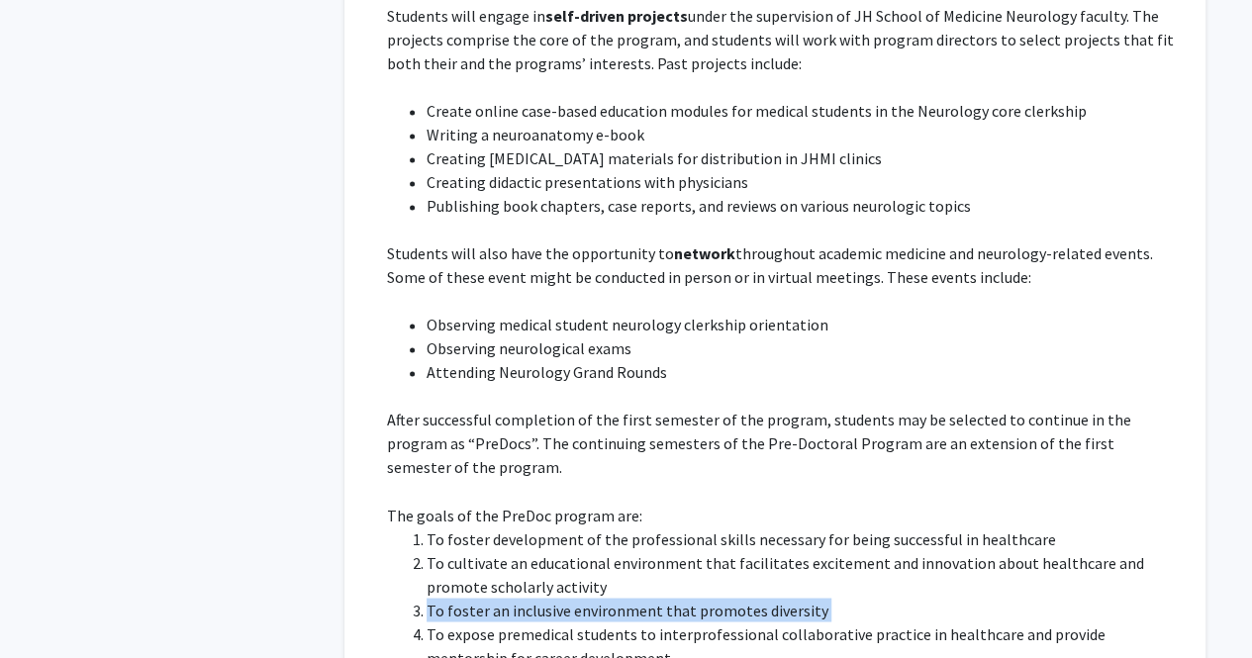
click at [549, 598] on li "To foster an inclusive environment that promotes diversity" at bounding box center [802, 610] width 751 height 24
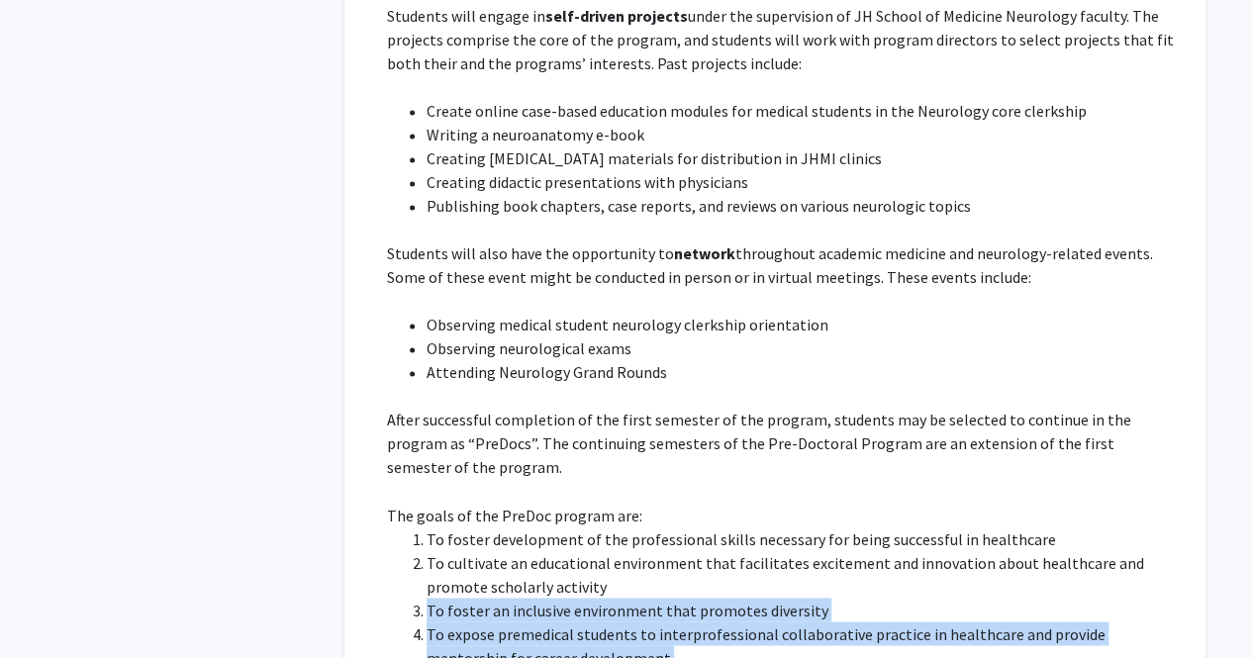
drag, startPoint x: 549, startPoint y: 384, endPoint x: 491, endPoint y: 433, distance: 76.5
click at [491, 526] on ol "To [PERSON_NAME] development of the professional skills necessary for being suc…" at bounding box center [782, 621] width 791 height 190
click at [491, 621] on li "To expose premedical students to interprofessional collaborative practice in he…" at bounding box center [802, 644] width 751 height 47
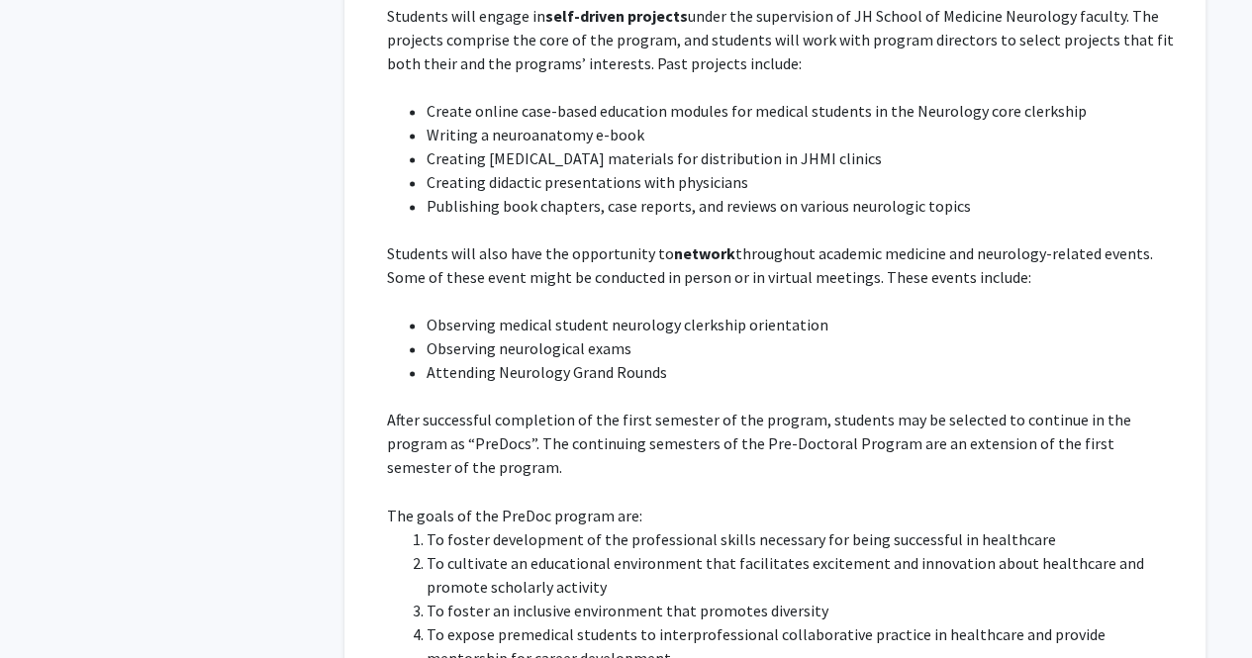
click at [491, 621] on li "To expose premedical students to interprofessional collaborative practice in he…" at bounding box center [802, 644] width 751 height 47
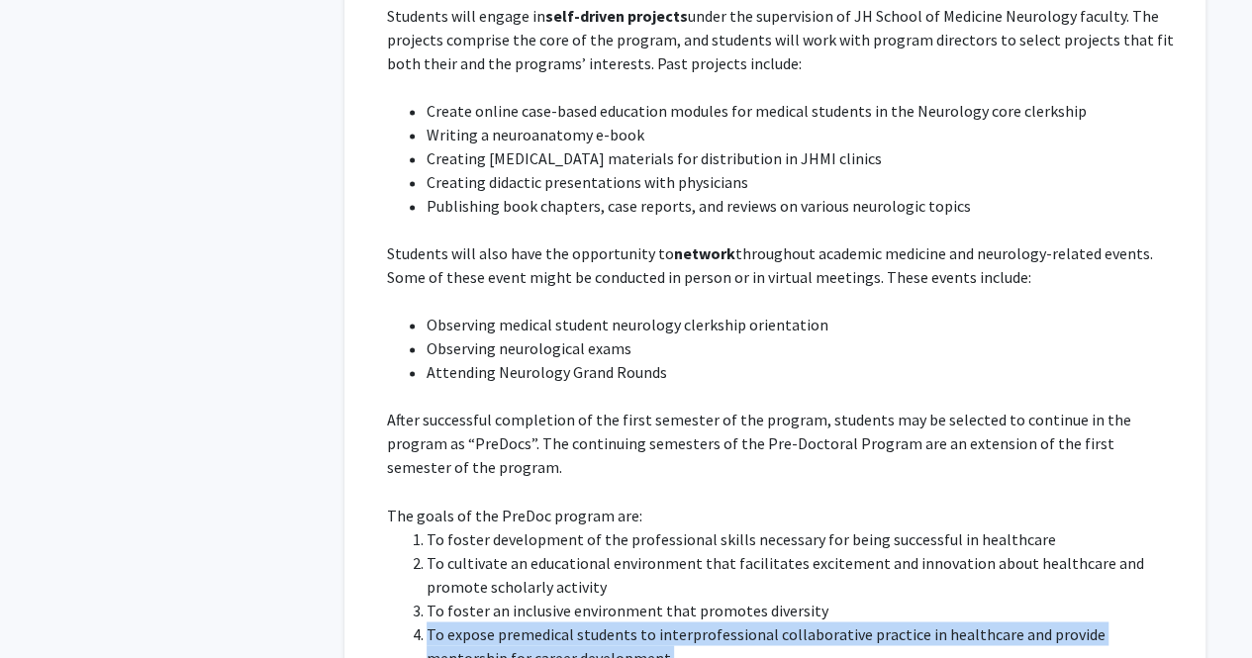
click at [491, 621] on li "To expose premedical students to interprofessional collaborative practice in he…" at bounding box center [802, 644] width 751 height 47
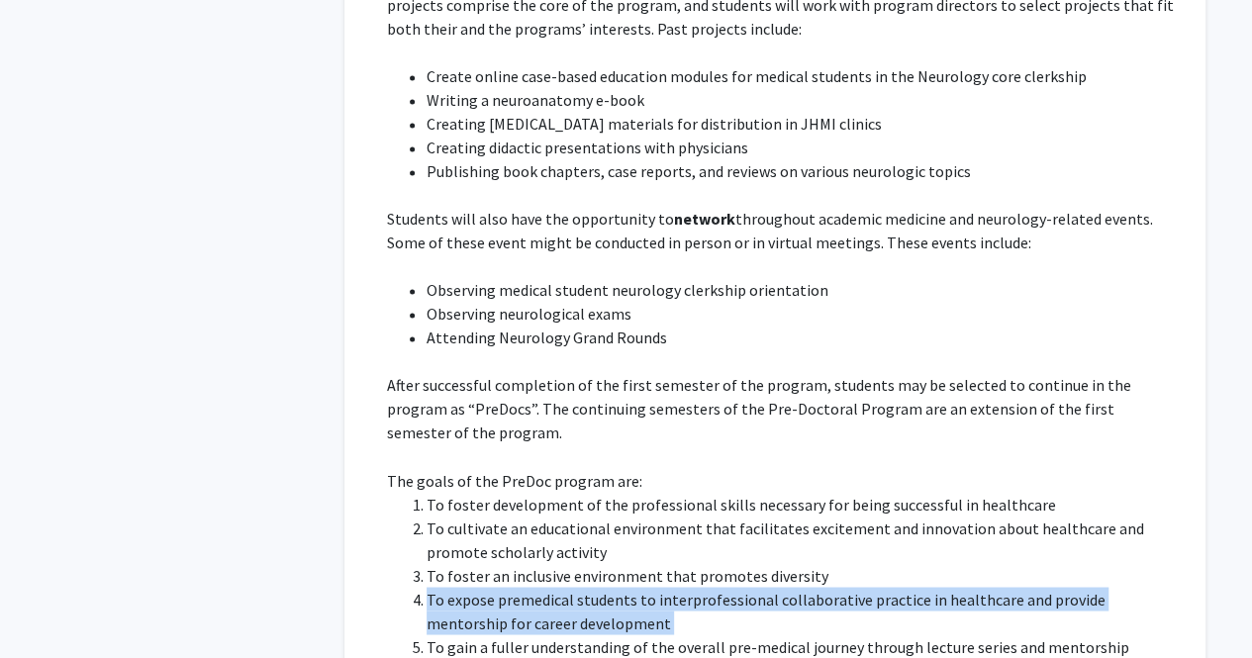
scroll to position [8920, 0]
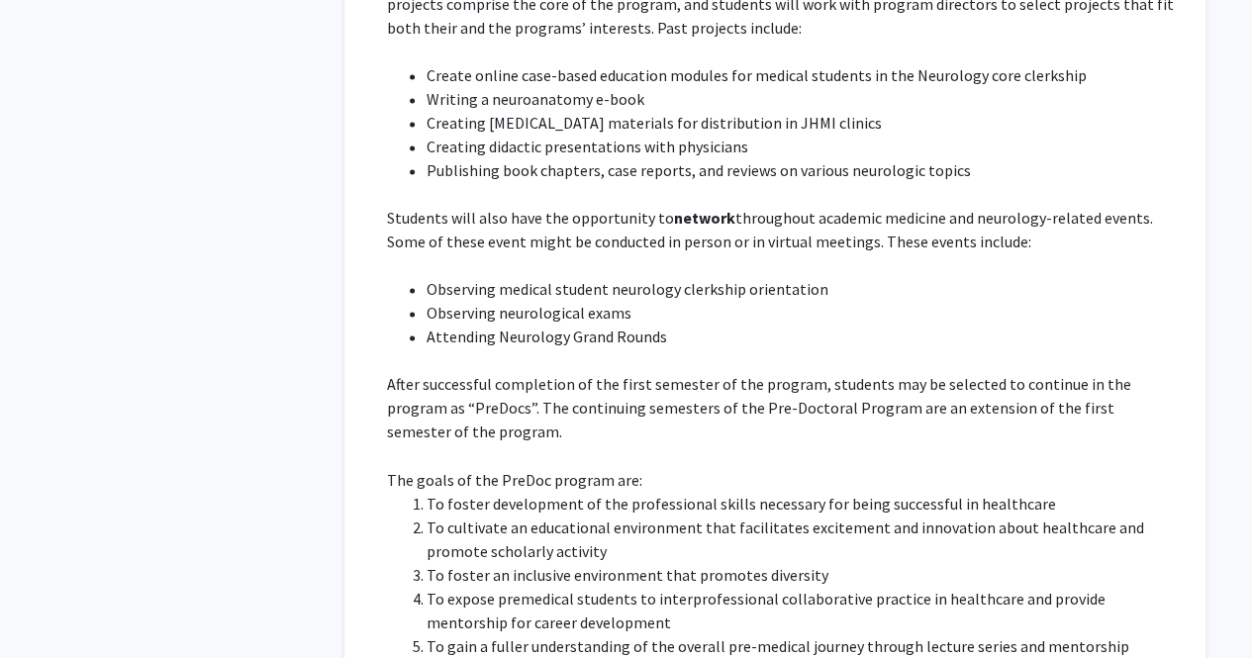
click at [507, 633] on li "To gain a fuller understanding of the overall pre-medical journey through lectu…" at bounding box center [802, 656] width 751 height 47
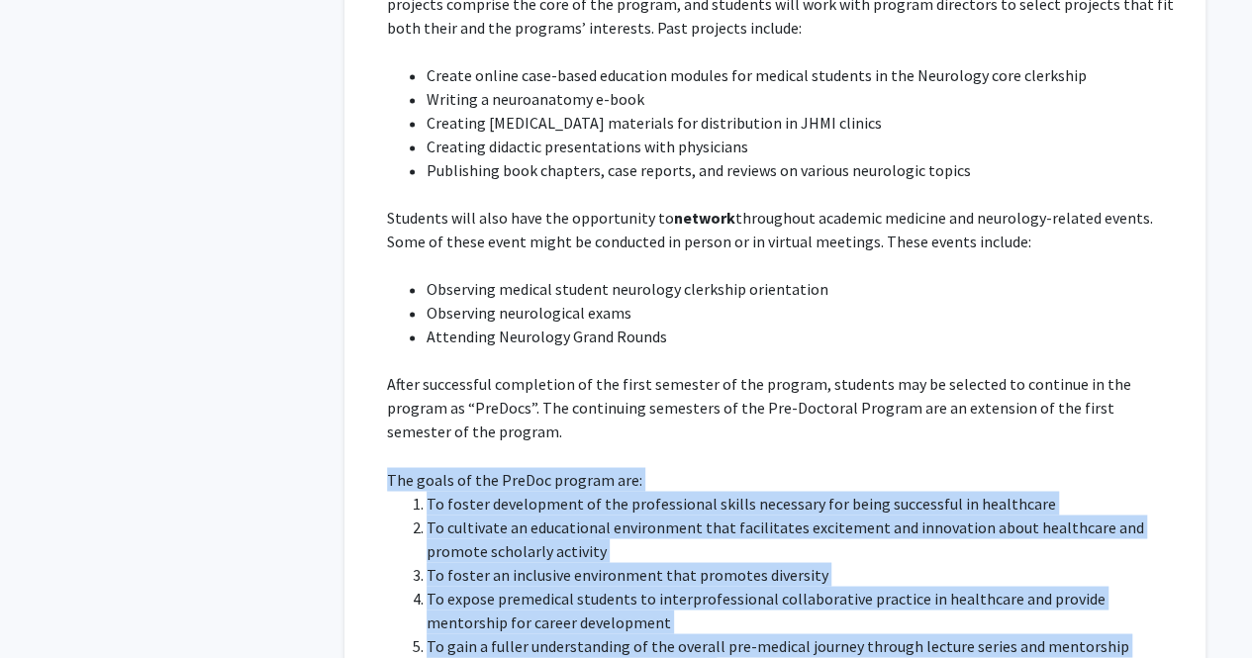
drag, startPoint x: 507, startPoint y: 433, endPoint x: 556, endPoint y: 260, distance: 180.1
click at [556, 260] on div "This program aims to provide college students with broad exposure to the fundam…" at bounding box center [782, 348] width 791 height 950
click at [556, 467] on p "The goals of the PreDoc program are:" at bounding box center [782, 479] width 791 height 24
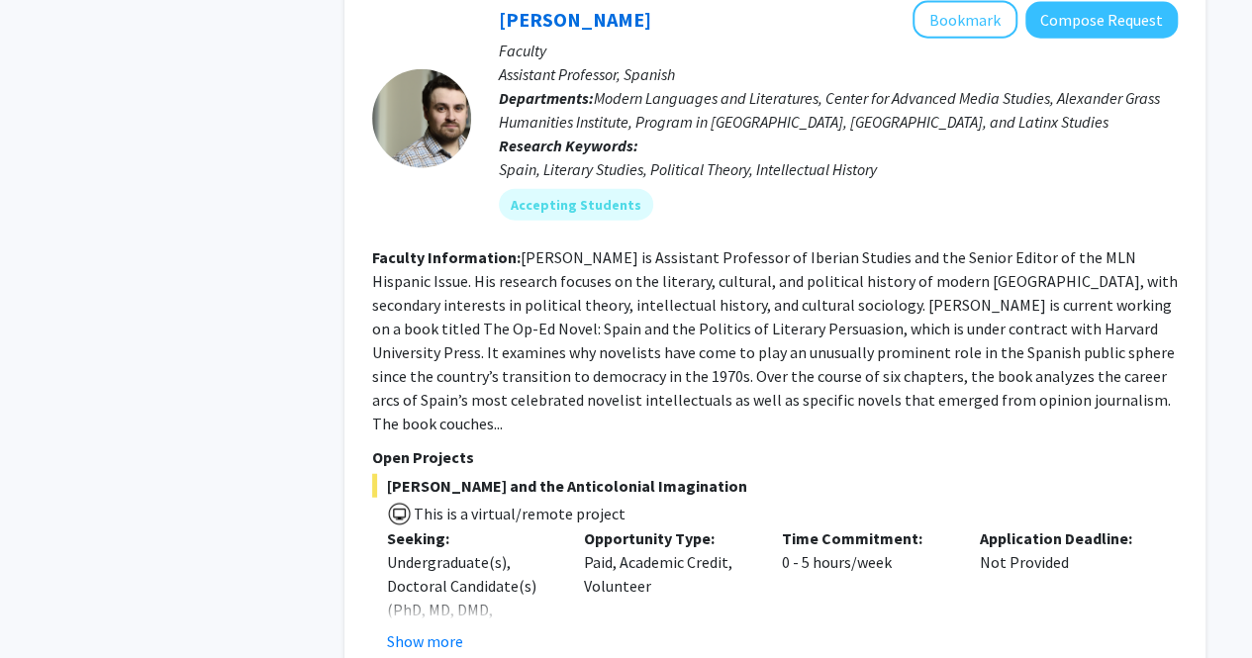
scroll to position [9850, 0]
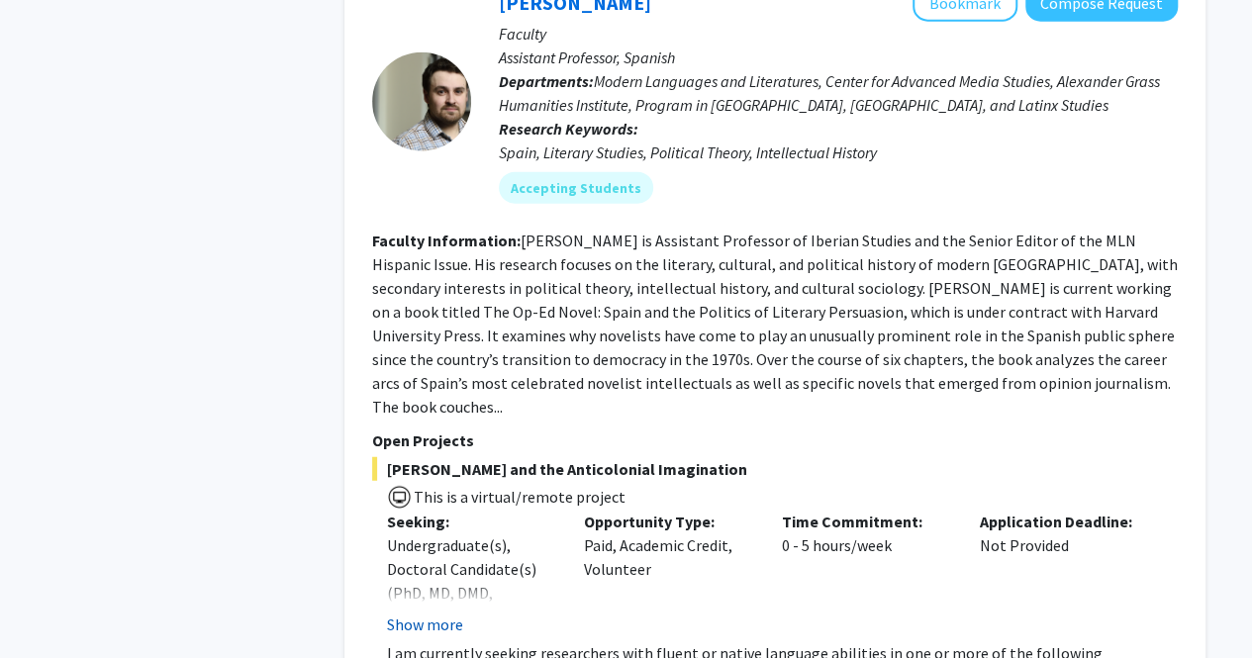
click at [414, 613] on button "Show more" at bounding box center [425, 625] width 76 height 24
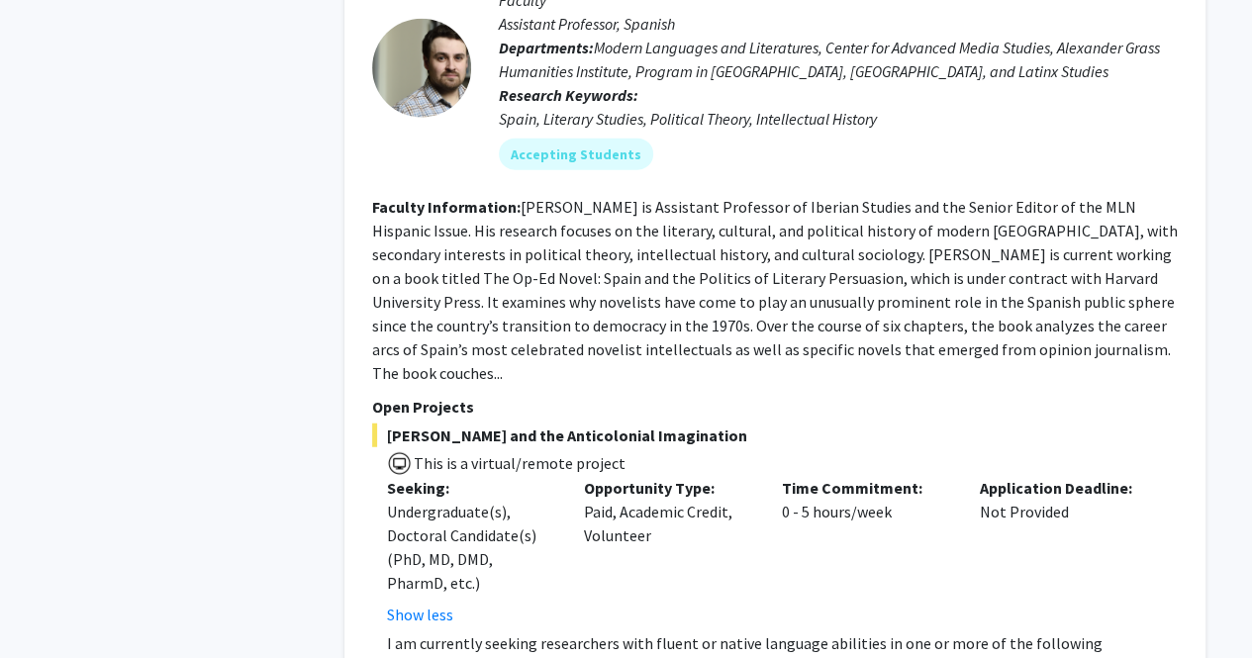
scroll to position [9885, 0]
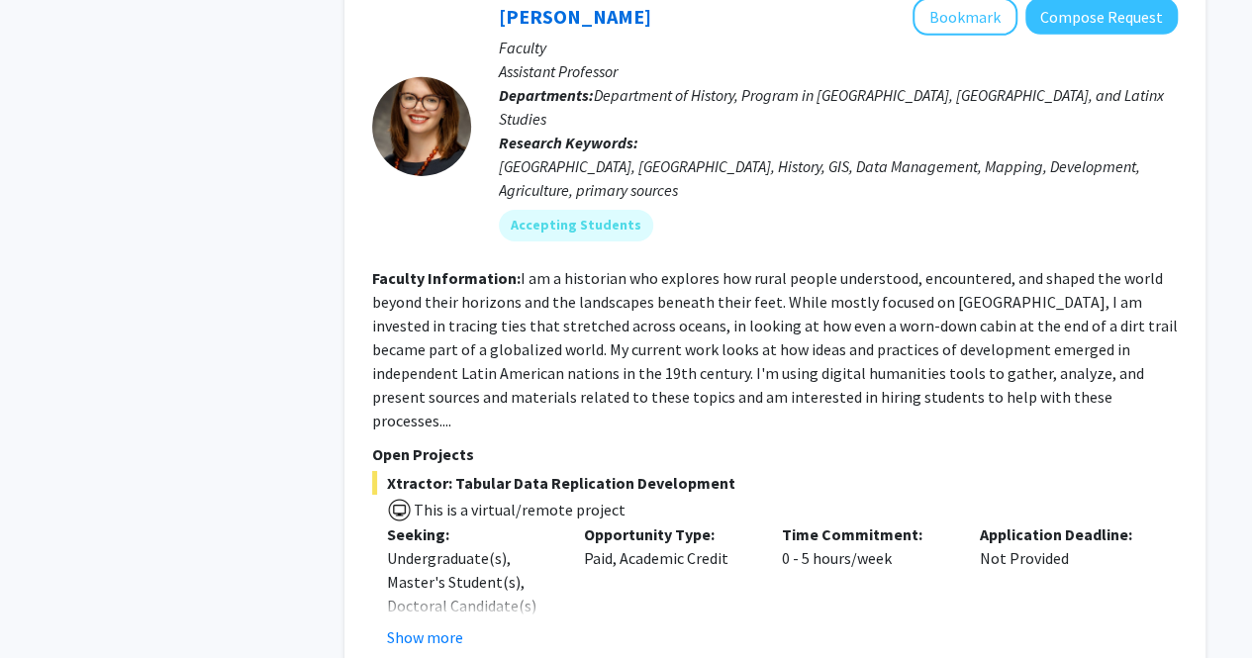
scroll to position [10694, 0]
click at [433, 626] on button "Show more" at bounding box center [425, 638] width 76 height 24
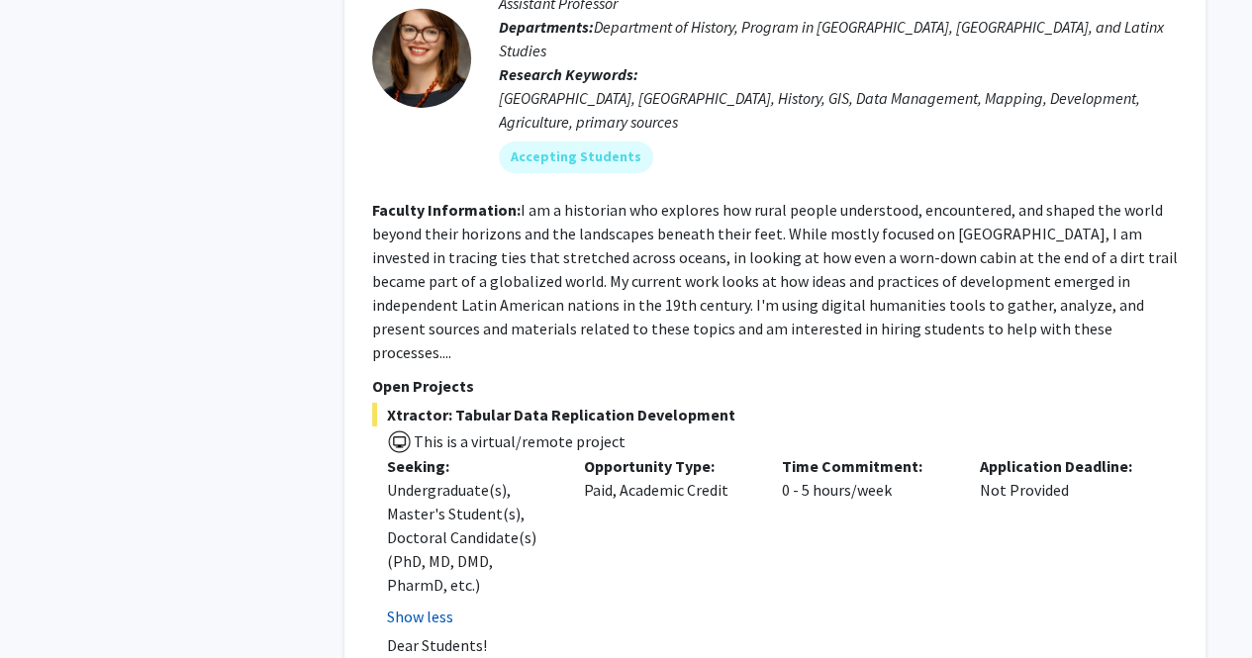
scroll to position [10764, 0]
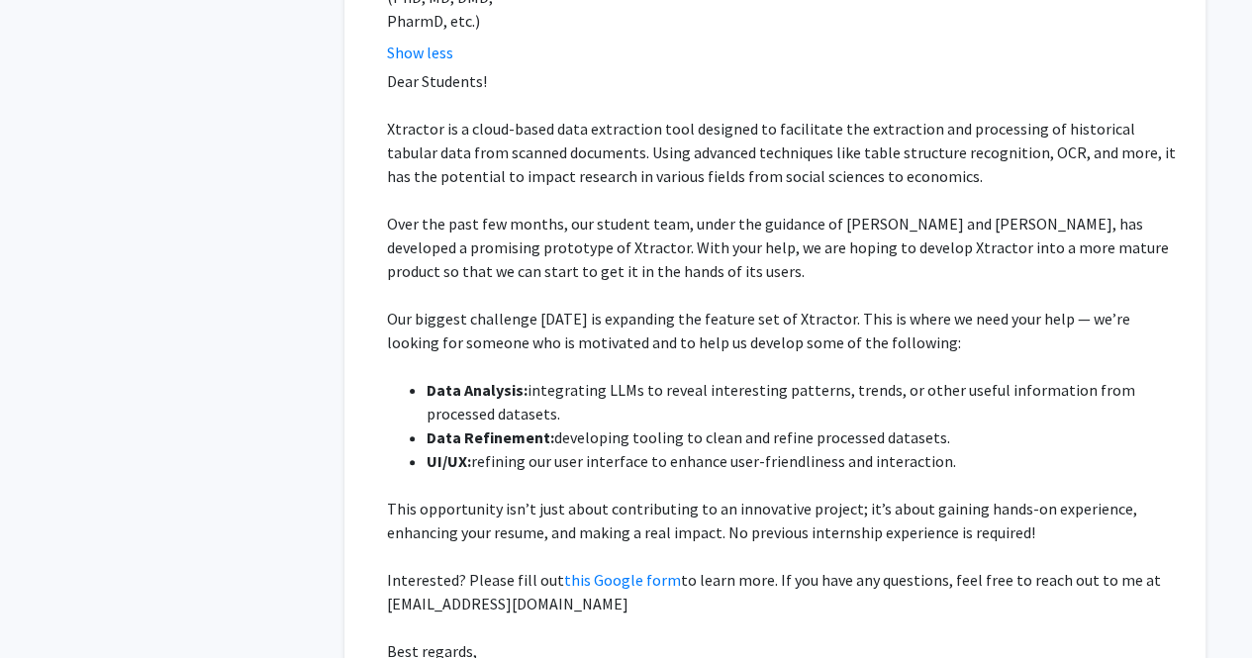
scroll to position [11327, 0]
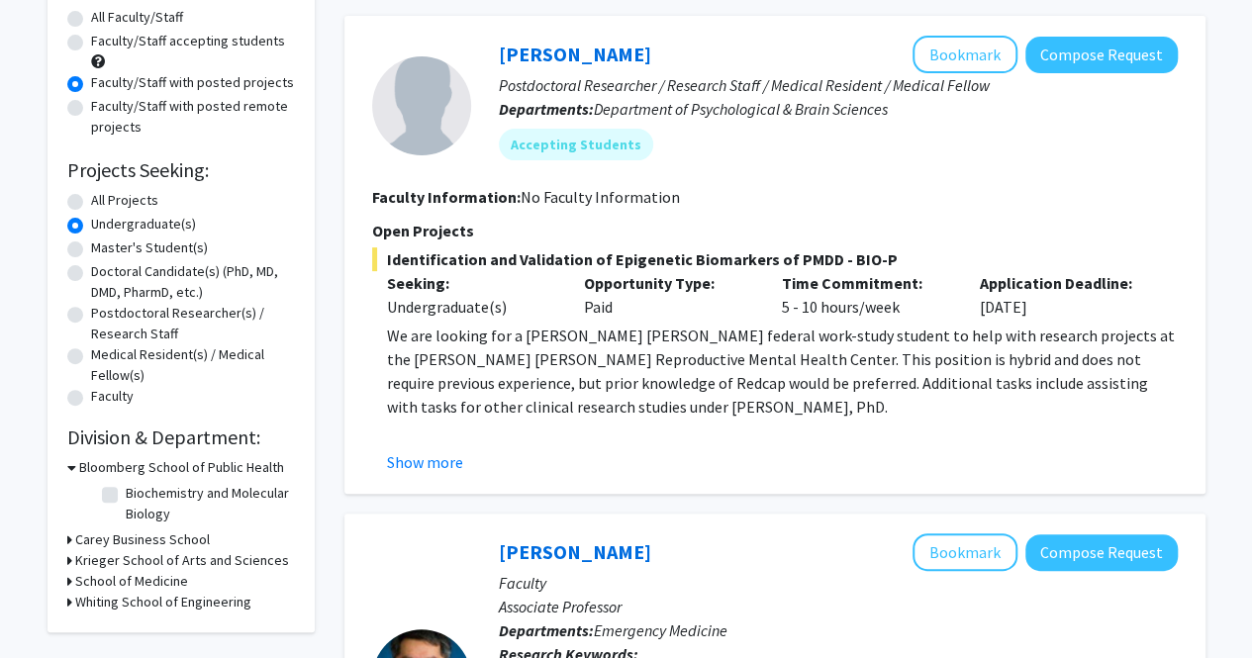
scroll to position [187, 0]
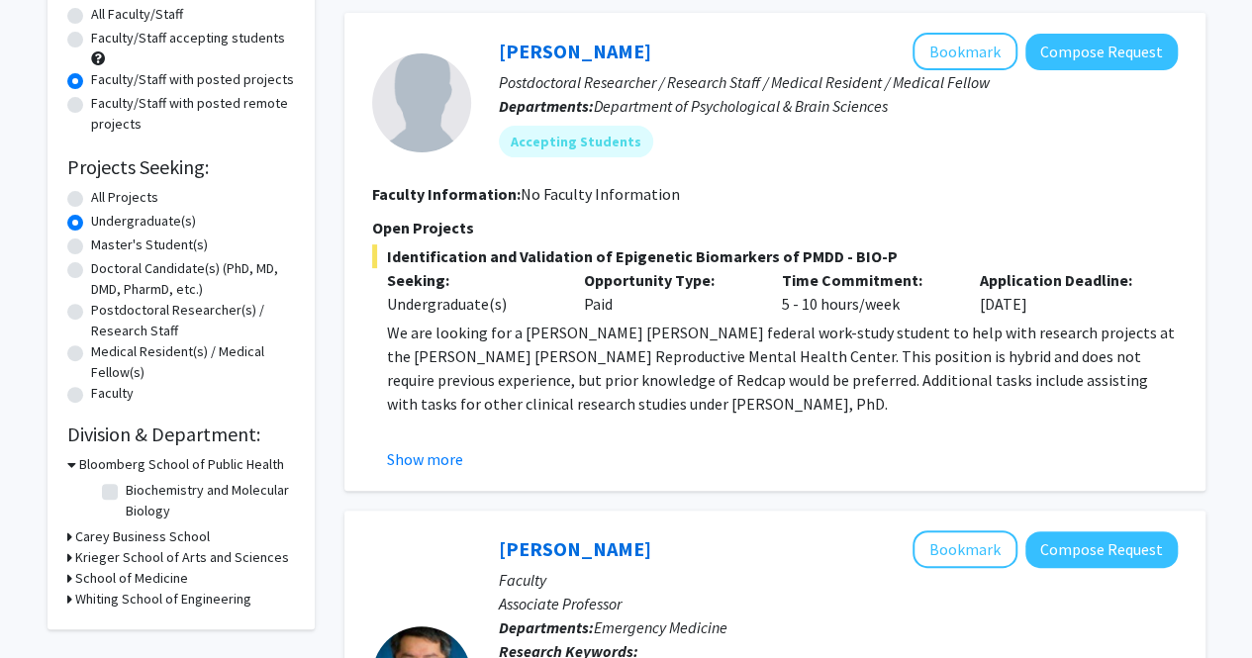
click at [507, 387] on p "We are looking for a [PERSON_NAME] [PERSON_NAME] federal work-study student to …" at bounding box center [782, 368] width 791 height 95
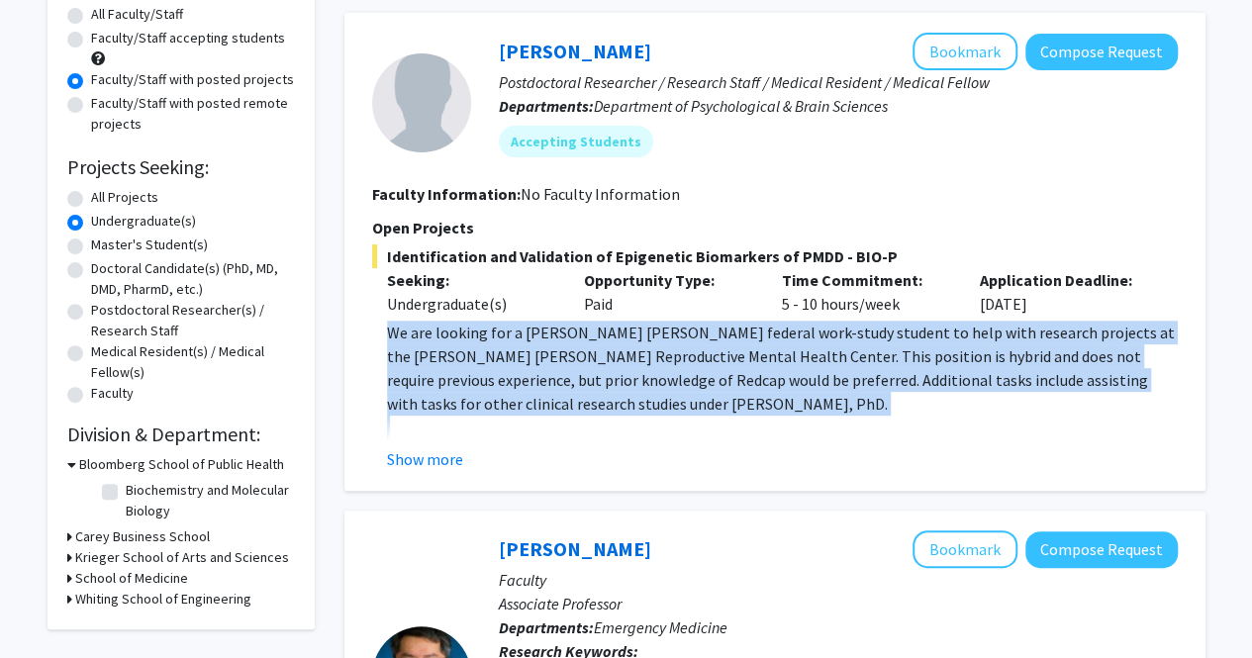
click at [507, 387] on p "We are looking for a [PERSON_NAME] [PERSON_NAME] federal work-study student to …" at bounding box center [782, 368] width 791 height 95
click at [538, 370] on p "We are looking for a [PERSON_NAME] [PERSON_NAME] federal work-study student to …" at bounding box center [782, 368] width 791 height 95
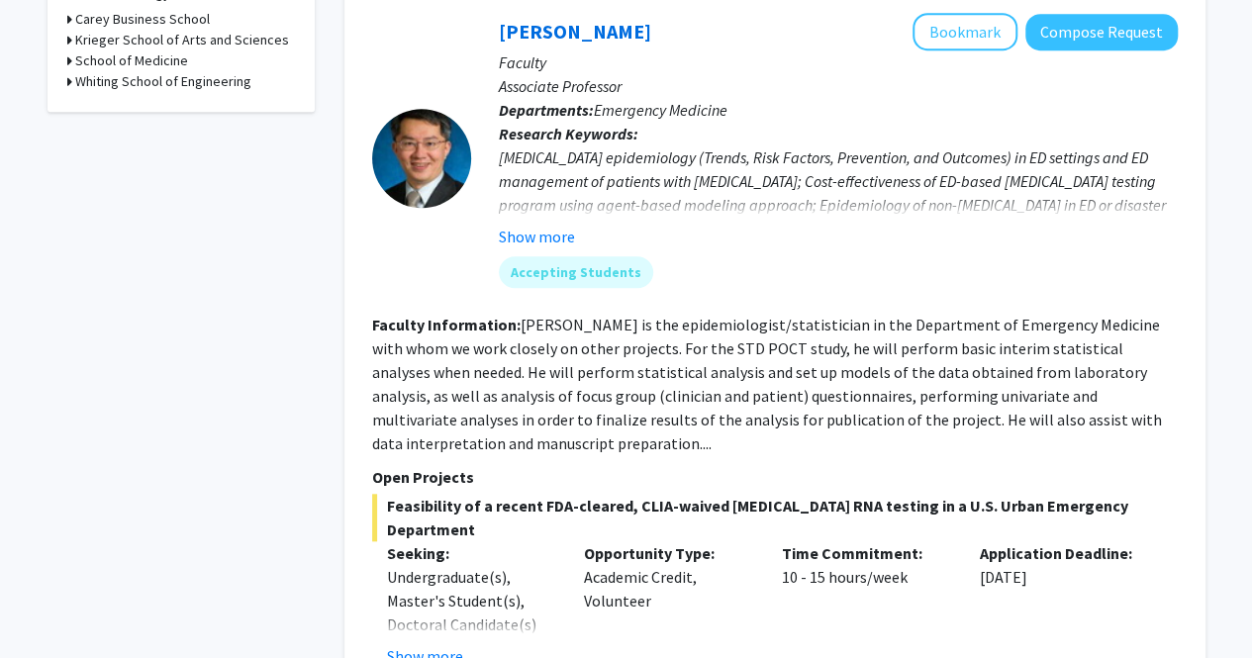
scroll to position [723, 0]
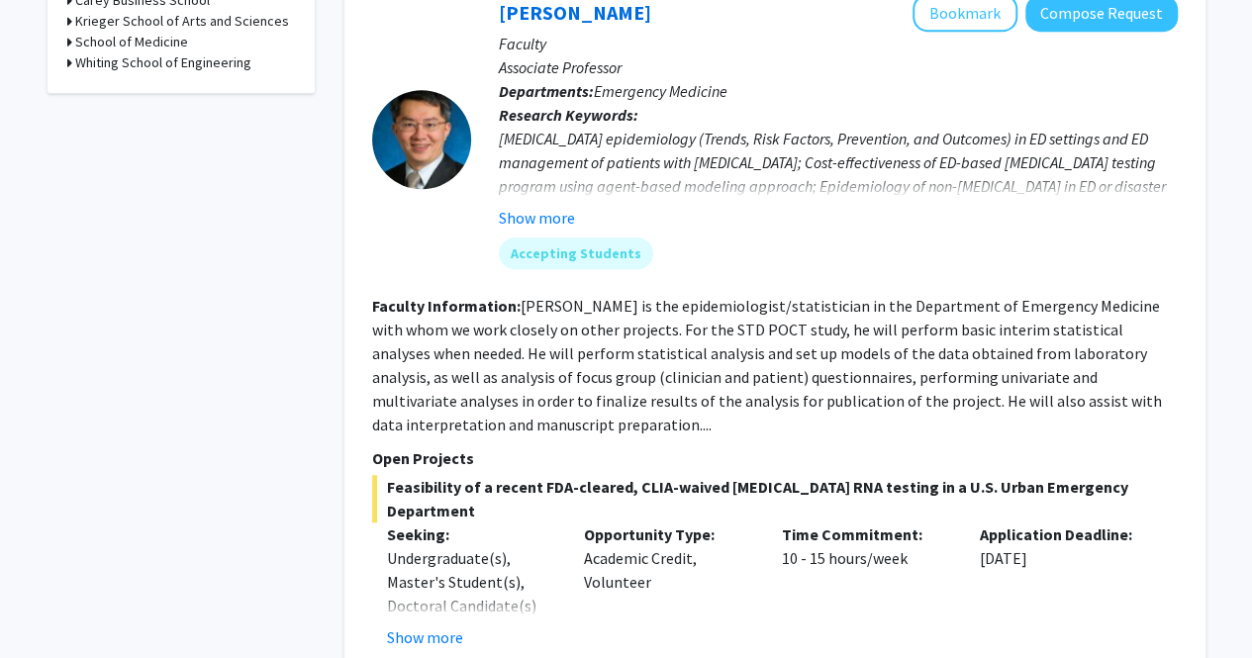
click at [460, 352] on fg-read-more "[PERSON_NAME] is the epidemiologist/statistician in the Department of Emergency…" at bounding box center [767, 365] width 790 height 139
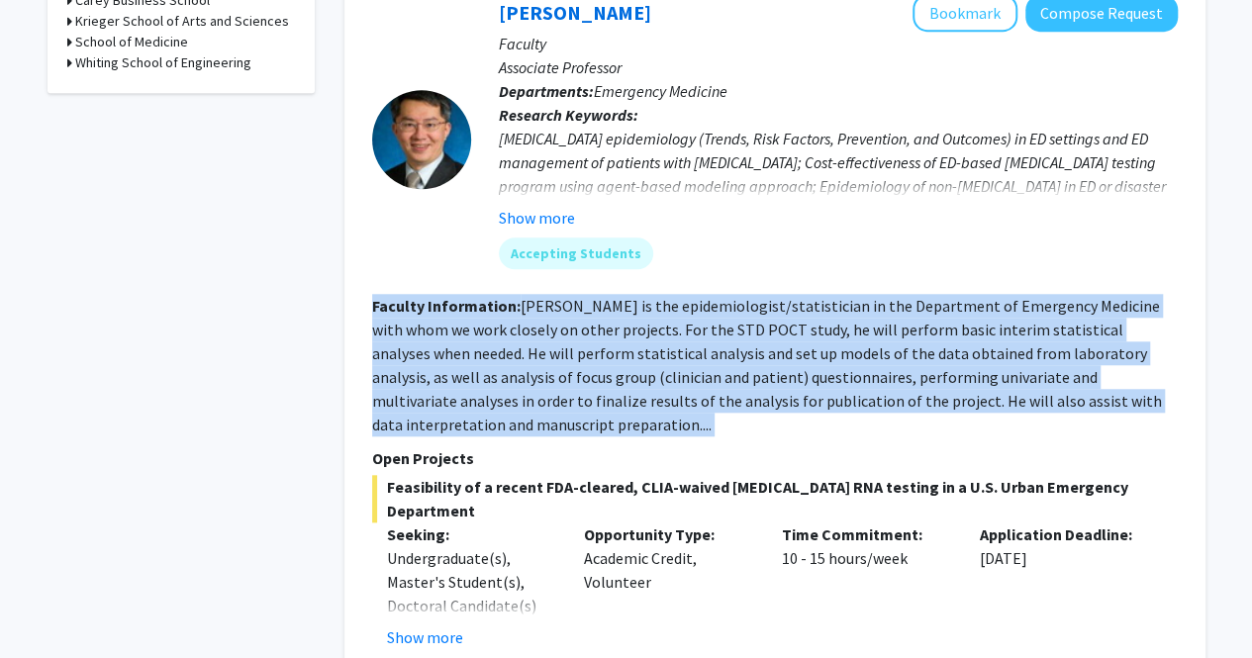
click at [460, 352] on fg-read-more "[PERSON_NAME] is the epidemiologist/statistician in the Department of Emergency…" at bounding box center [767, 365] width 790 height 139
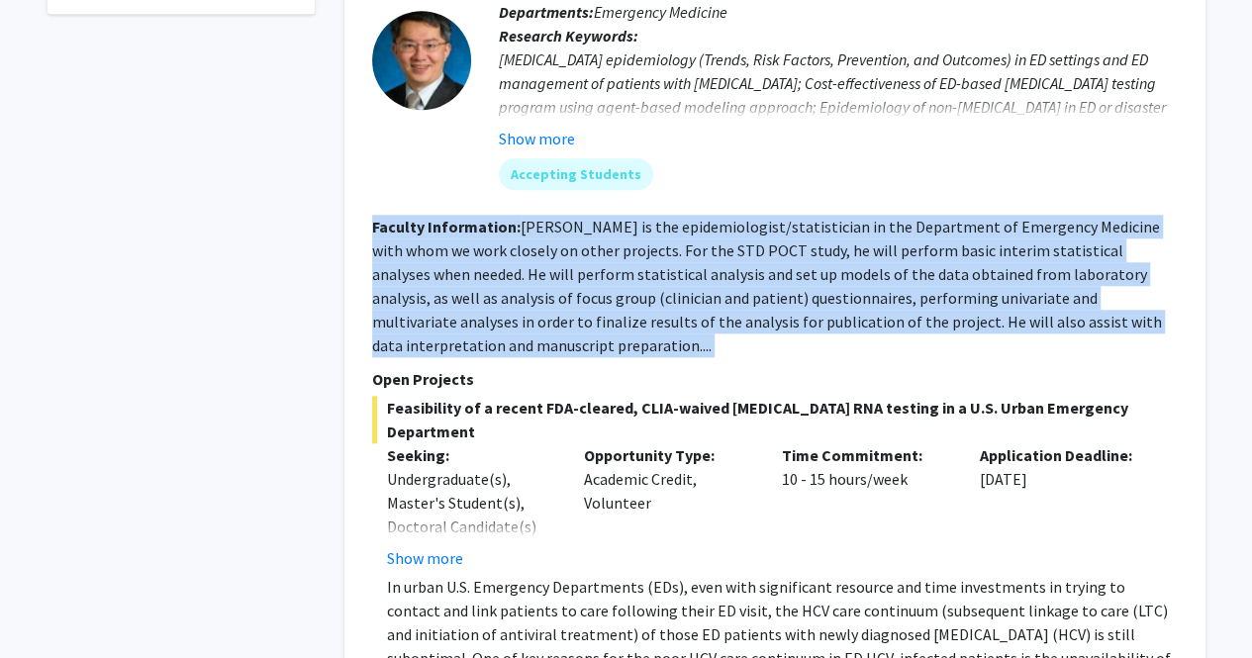
scroll to position [810, 0]
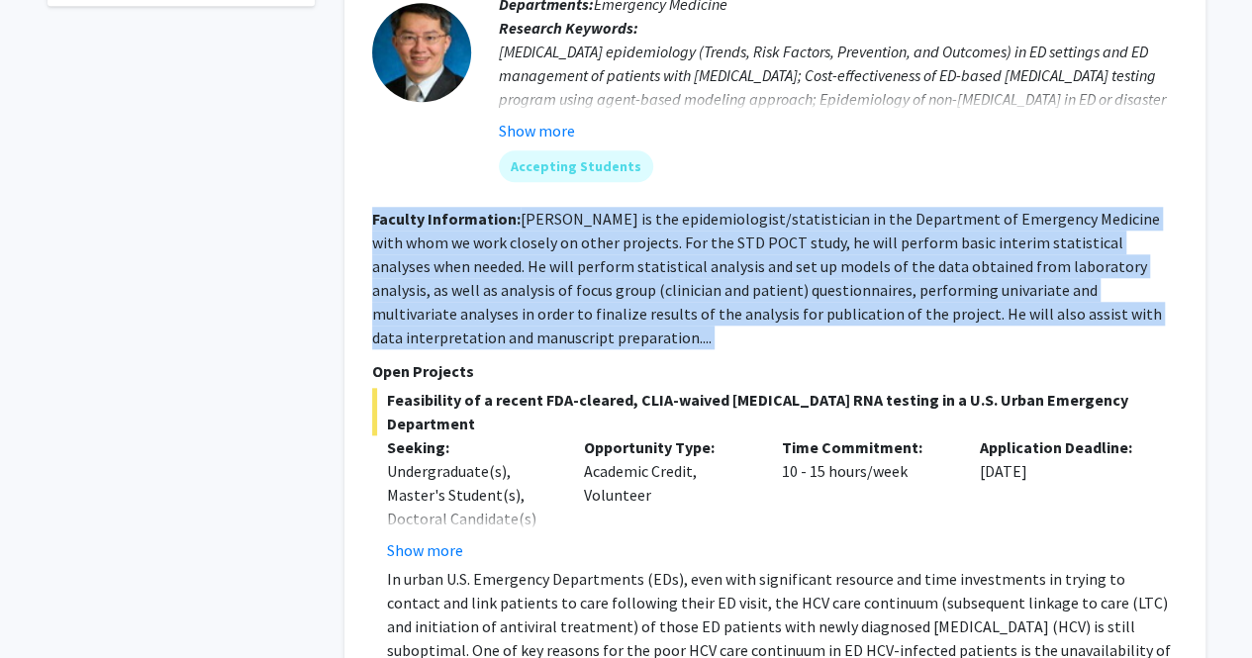
click at [526, 310] on fg-read-more "[PERSON_NAME] is the epidemiologist/statistician in the Department of Emergency…" at bounding box center [767, 278] width 790 height 139
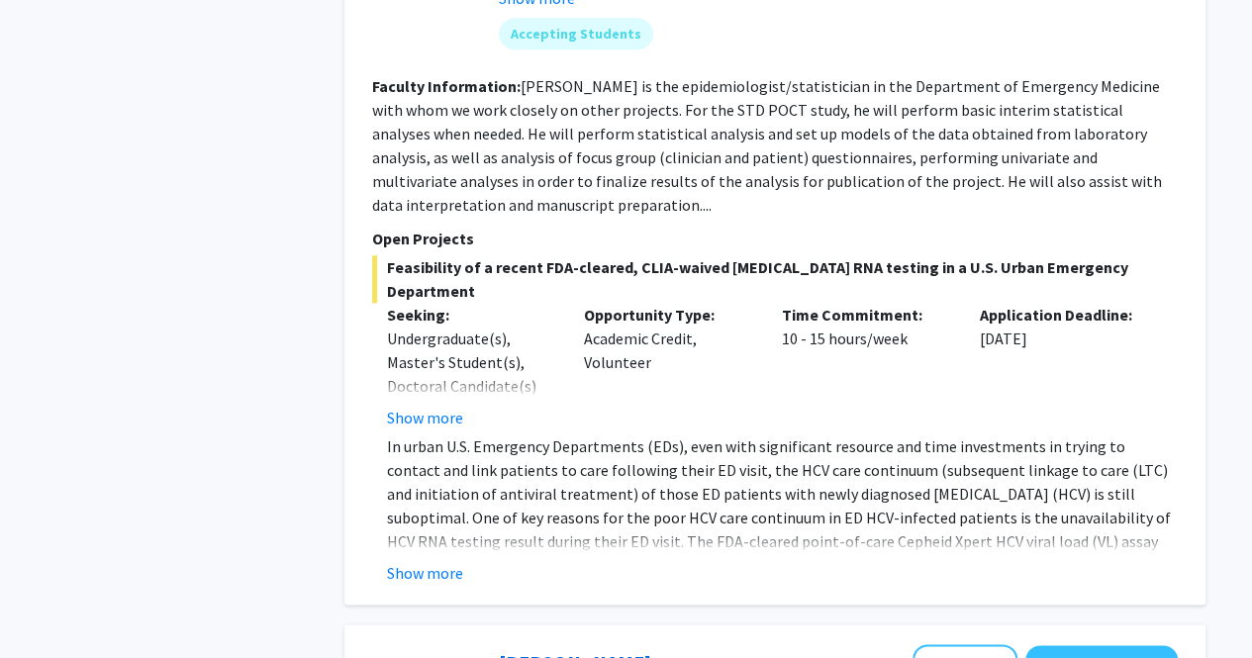
scroll to position [938, 0]
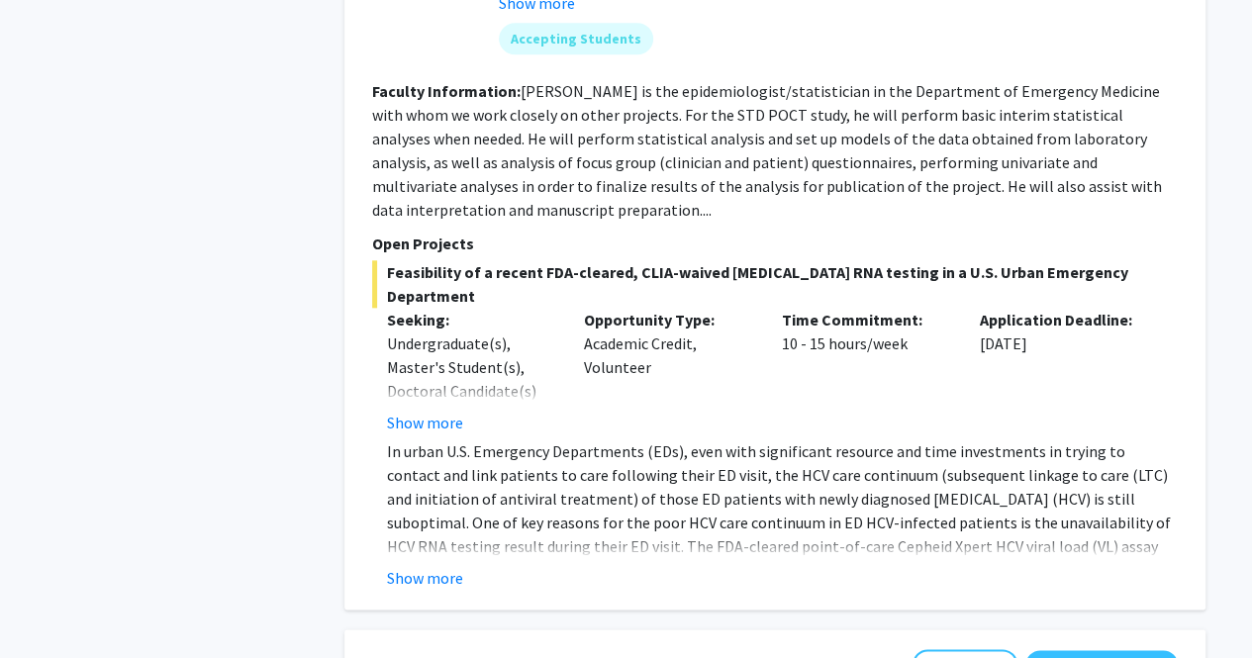
click at [623, 273] on span "Feasibility of a recent FDA-cleared, CLIA-waived [MEDICAL_DATA] RNA testing in …" at bounding box center [775, 283] width 806 height 47
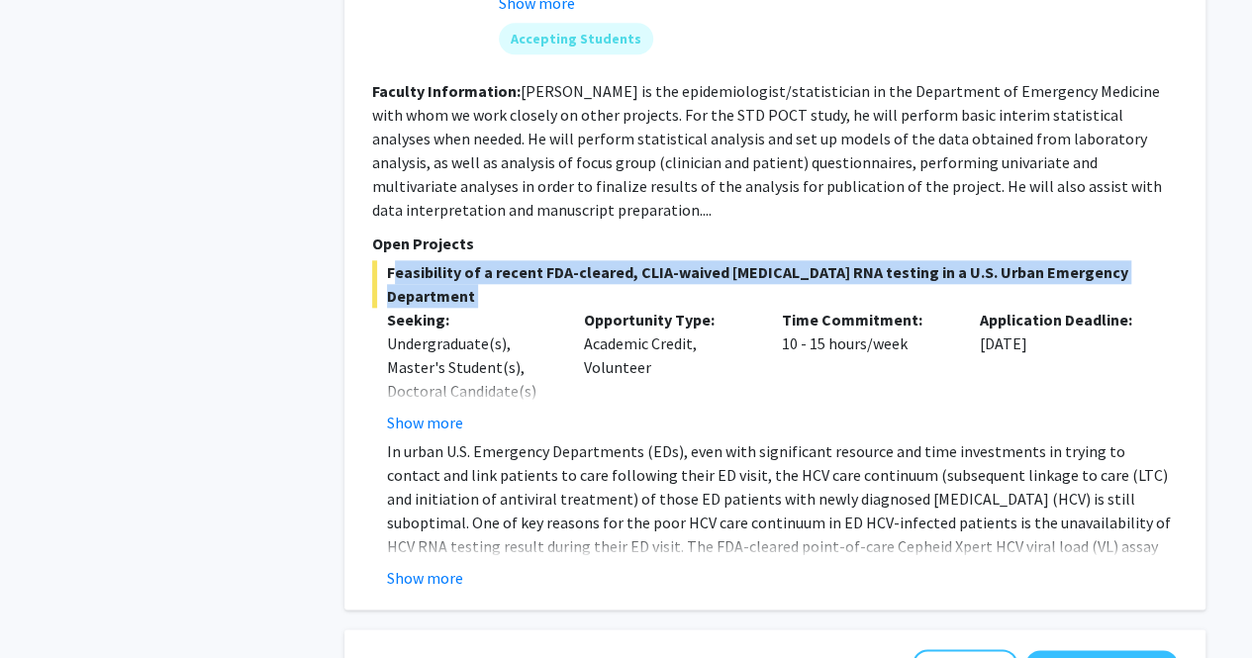
click at [623, 273] on span "Feasibility of a recent FDA-cleared, CLIA-waived [MEDICAL_DATA] RNA testing in …" at bounding box center [775, 283] width 806 height 47
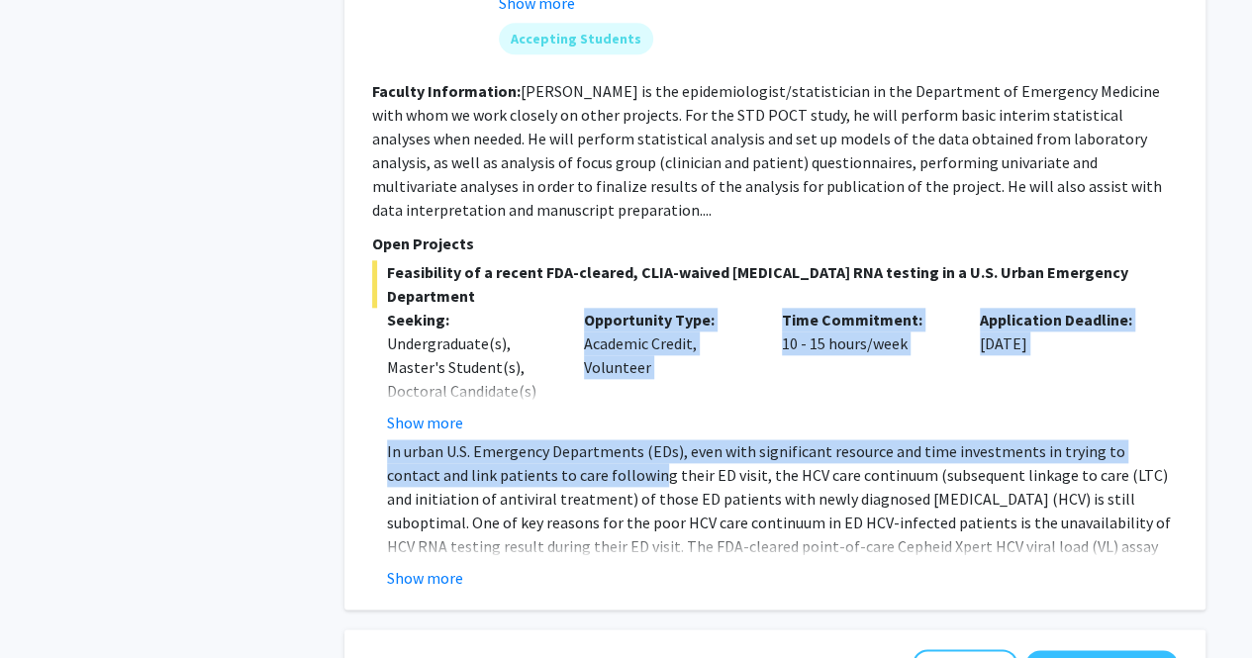
drag, startPoint x: 529, startPoint y: 395, endPoint x: 597, endPoint y: 446, distance: 84.7
click at [597, 446] on div "Feasibility of a recent FDA-cleared, CLIA-waived [MEDICAL_DATA] RNA testing in …" at bounding box center [775, 425] width 806 height 330
click at [597, 446] on p "In urban U.S. Emergency Departments (EDs), even with significant resource and t…" at bounding box center [782, 522] width 791 height 166
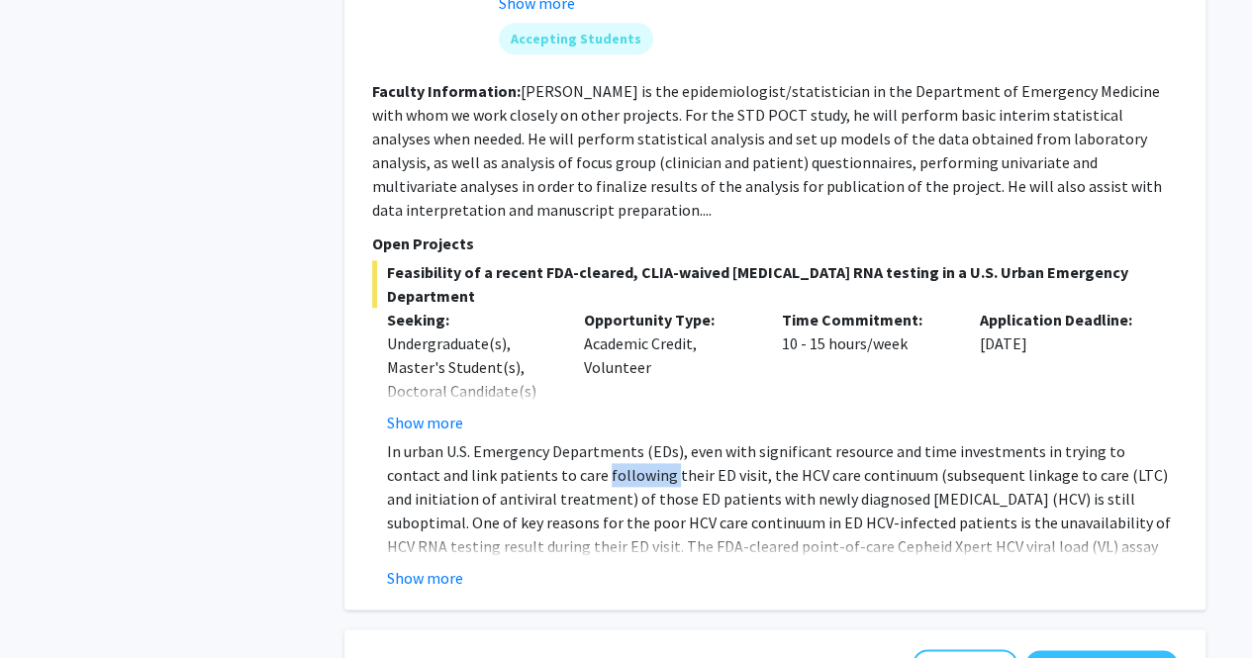
click at [597, 446] on p "In urban U.S. Emergency Departments (EDs), even with significant resource and t…" at bounding box center [782, 522] width 791 height 166
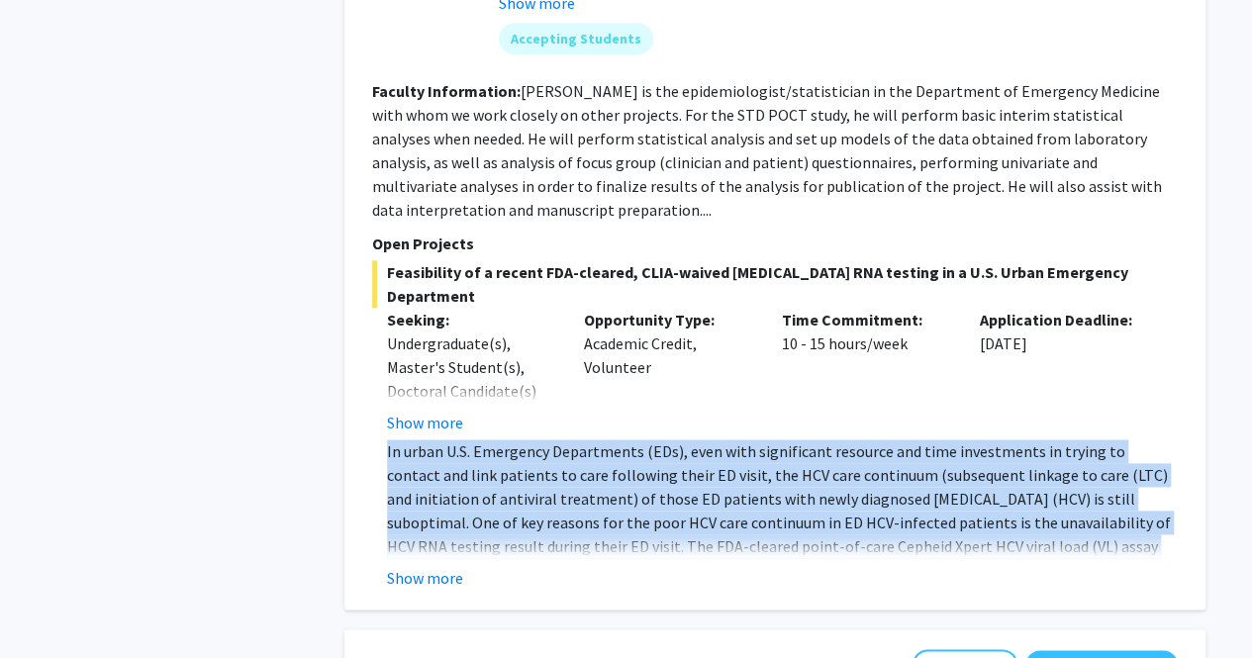
click at [597, 446] on p "In urban U.S. Emergency Departments (EDs), even with significant resource and t…" at bounding box center [782, 522] width 791 height 166
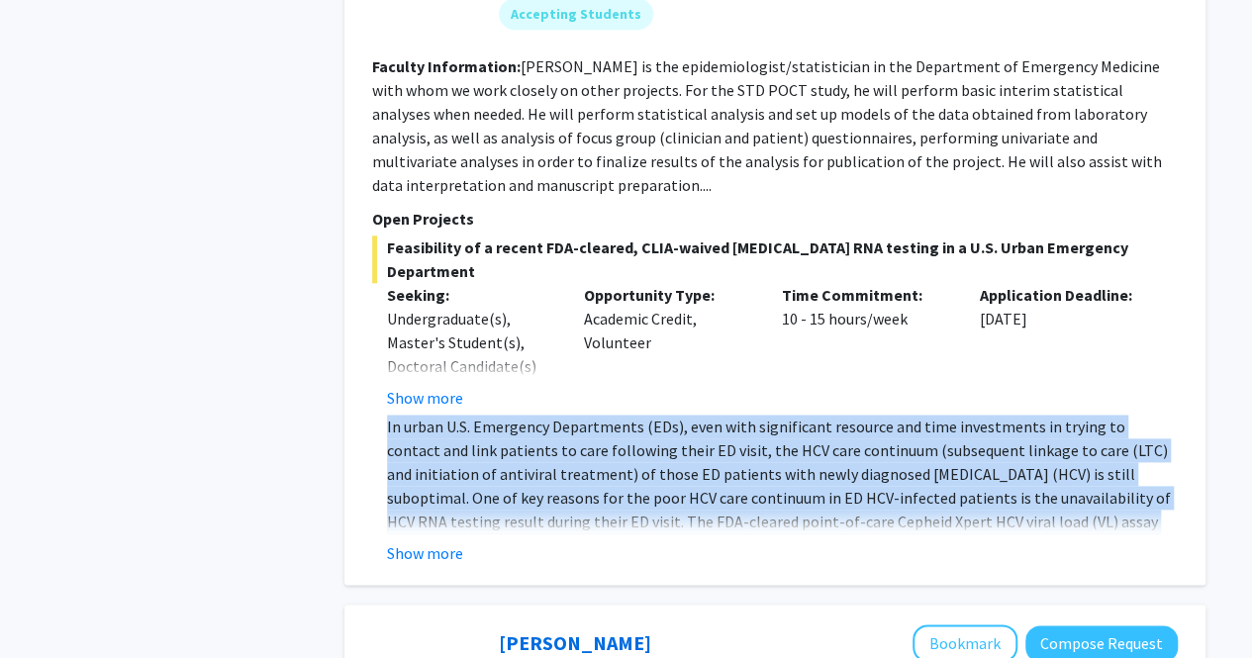
scroll to position [966, 0]
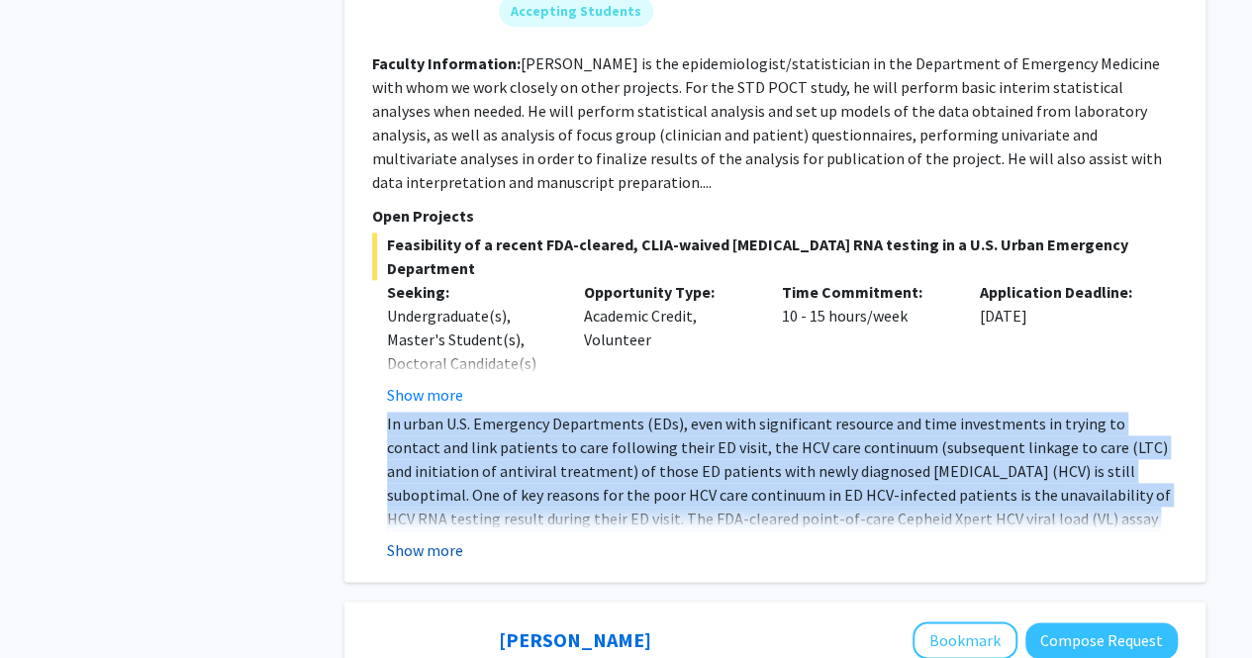
click at [417, 538] on button "Show more" at bounding box center [425, 550] width 76 height 24
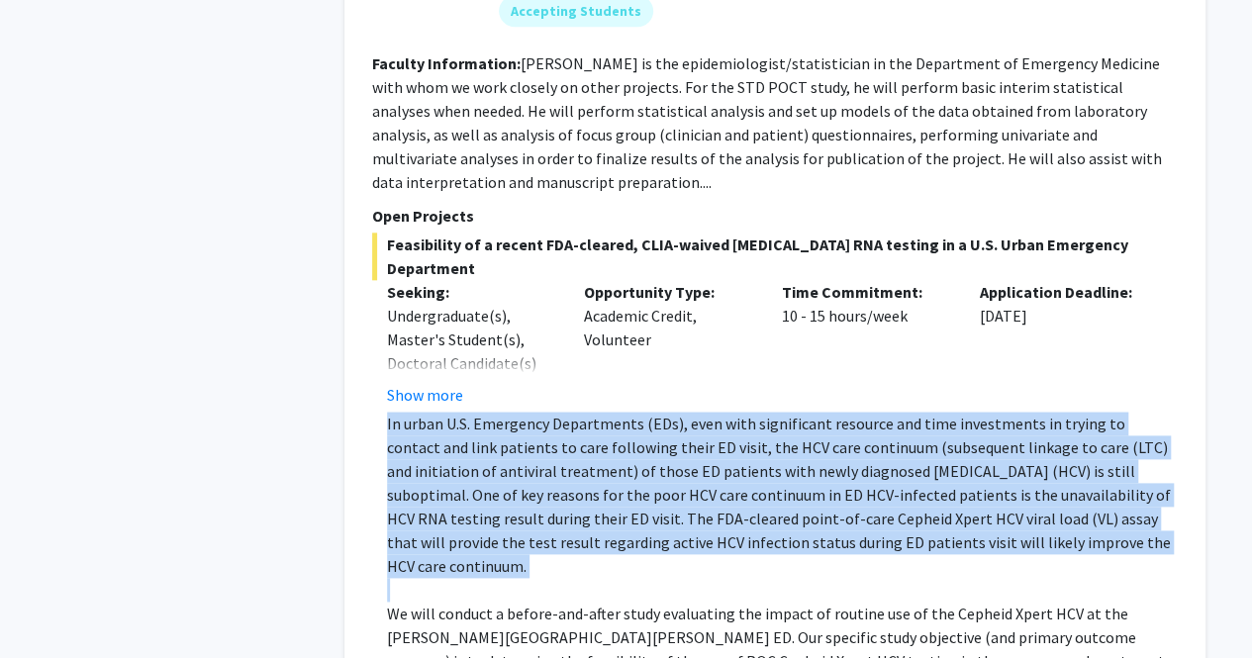
click at [577, 446] on p "In urban U.S. Emergency Departments (EDs), even with significant resource and t…" at bounding box center [782, 495] width 791 height 166
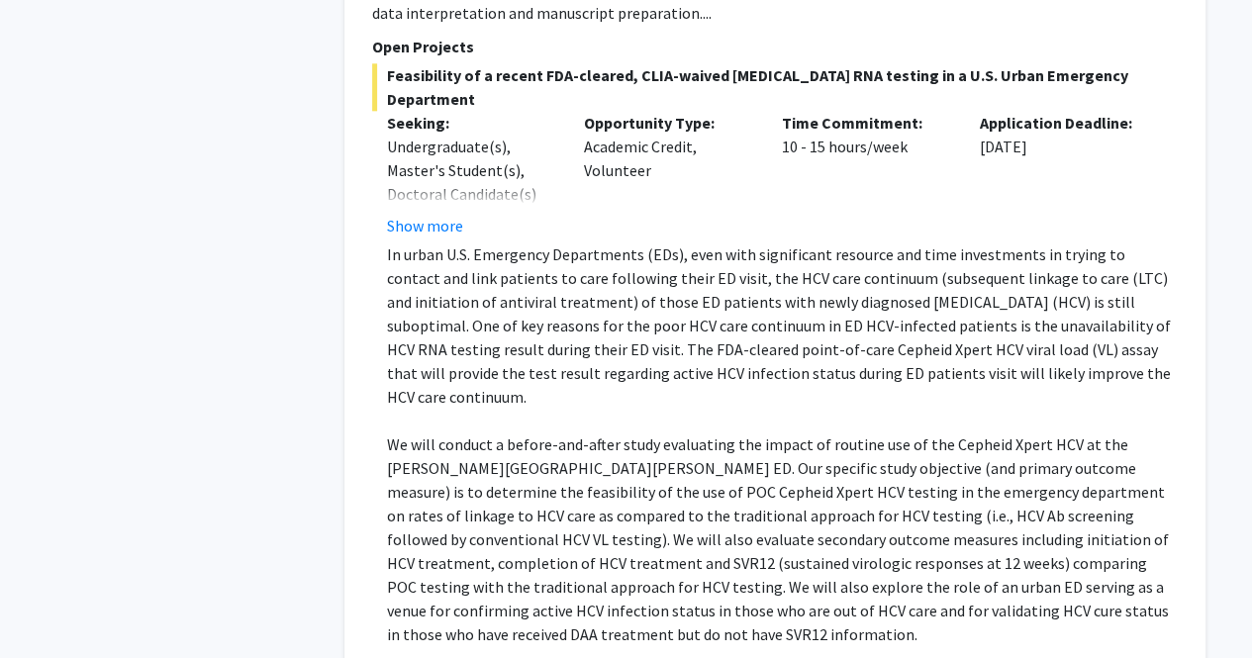
scroll to position [1149, 0]
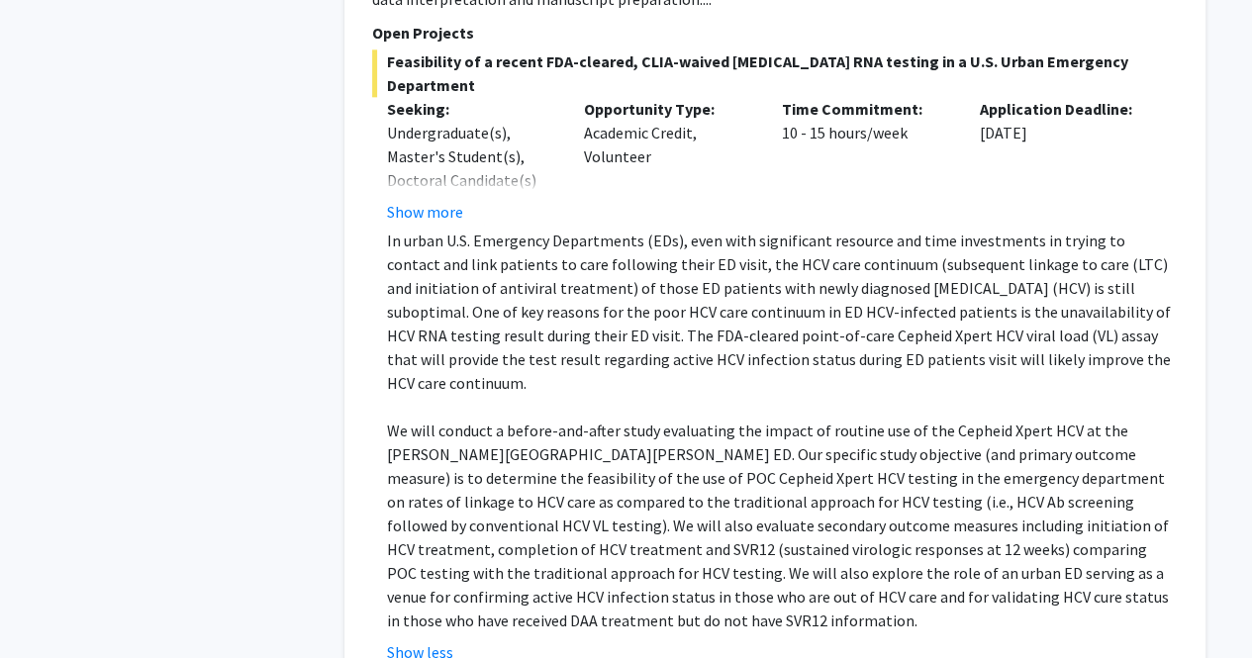
click at [467, 444] on p "We will conduct a before-and-after study evaluating the impact of routine use o…" at bounding box center [782, 526] width 791 height 214
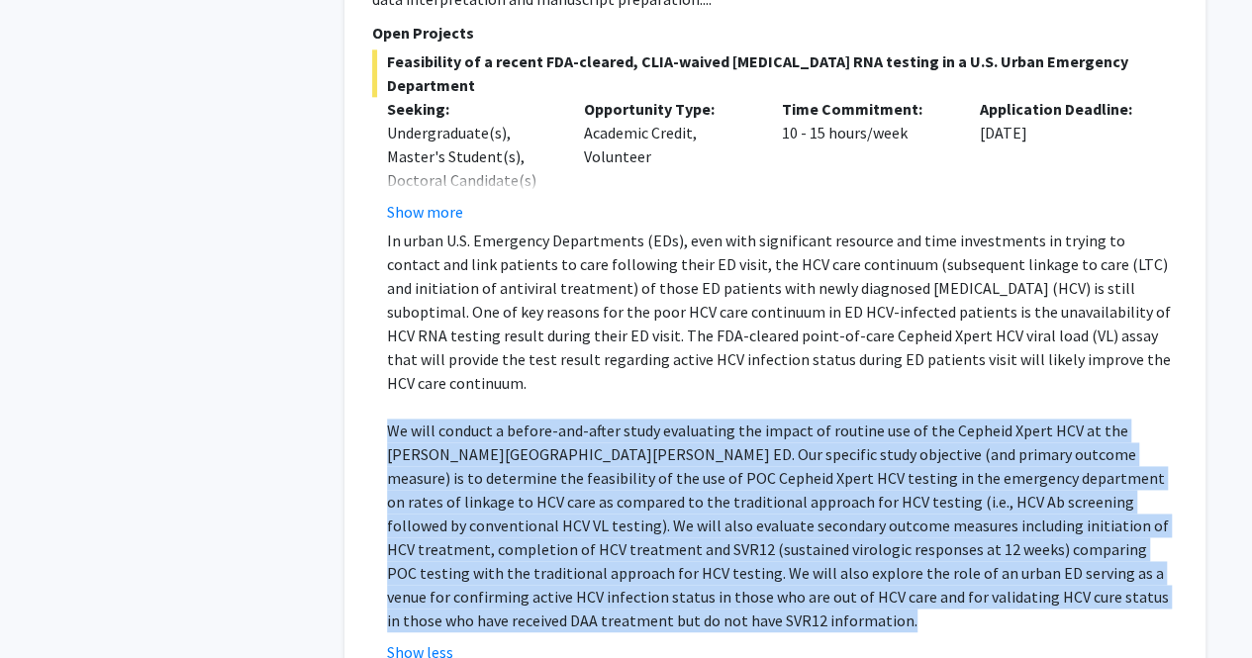
click at [467, 444] on p "We will conduct a before-and-after study evaluating the impact of routine use o…" at bounding box center [782, 526] width 791 height 214
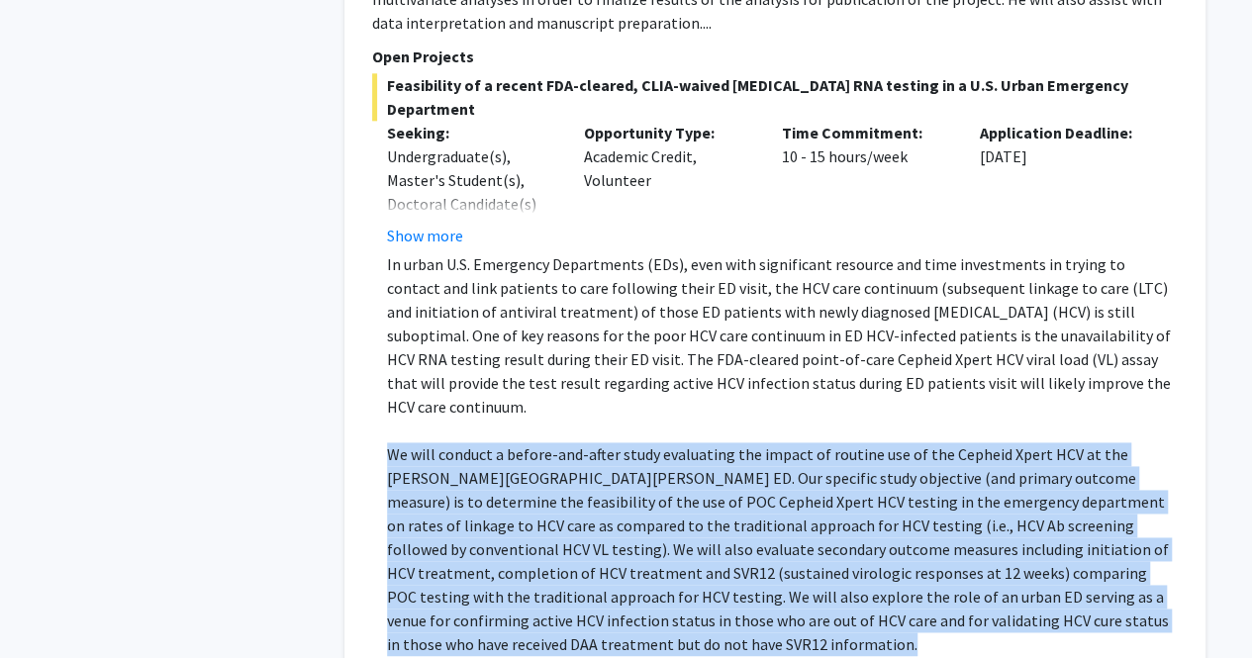
scroll to position [1124, 0]
click at [411, 225] on button "Show more" at bounding box center [425, 237] width 76 height 24
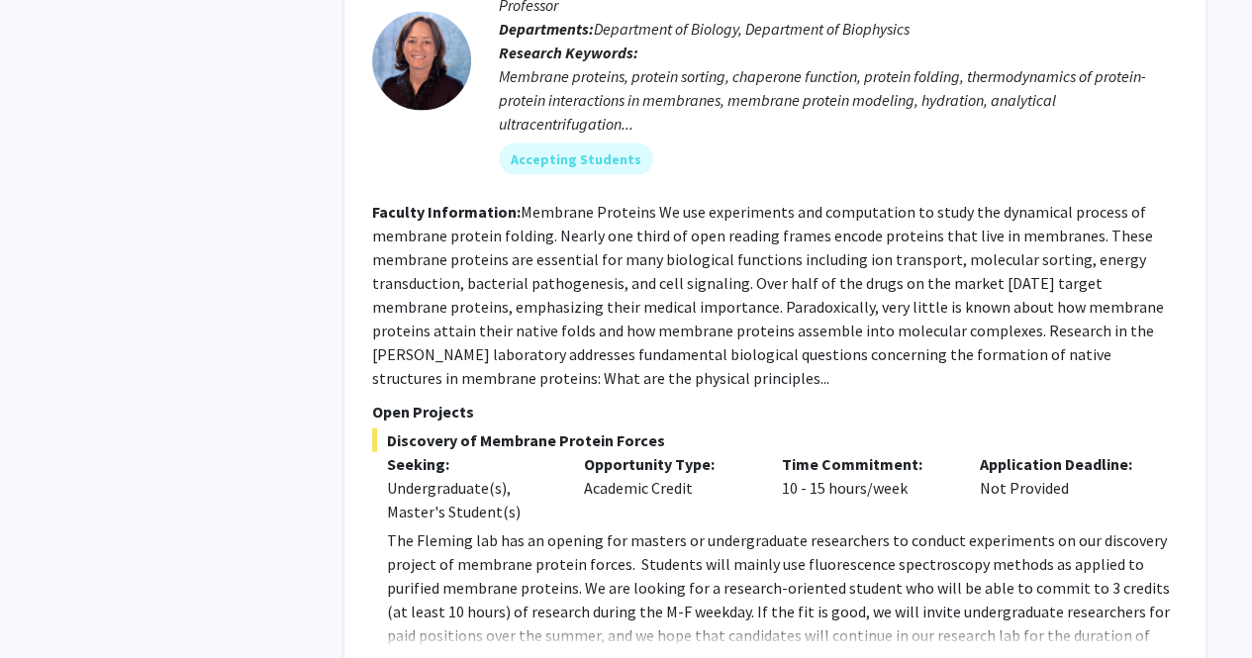
scroll to position [1989, 0]
click at [437, 654] on button "Show more" at bounding box center [425, 666] width 76 height 24
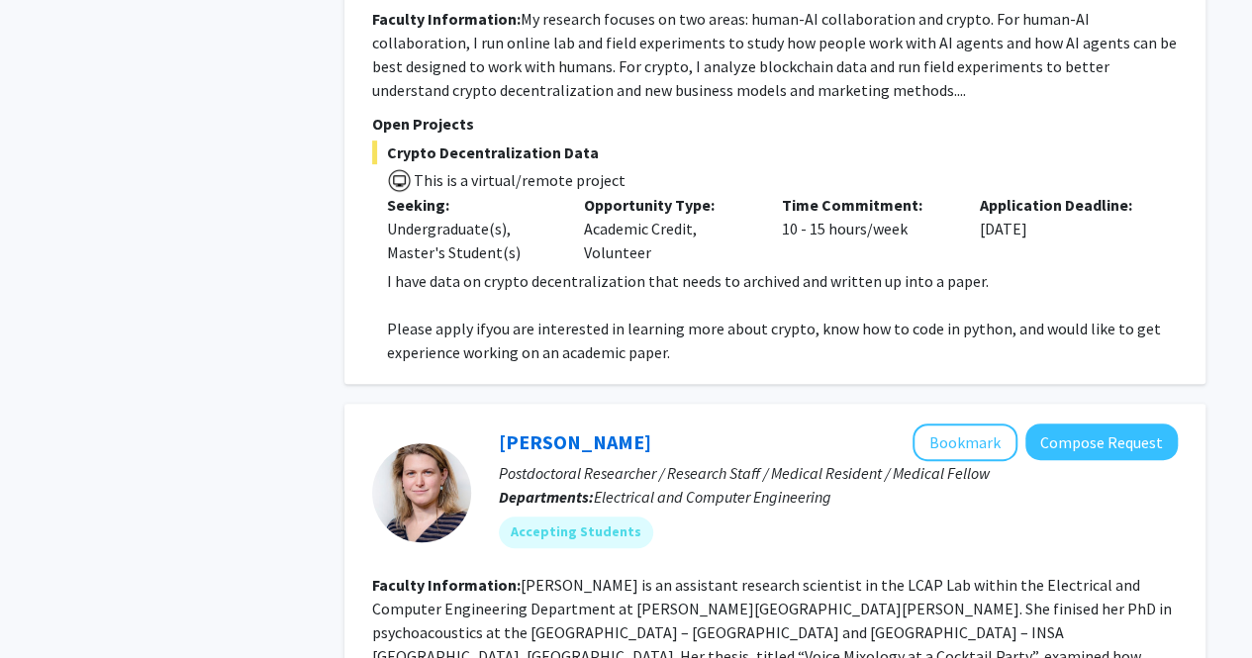
scroll to position [4065, 0]
